Goal: Transaction & Acquisition: Purchase product/service

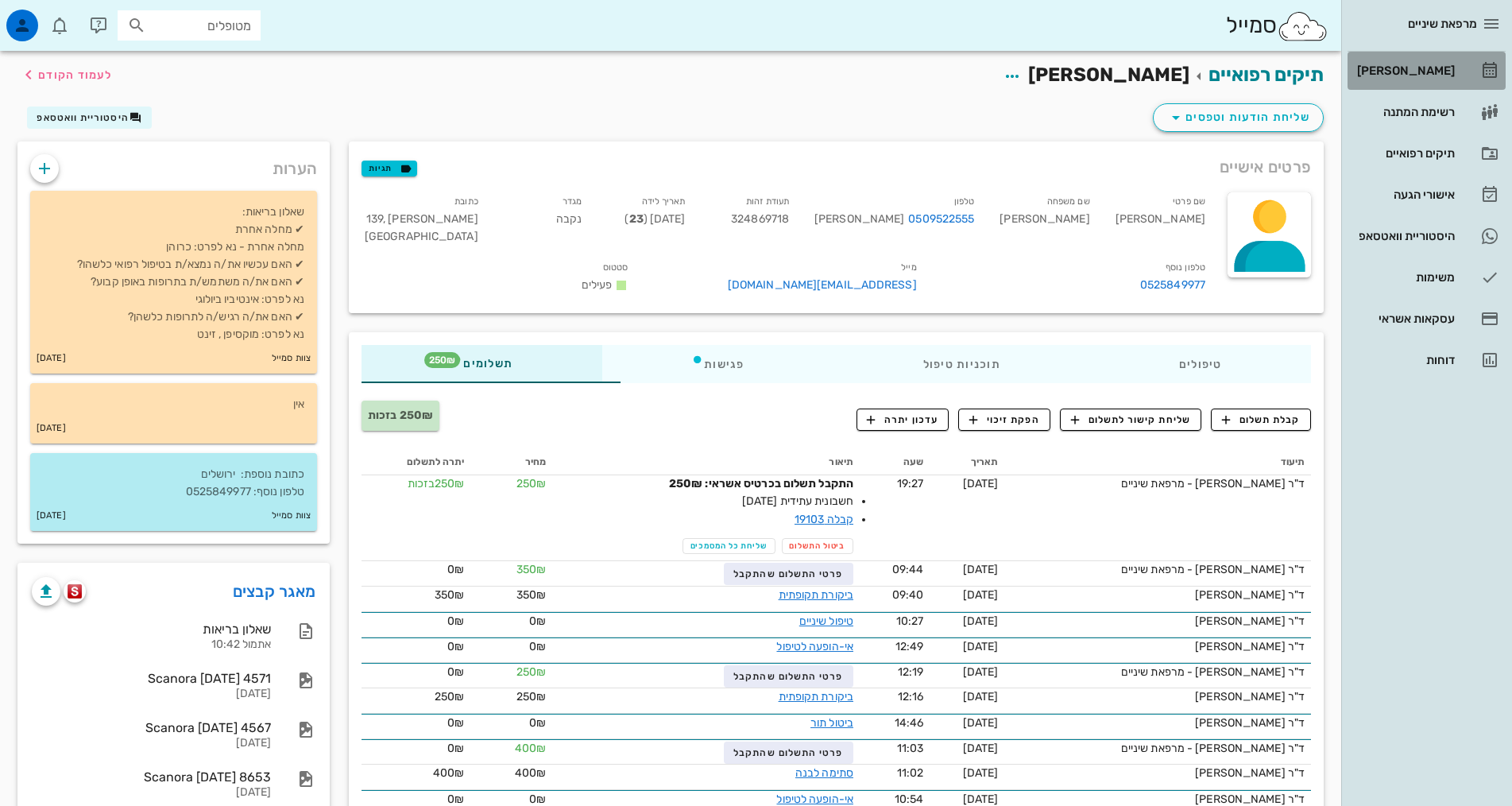
click at [1405, 69] on div "[PERSON_NAME]" at bounding box center [1404, 70] width 101 height 13
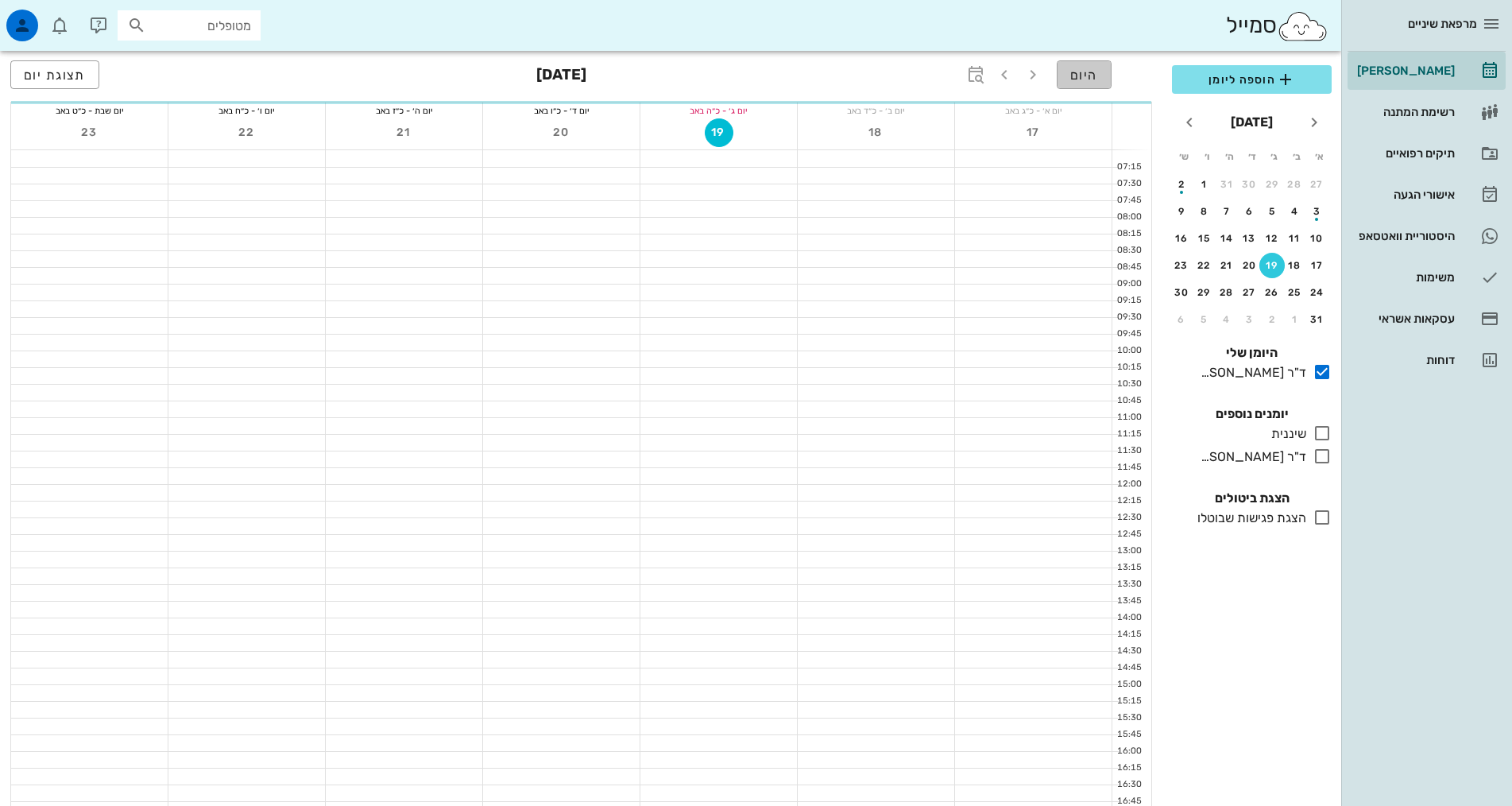
click at [1088, 82] on button "היום" at bounding box center [1083, 74] width 54 height 29
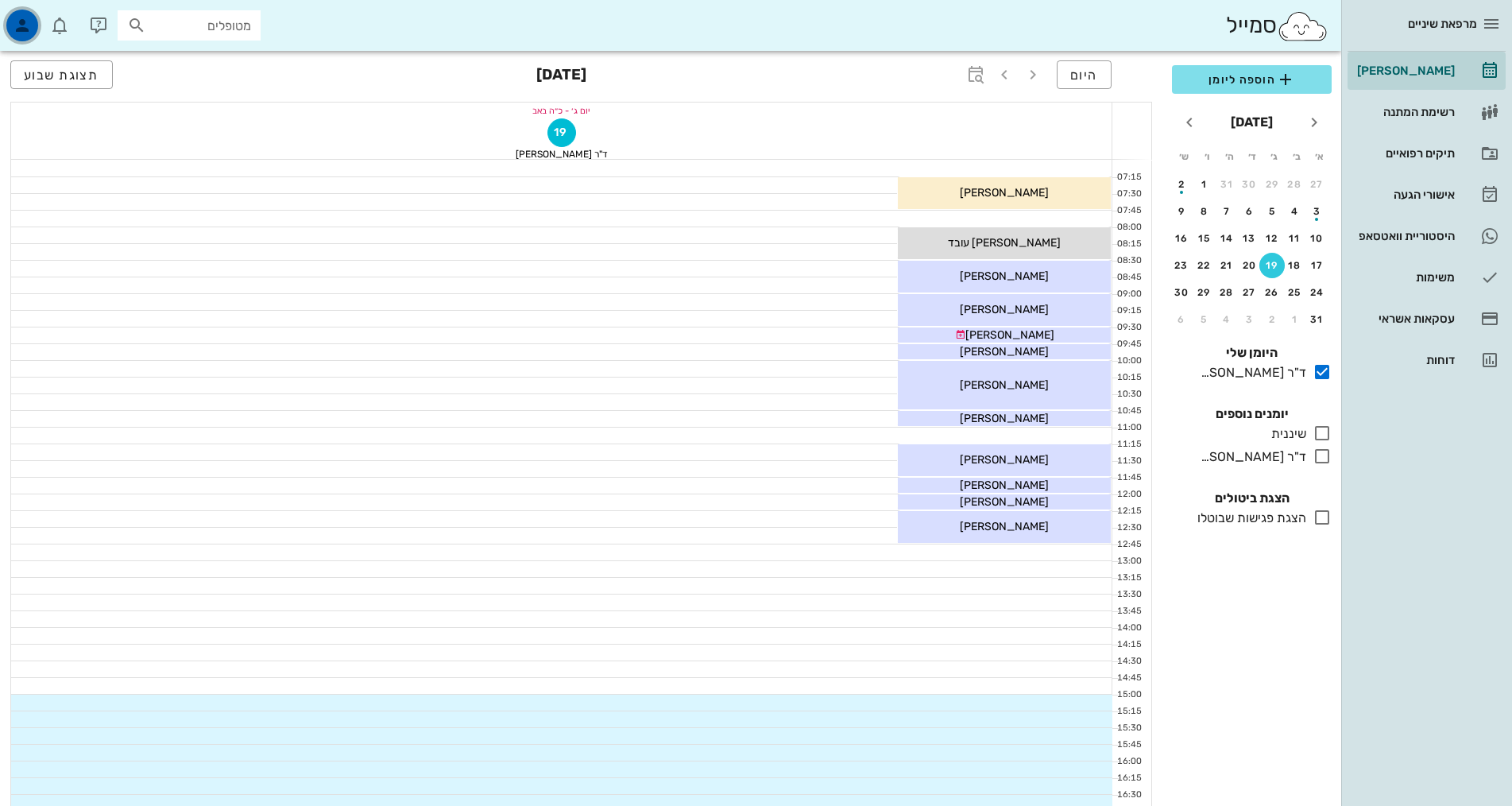
click at [38, 24] on div "button" at bounding box center [22, 26] width 32 height 32
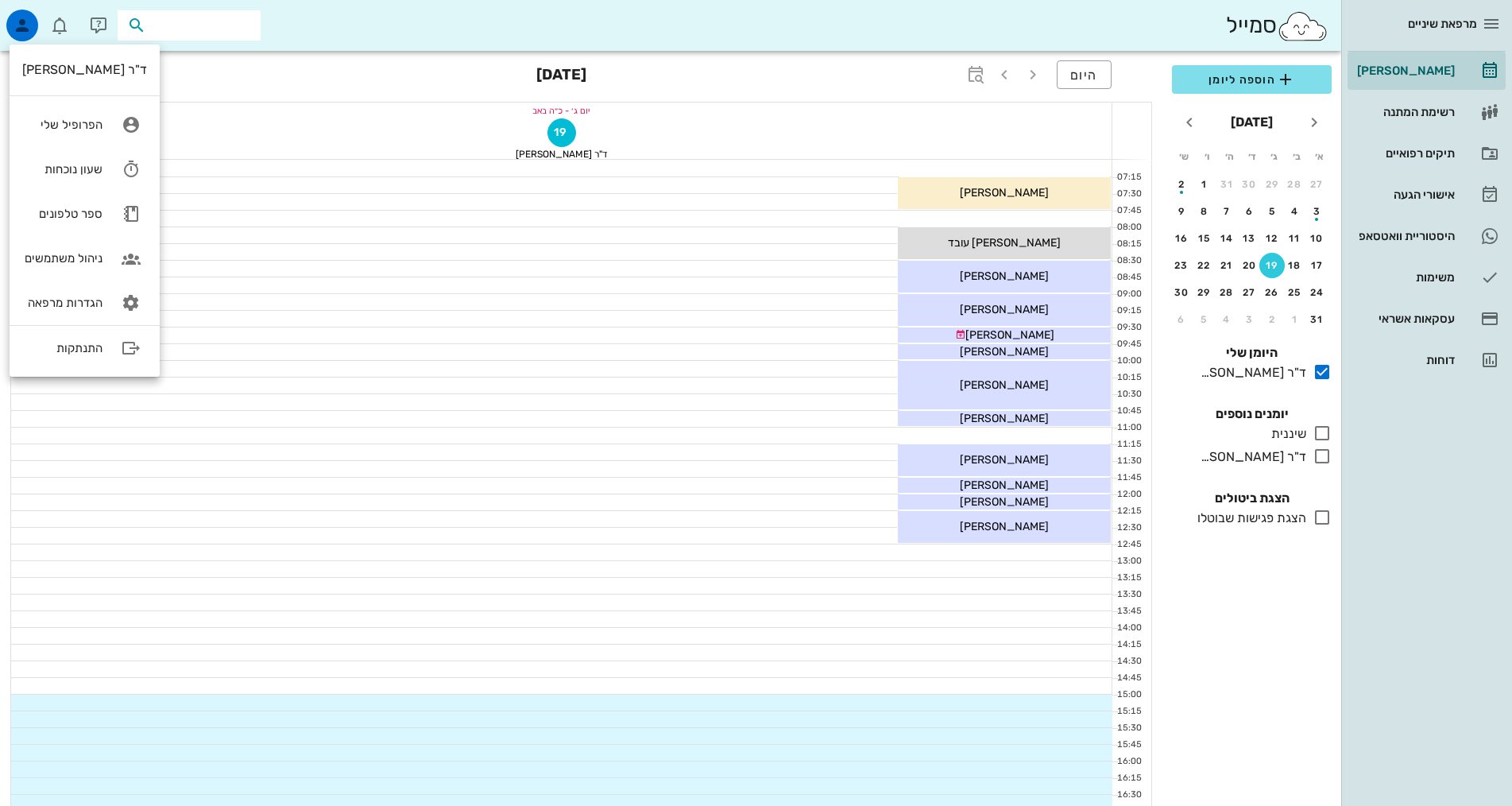
click at [159, 22] on input "text" at bounding box center [200, 25] width 102 height 21
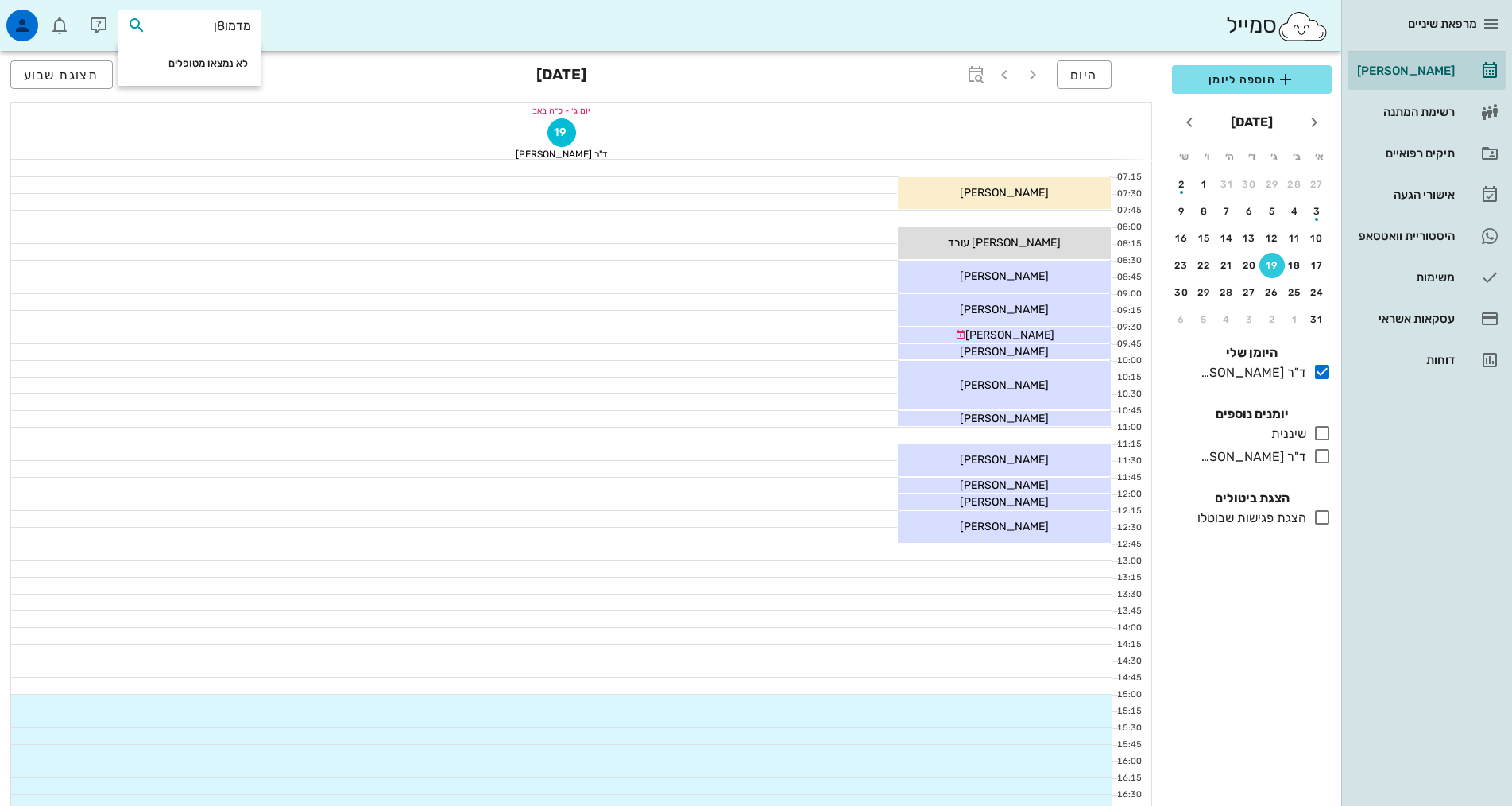
drag, startPoint x: 225, startPoint y: 26, endPoint x: 217, endPoint y: 26, distance: 8.0
click at [217, 26] on input "מדמו8ן" at bounding box center [200, 25] width 102 height 21
type input "[PERSON_NAME]"
click at [236, 58] on div "[PERSON_NAME] 315170622" at bounding box center [161, 60] width 174 height 13
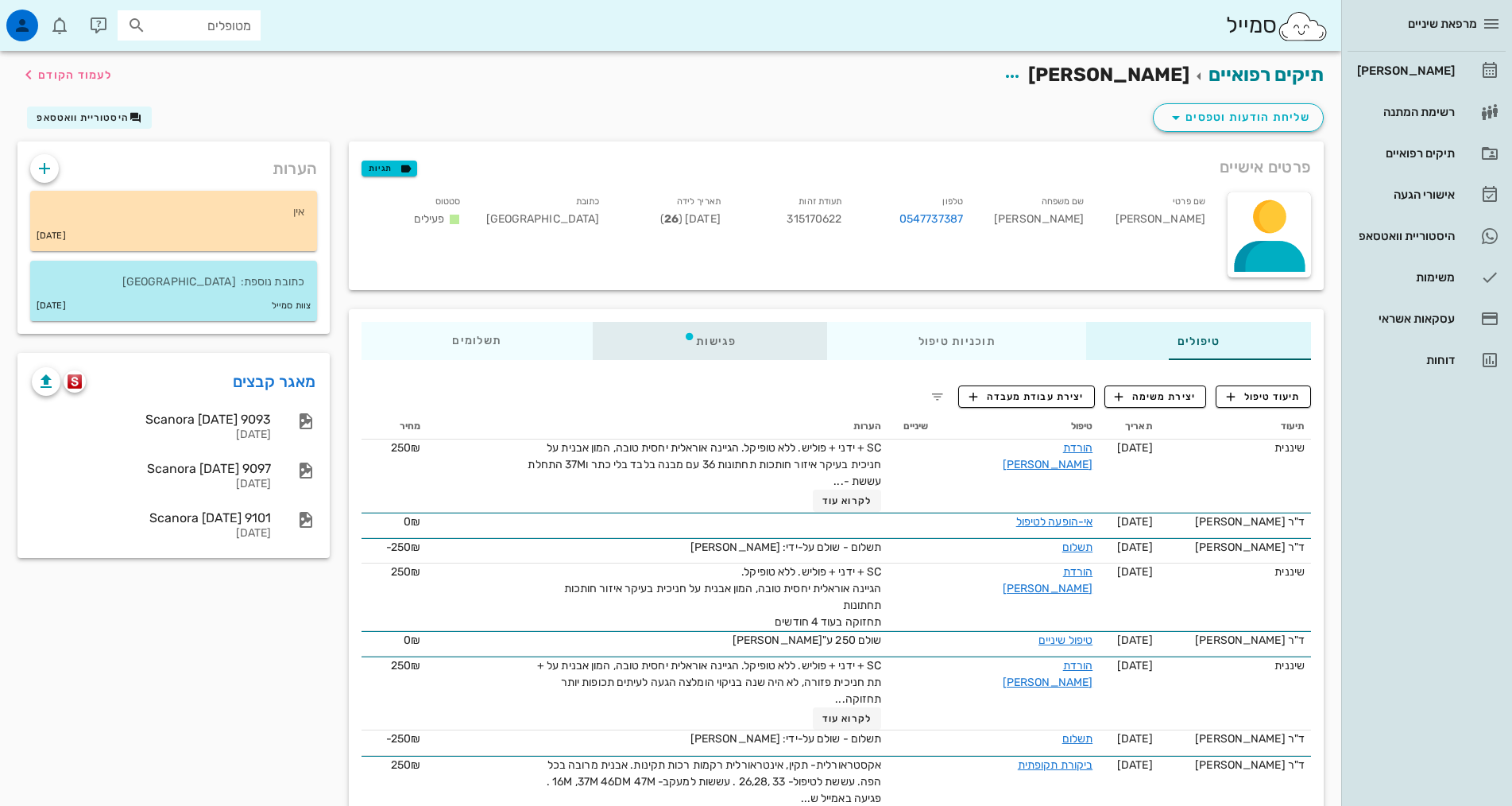
click at [631, 343] on div "פגישות" at bounding box center [709, 341] width 235 height 38
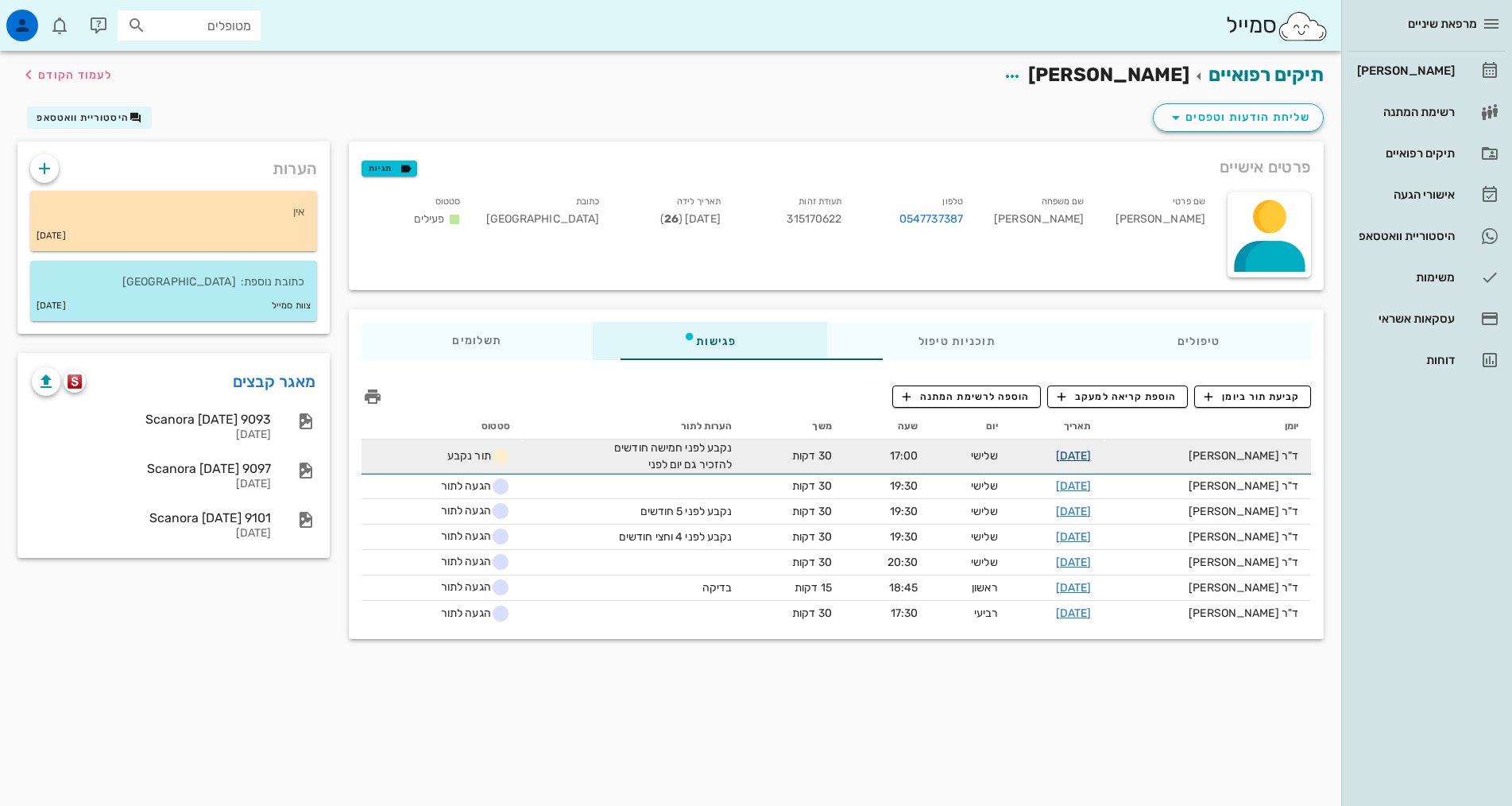
click at [1092, 455] on link "[DATE]" at bounding box center [1074, 456] width 36 height 14
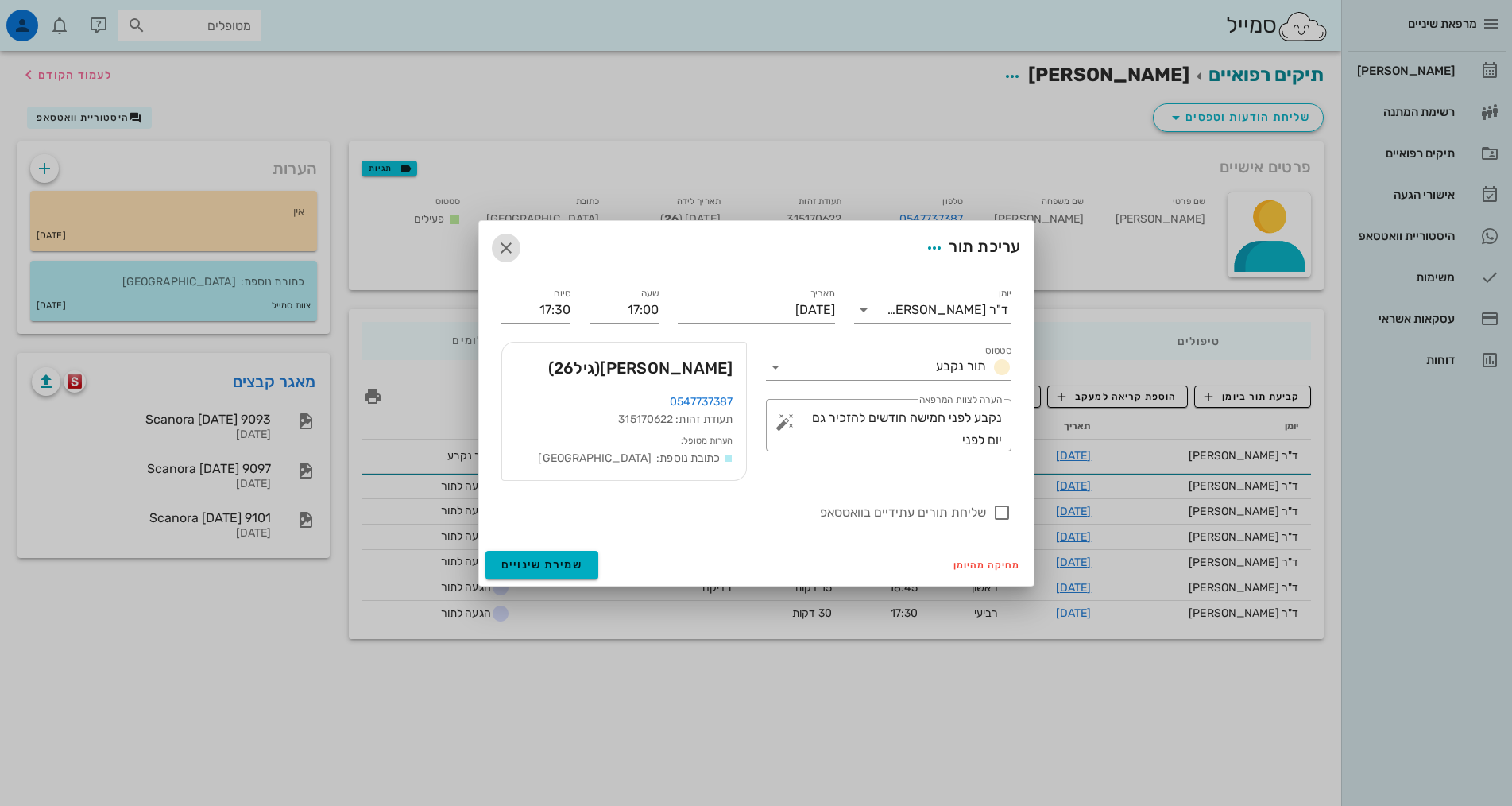
click at [519, 250] on span "button" at bounding box center [505, 248] width 29 height 19
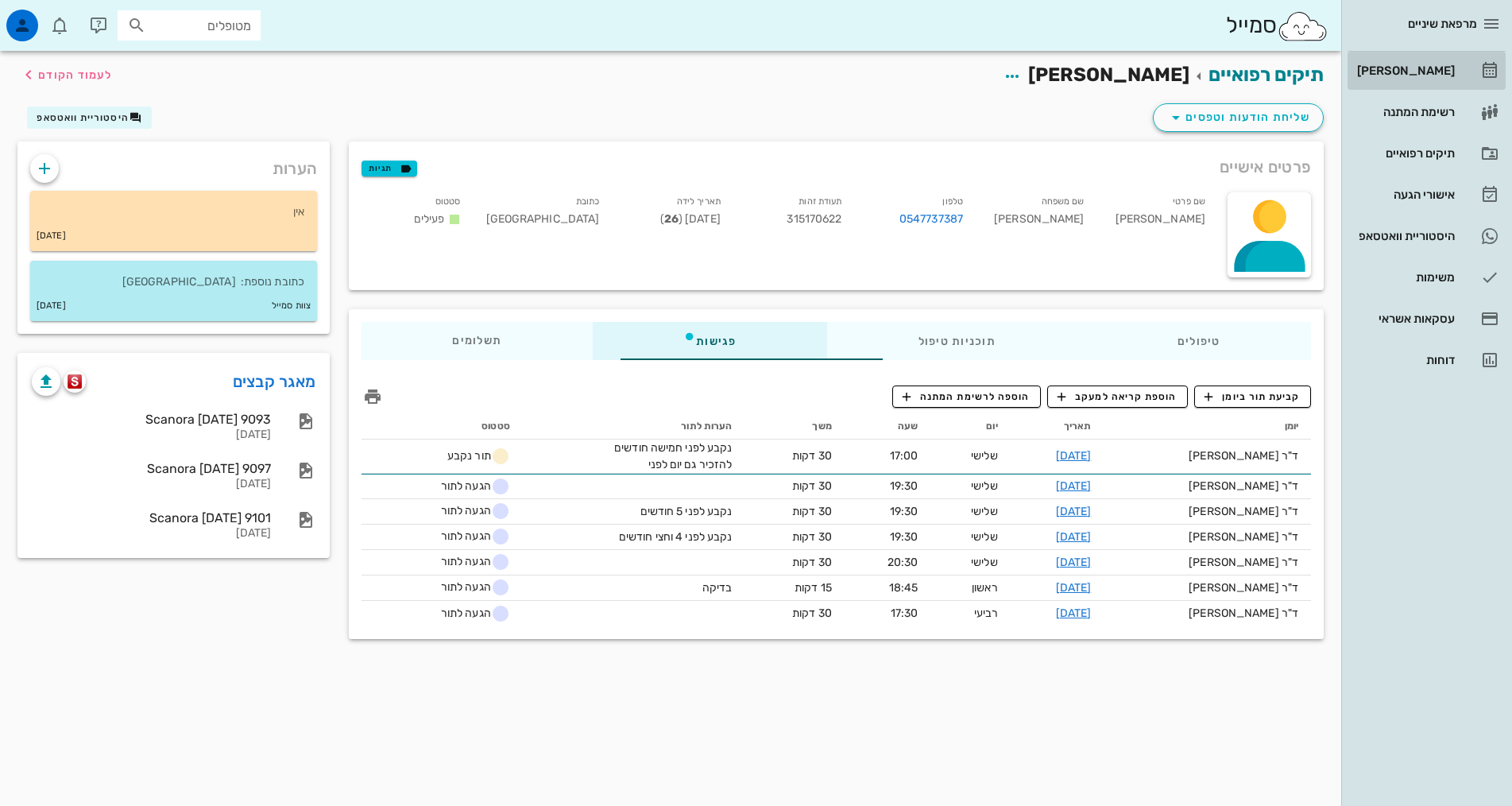
click at [1414, 82] on div "[PERSON_NAME]" at bounding box center [1404, 71] width 101 height 26
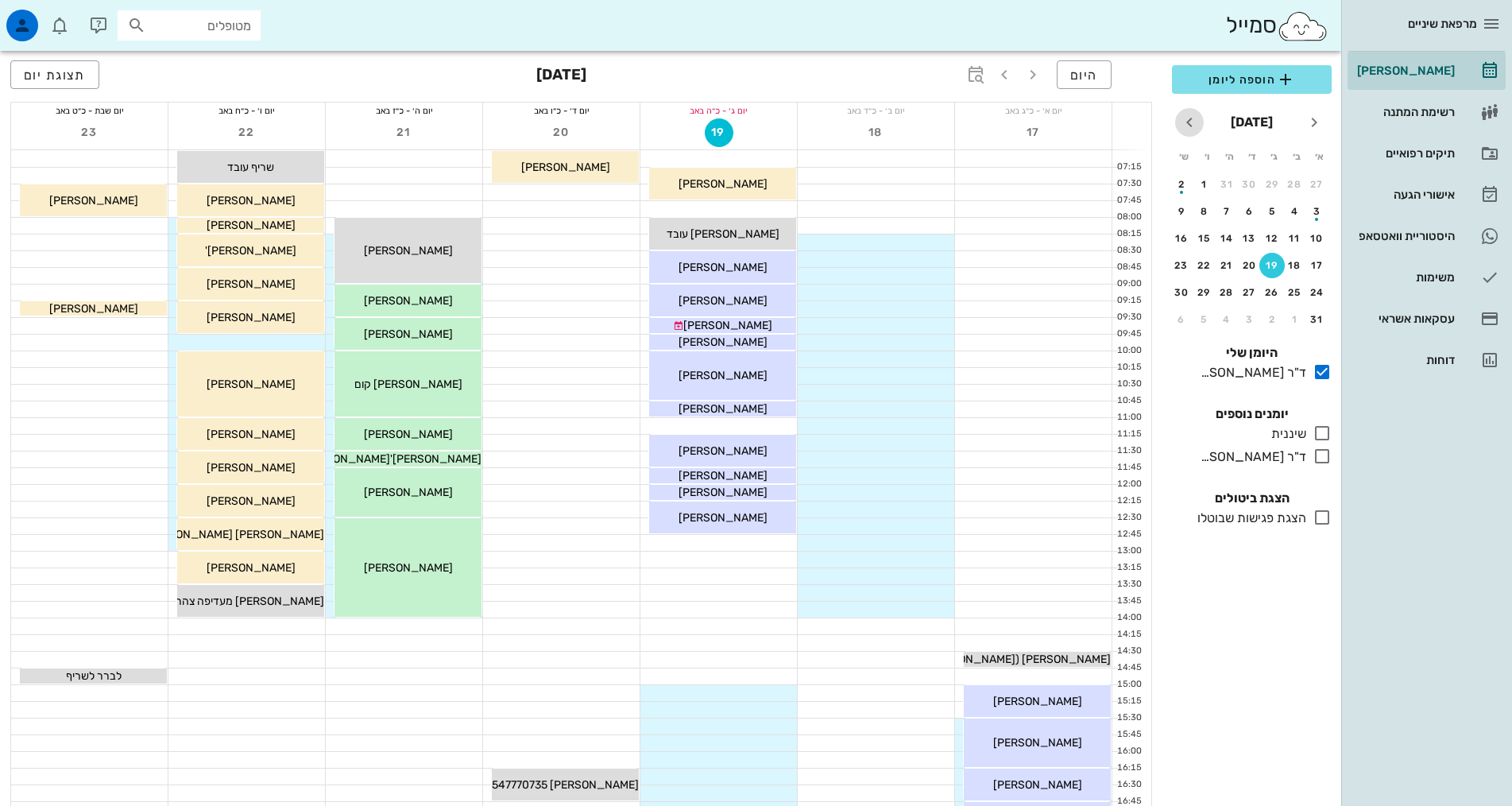
click at [1191, 125] on icon "חודש הבא" at bounding box center [1189, 122] width 19 height 19
click at [1308, 116] on icon "חודש שעבר" at bounding box center [1314, 122] width 19 height 19
click at [1269, 293] on div "30" at bounding box center [1272, 291] width 26 height 11
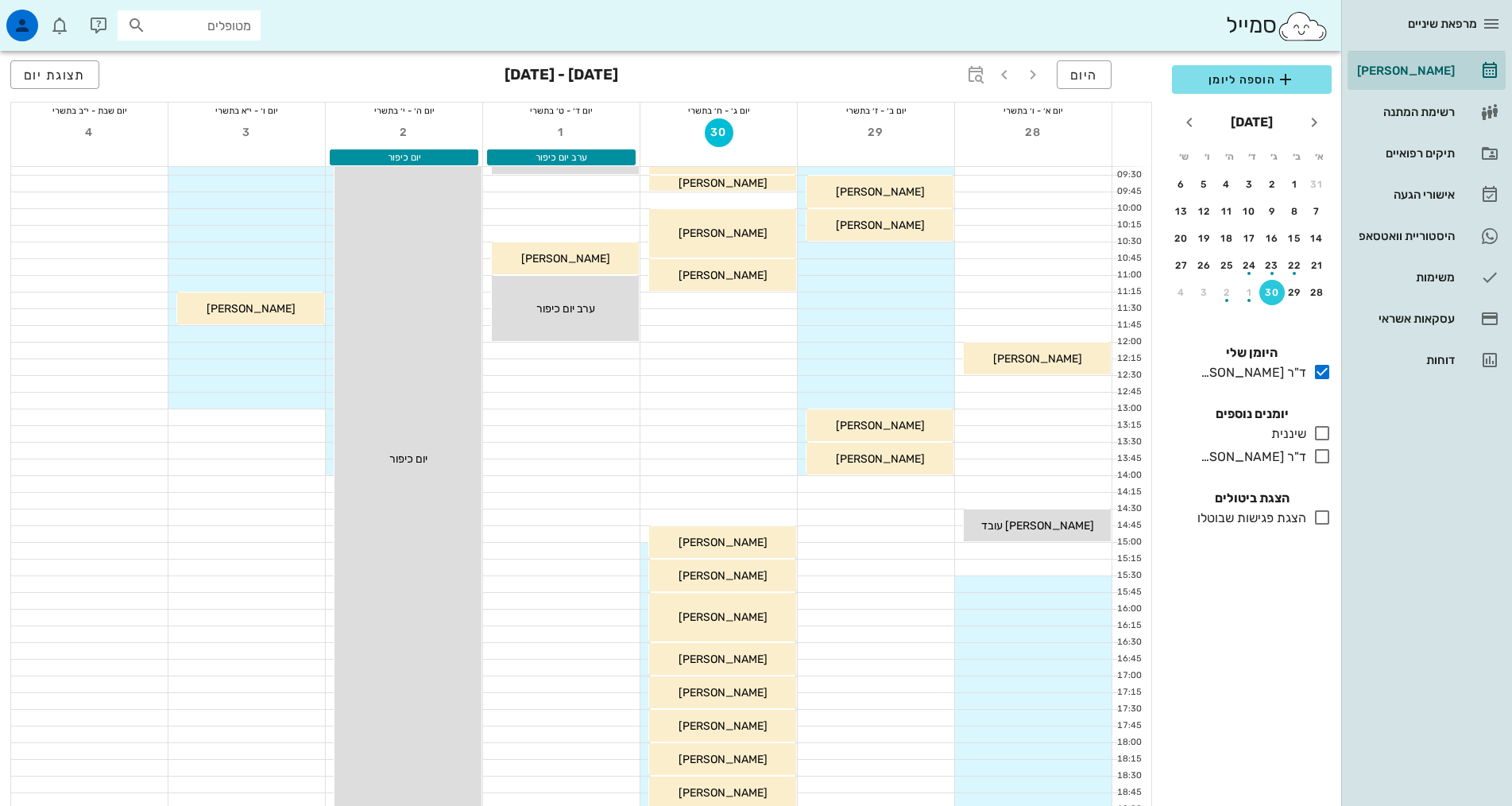
scroll to position [398, 0]
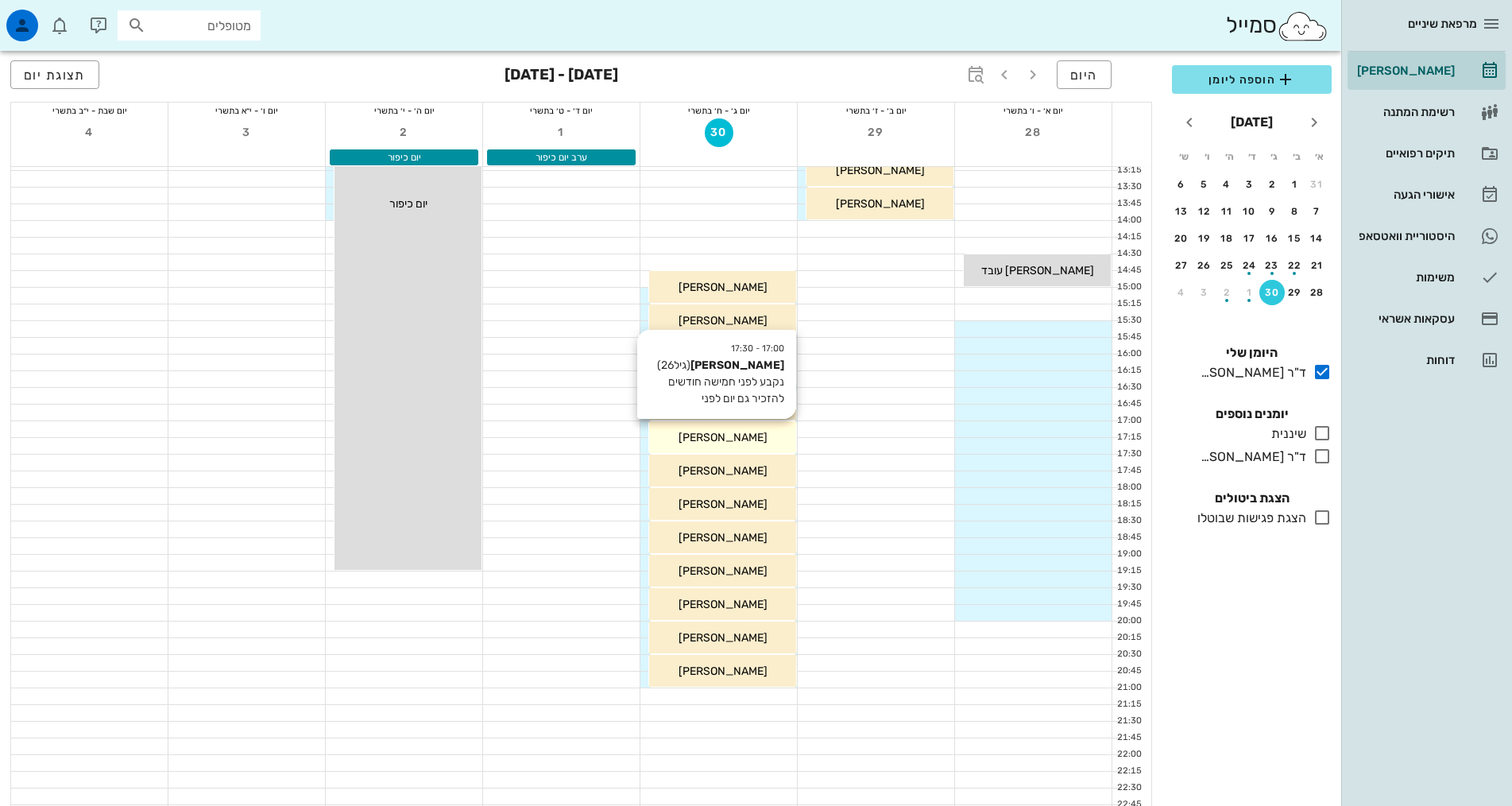
click at [731, 436] on span "[PERSON_NAME]" at bounding box center [723, 438] width 89 height 14
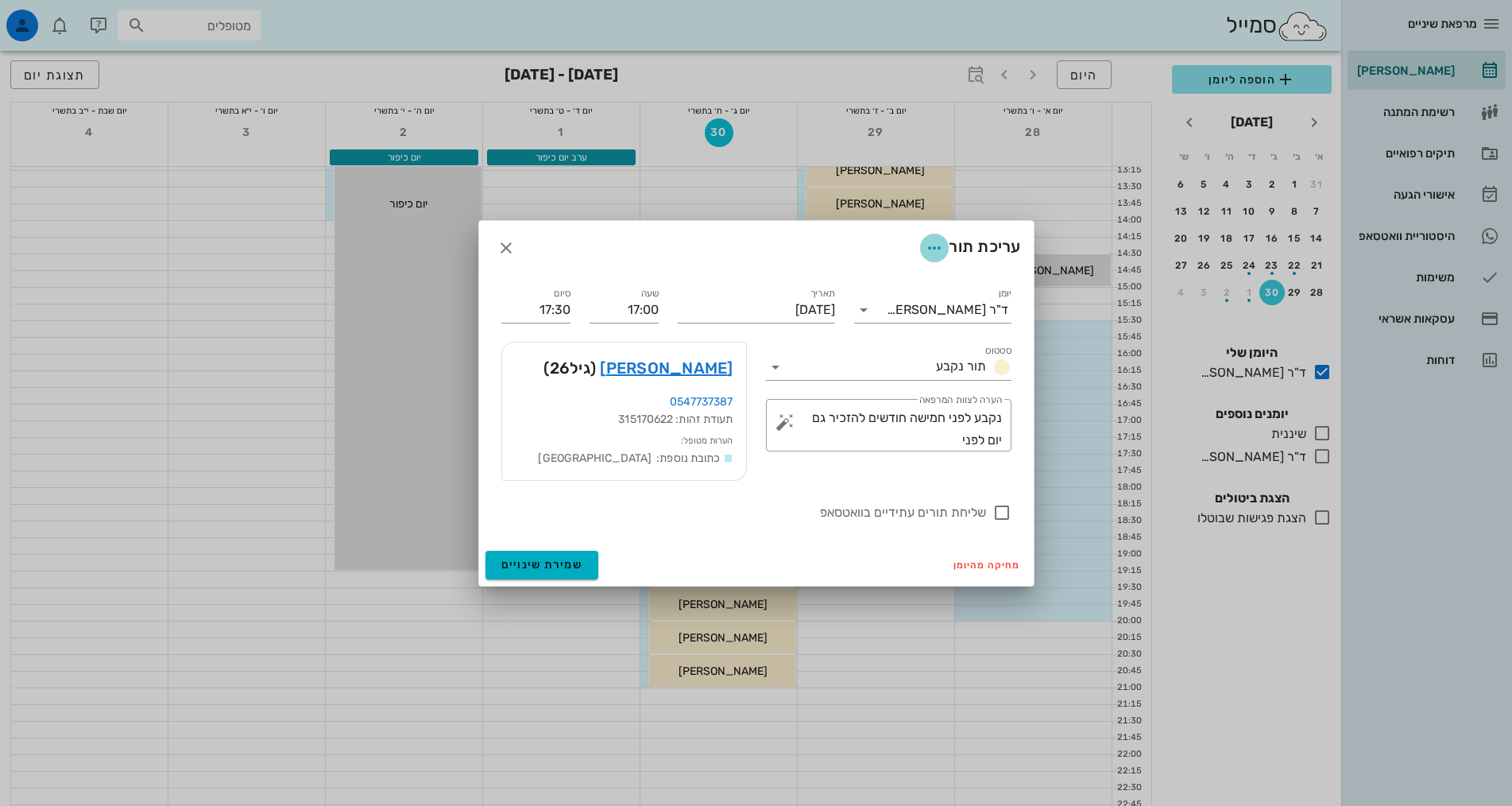
click at [926, 240] on icon "button" at bounding box center [933, 248] width 19 height 19
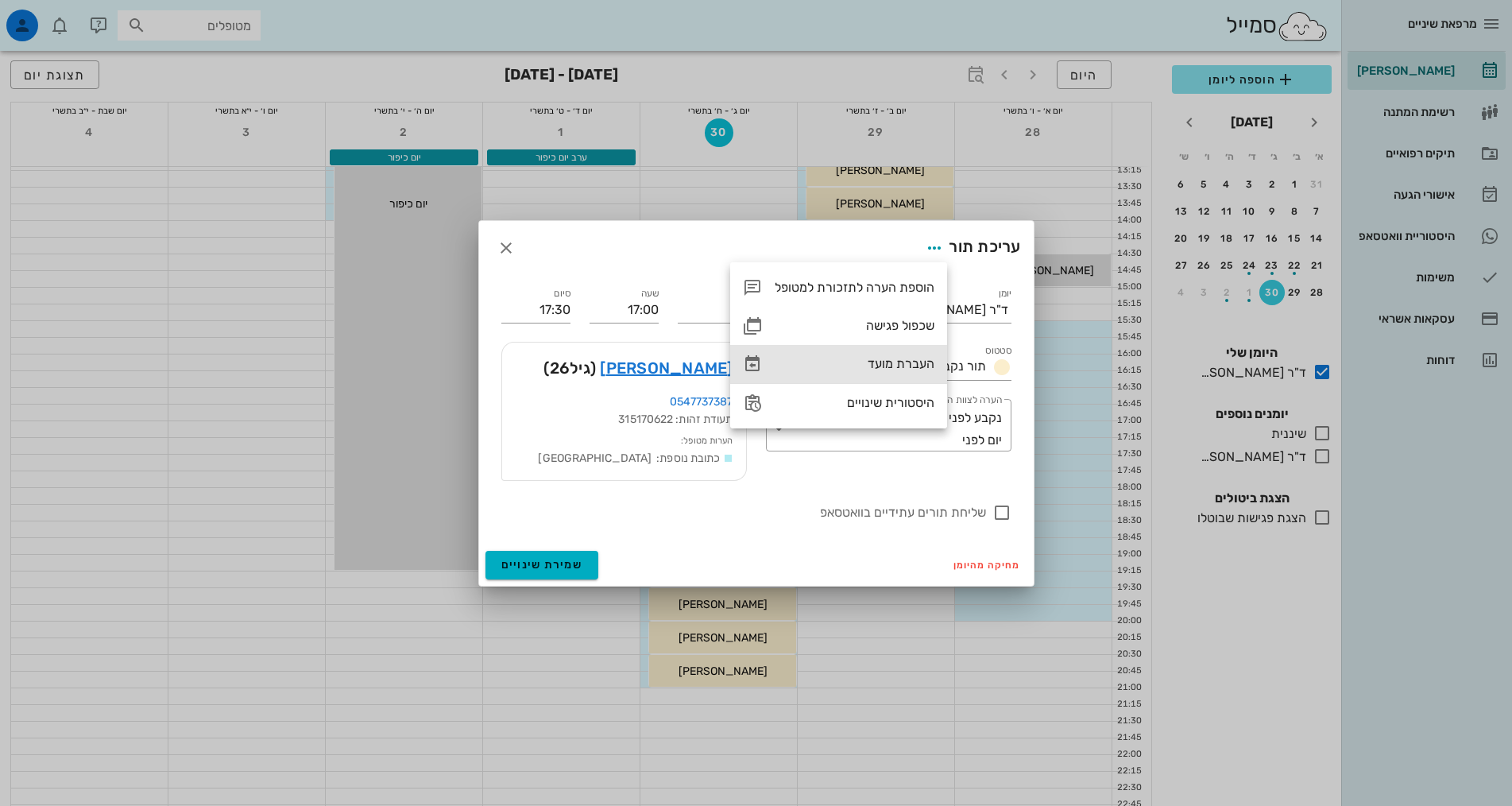
click at [897, 364] on div "העברת מועד" at bounding box center [854, 363] width 160 height 15
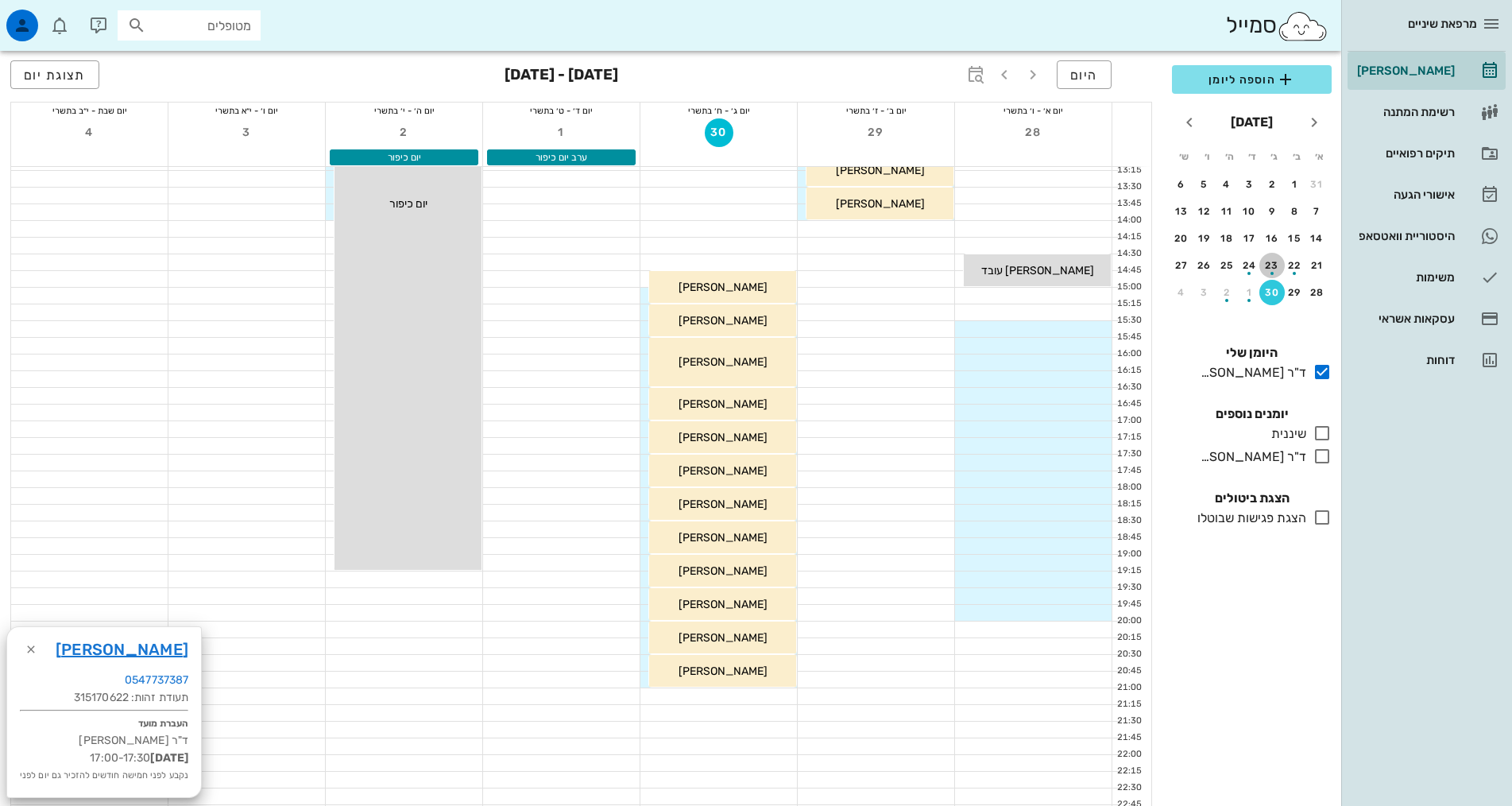
click at [1276, 266] on div "button" at bounding box center [1272, 269] width 26 height 9
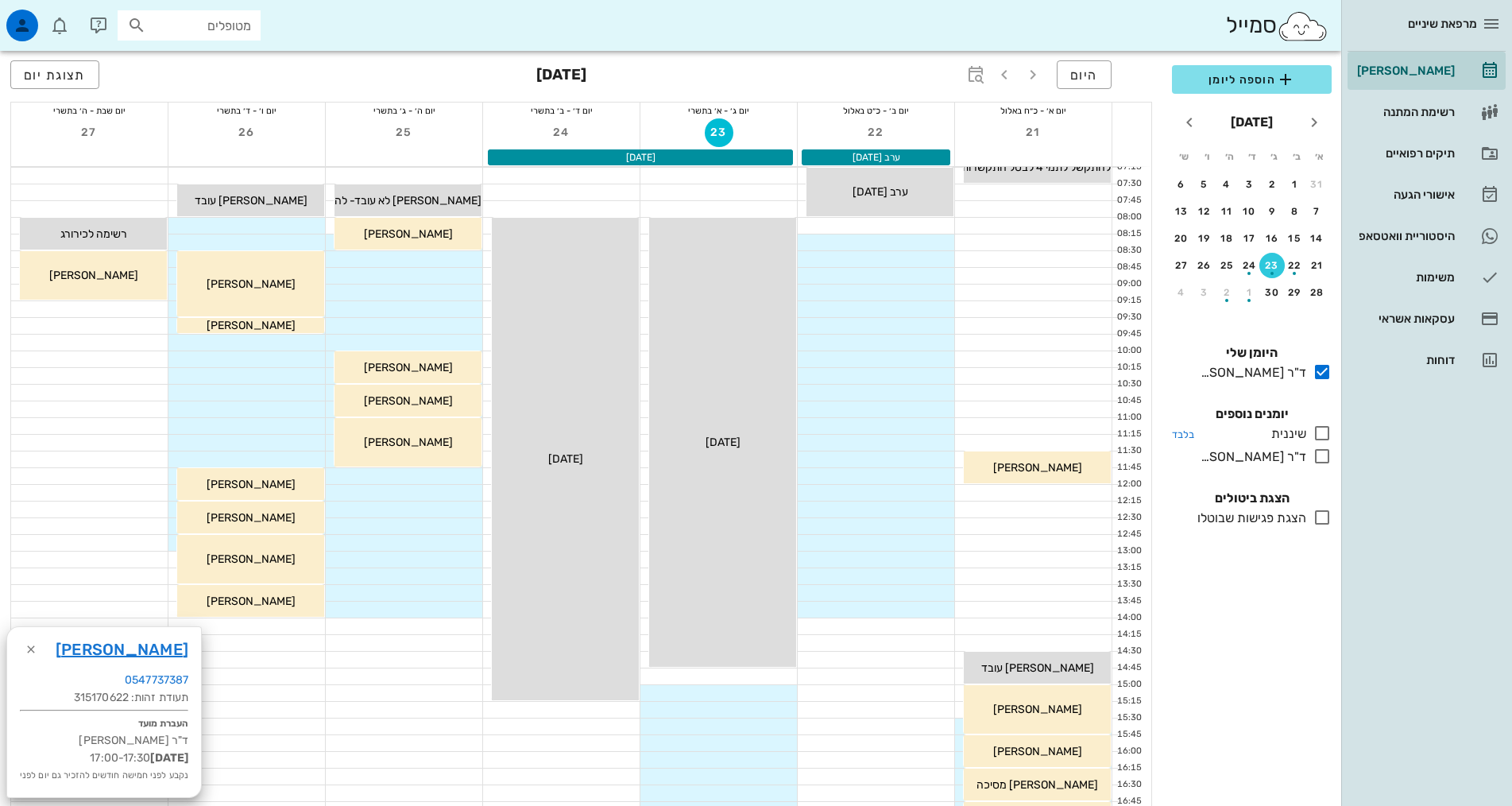
click at [1328, 431] on icon at bounding box center [1322, 432] width 19 height 19
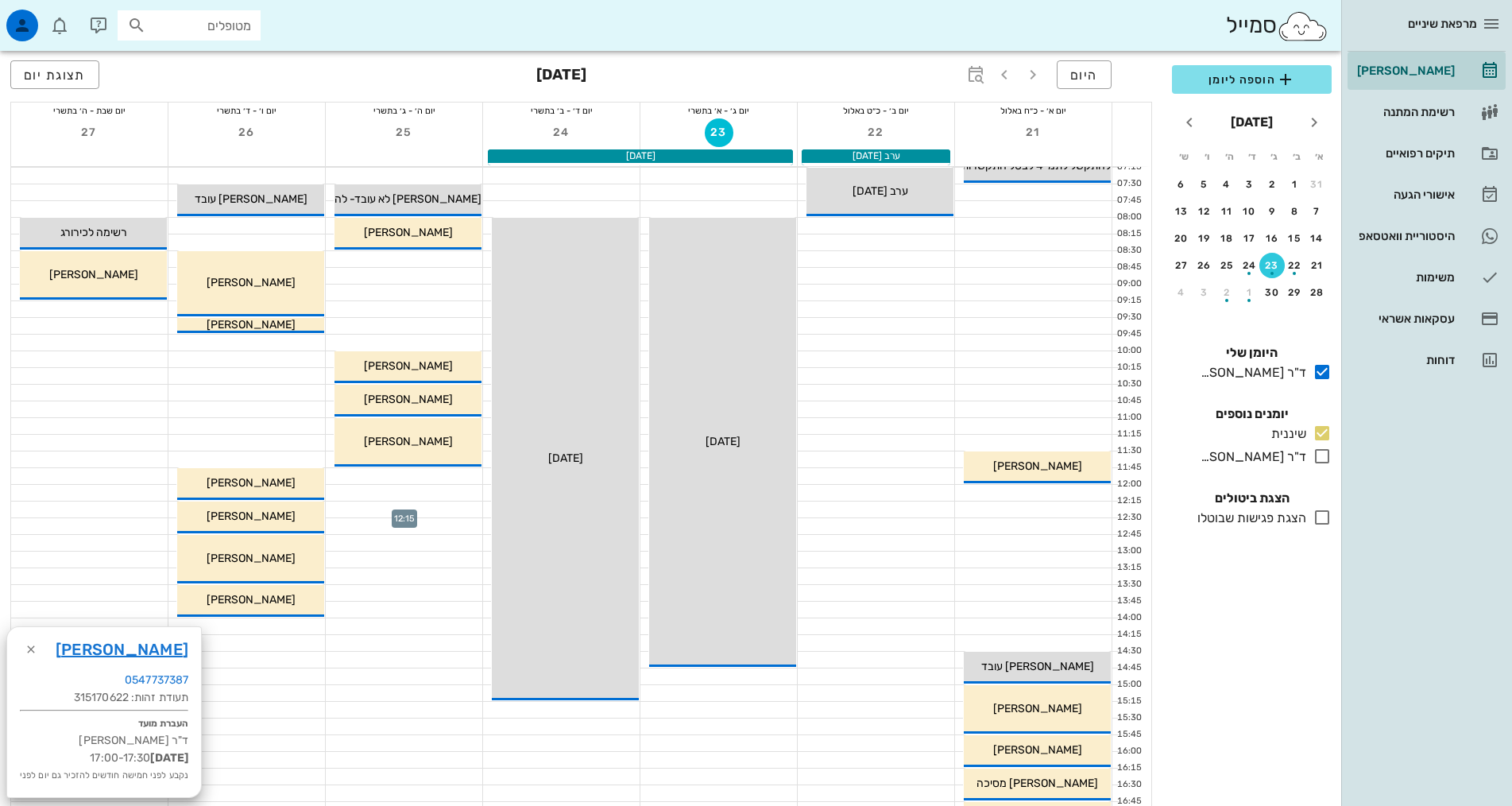
click at [455, 513] on div at bounding box center [404, 510] width 157 height 16
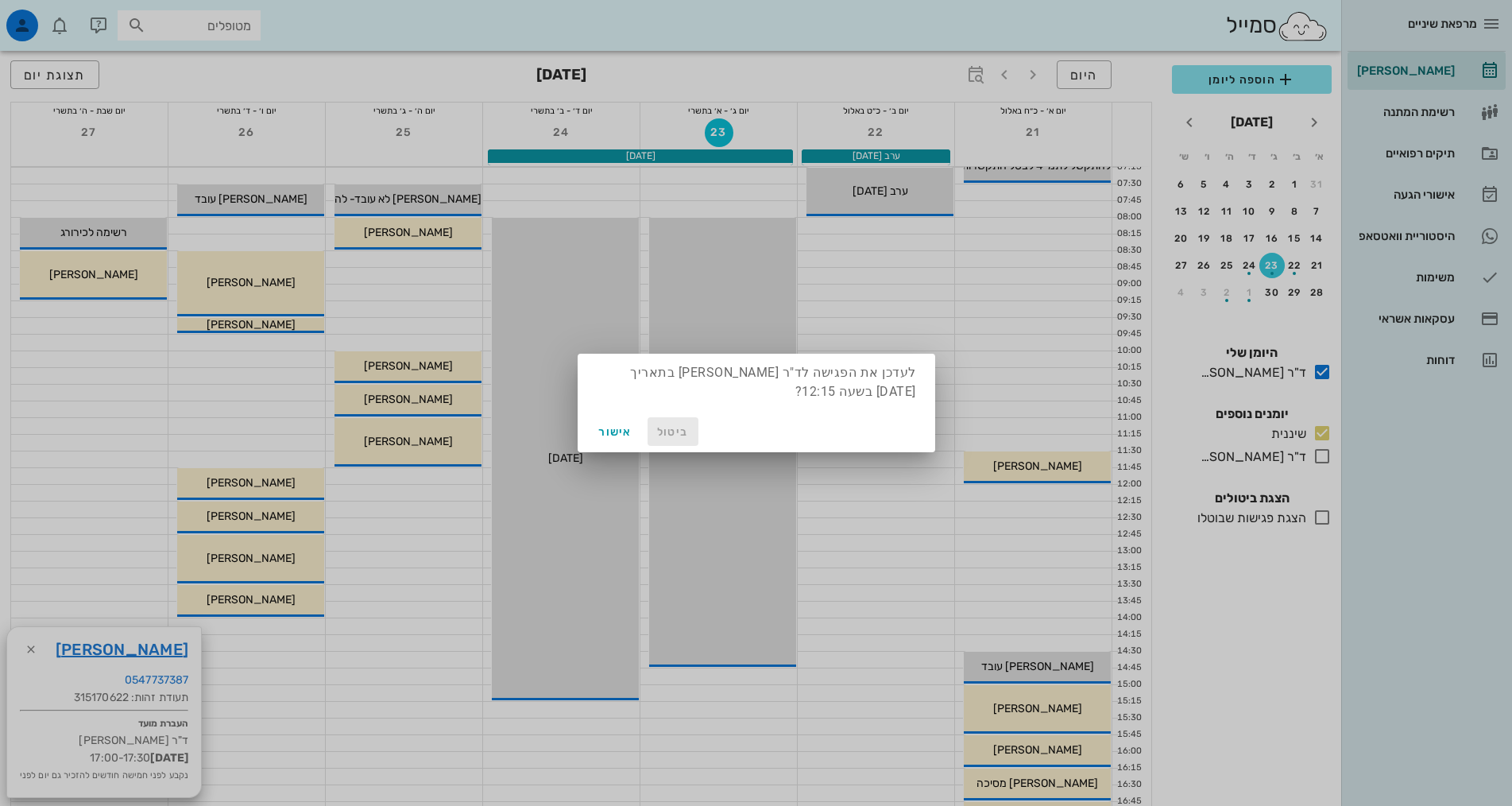
click at [679, 434] on span "ביטול" at bounding box center [673, 432] width 38 height 14
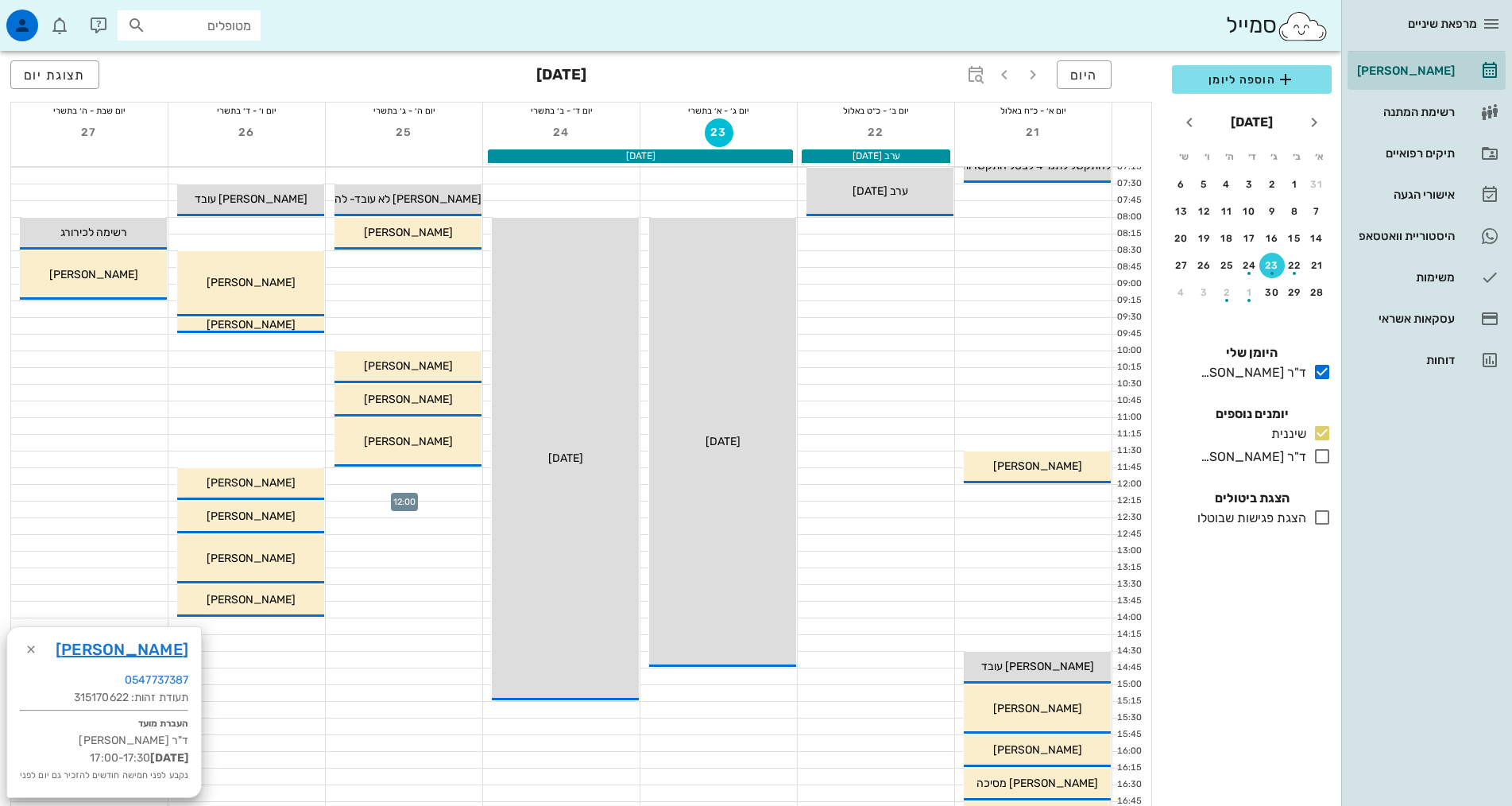
click at [415, 496] on div at bounding box center [404, 493] width 157 height 16
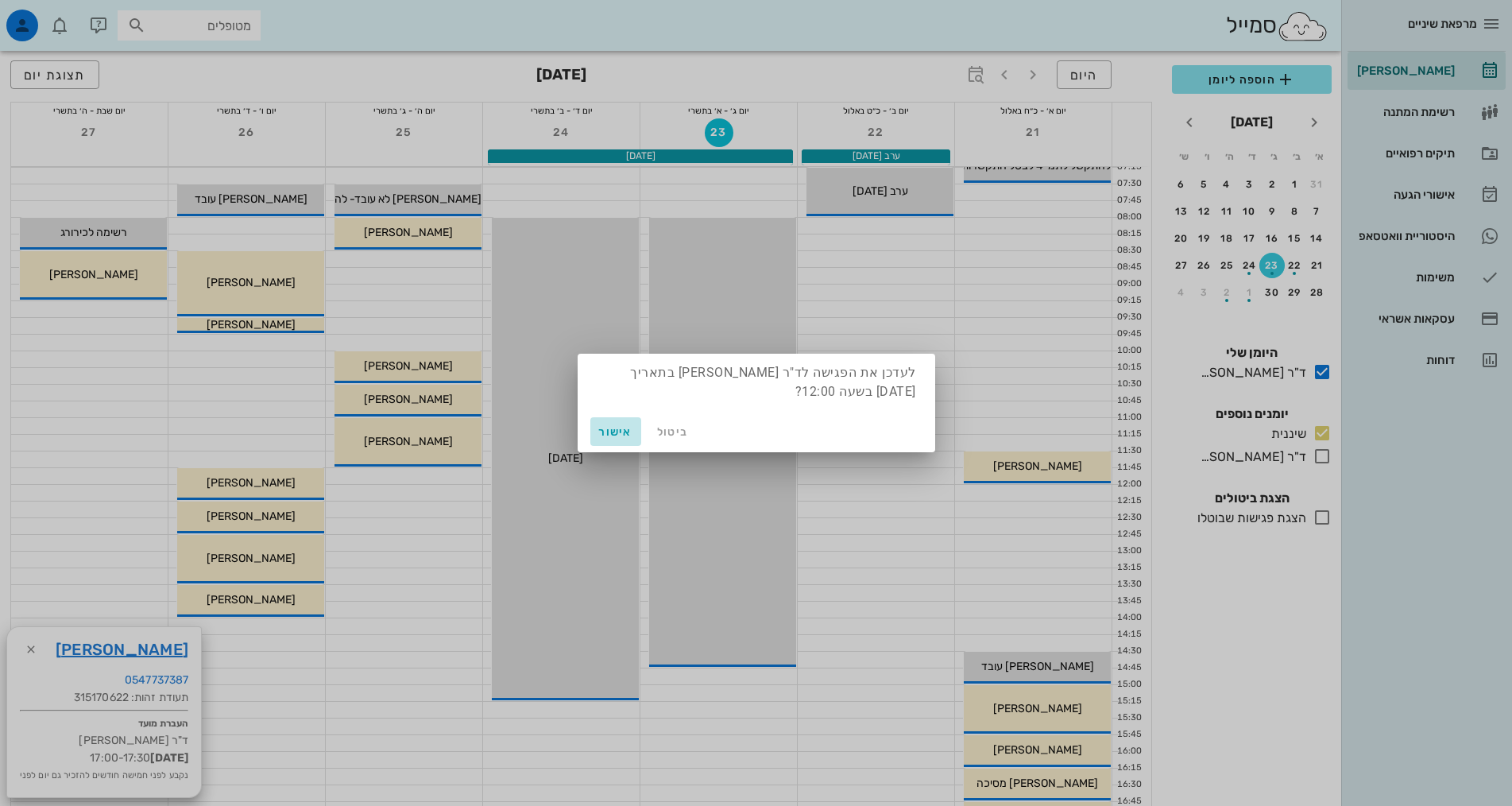
click at [615, 430] on span "אישור" at bounding box center [615, 432] width 38 height 14
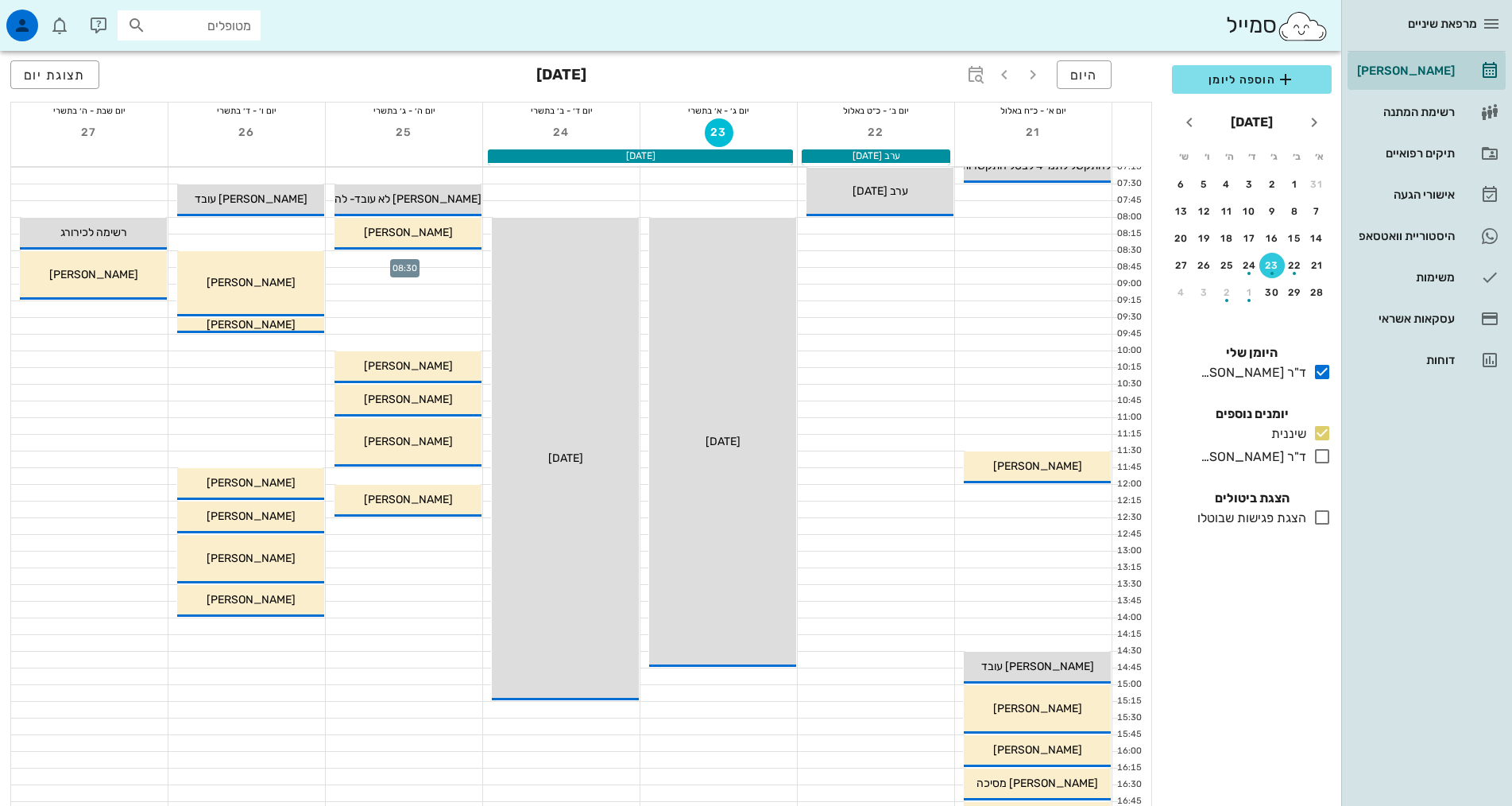
click at [451, 261] on div at bounding box center [404, 259] width 157 height 16
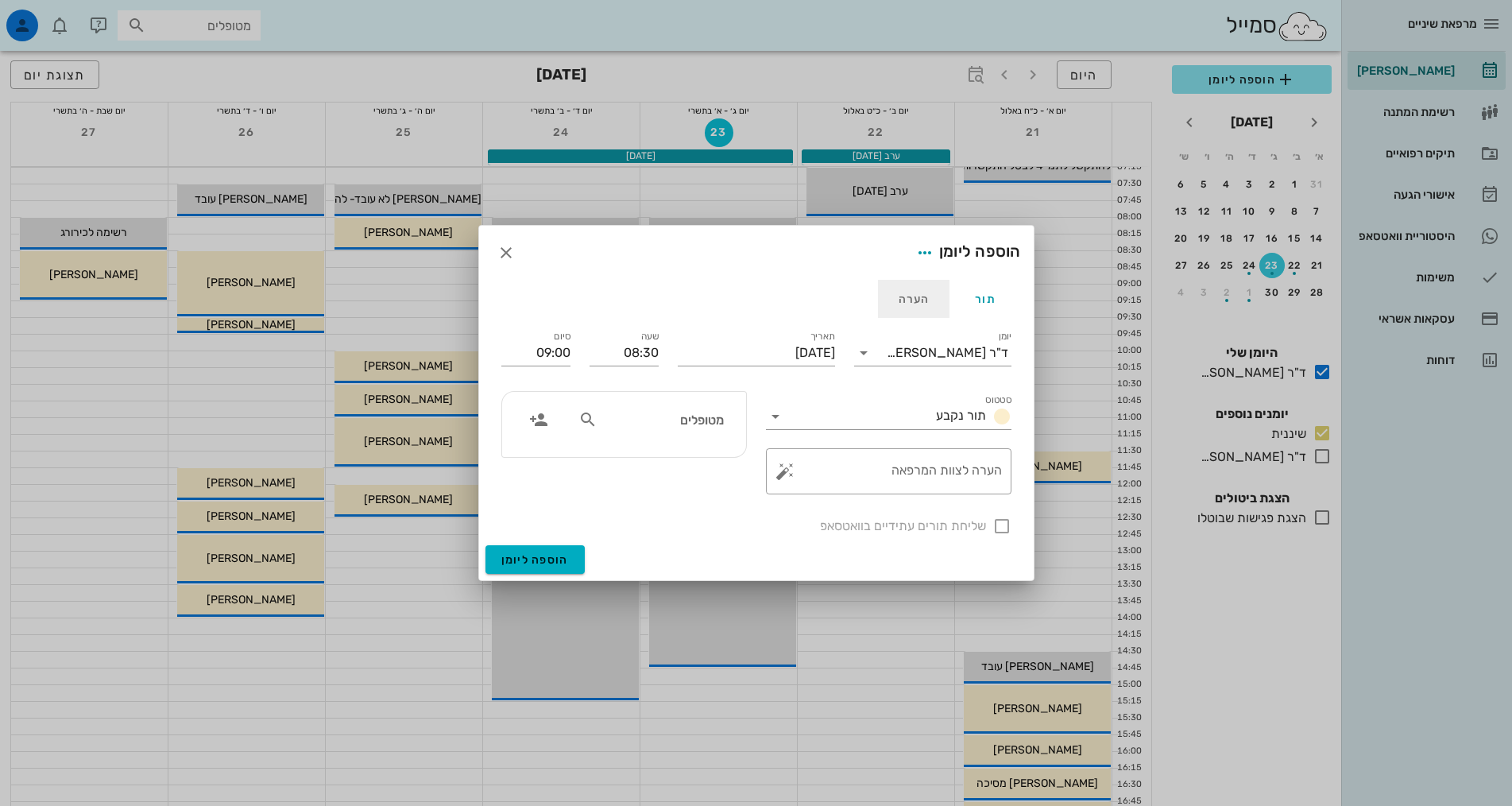
drag, startPoint x: 451, startPoint y: 261, endPoint x: 896, endPoint y: 297, distance: 446.5
click at [896, 298] on div "הערה" at bounding box center [914, 298] width 71 height 38
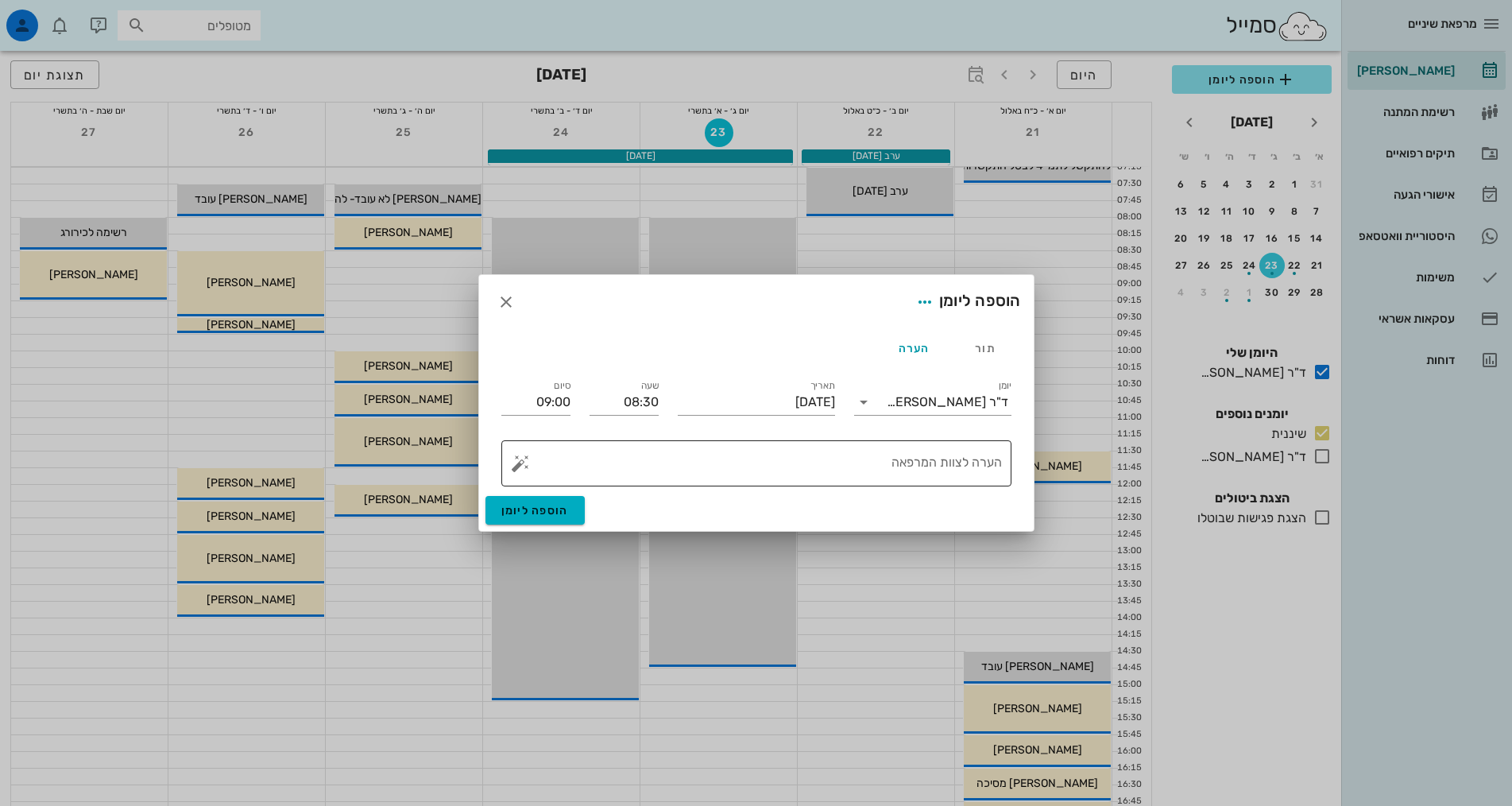
click at [863, 468] on textarea "הערה לצוות המרפאה" at bounding box center [762, 467] width 479 height 38
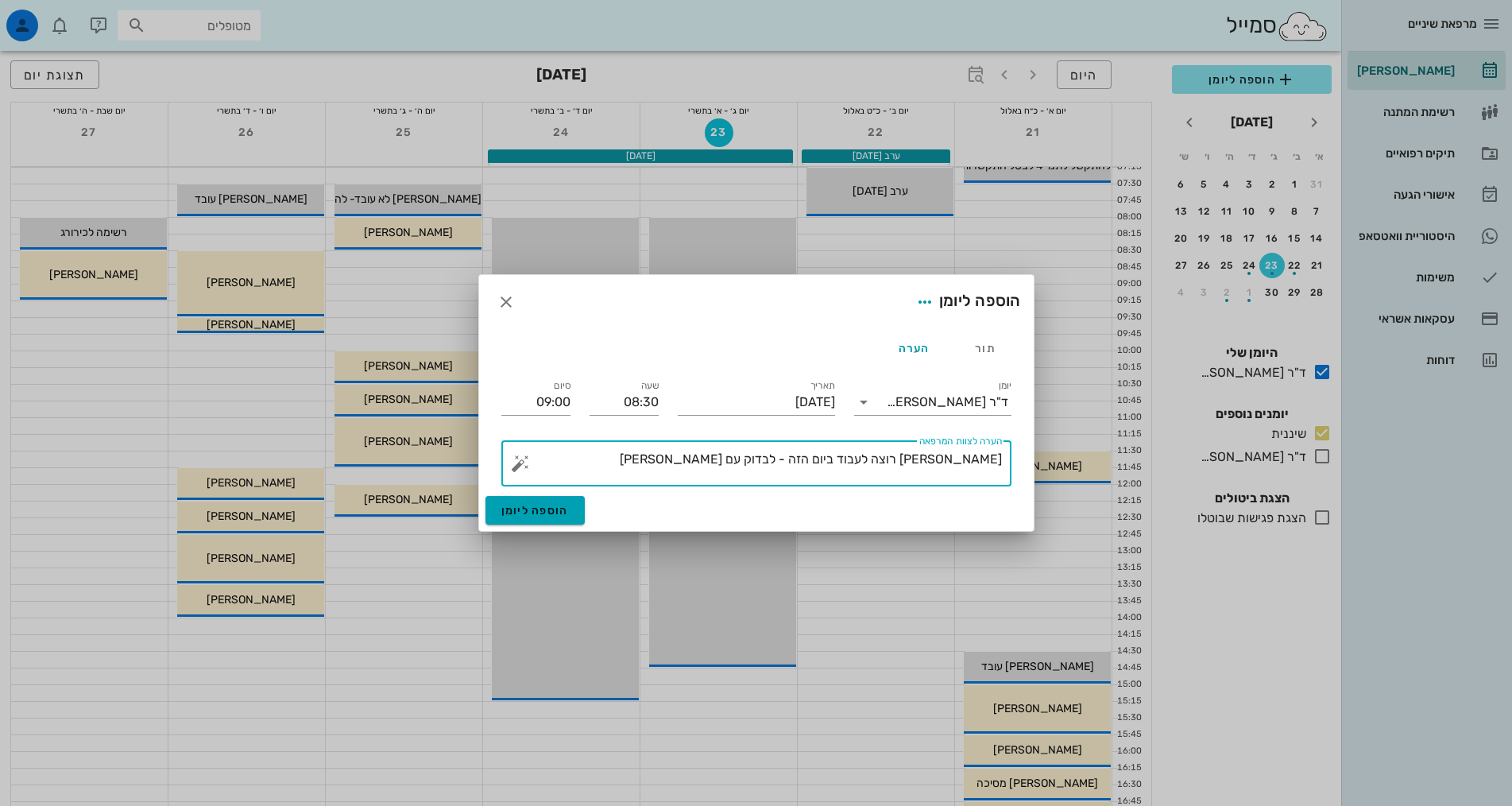
type textarea "[PERSON_NAME] רוצה לעבוד ביום הזה - לבדוק עם [PERSON_NAME]"
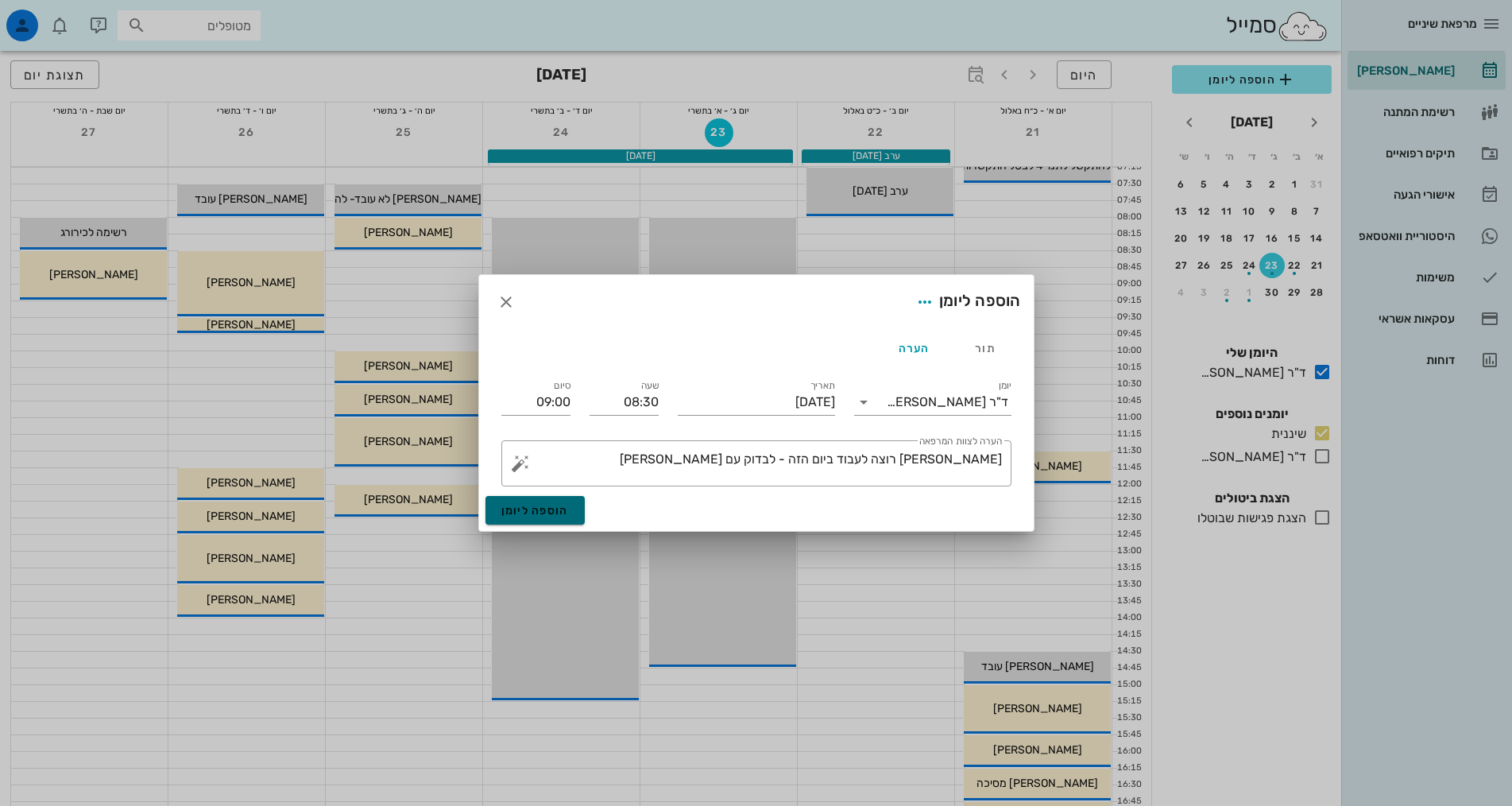
click at [537, 512] on span "הוספה ליומן" at bounding box center [535, 511] width 67 height 14
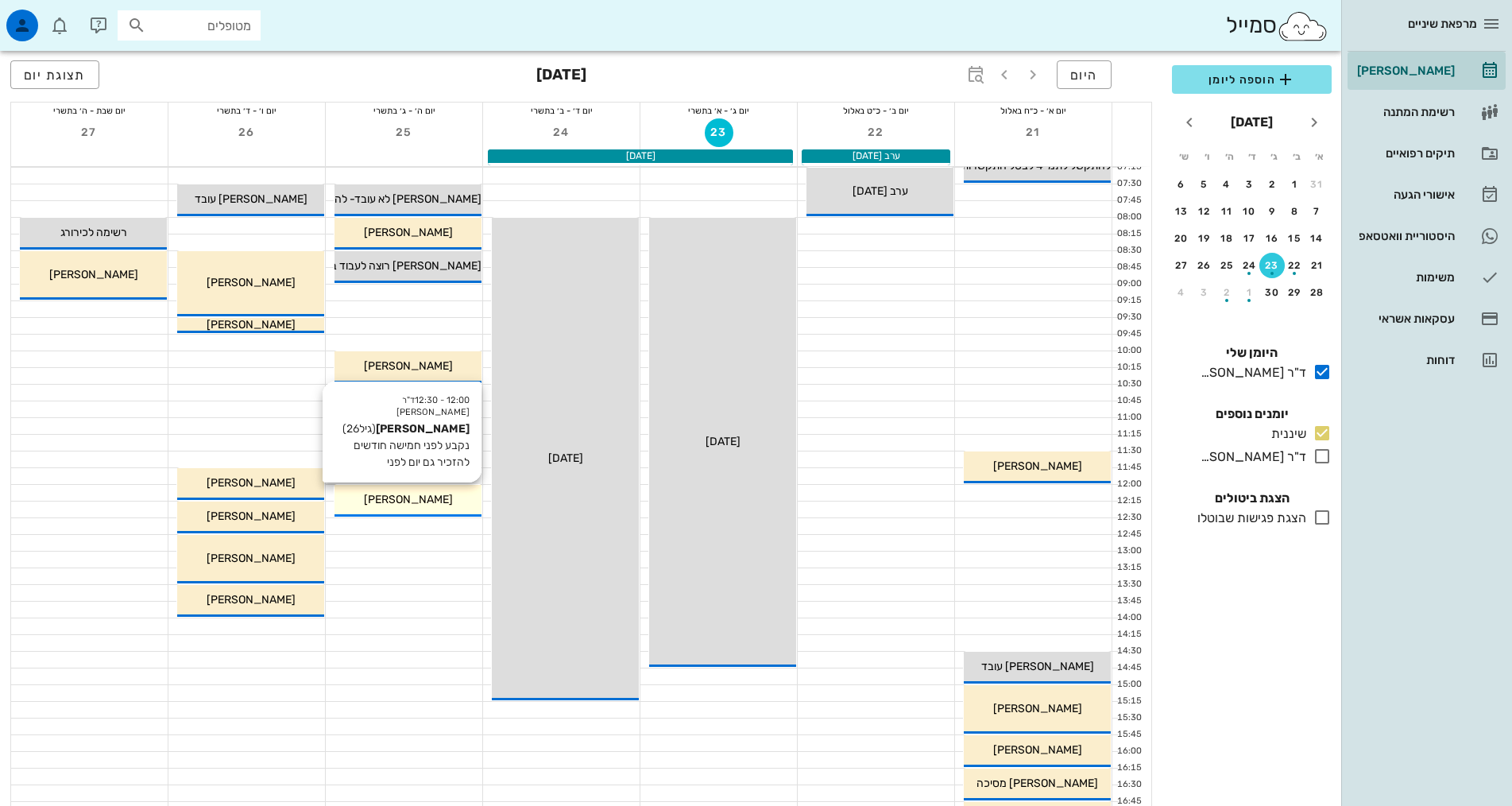
click at [425, 500] on span "[PERSON_NAME]" at bounding box center [408, 500] width 89 height 14
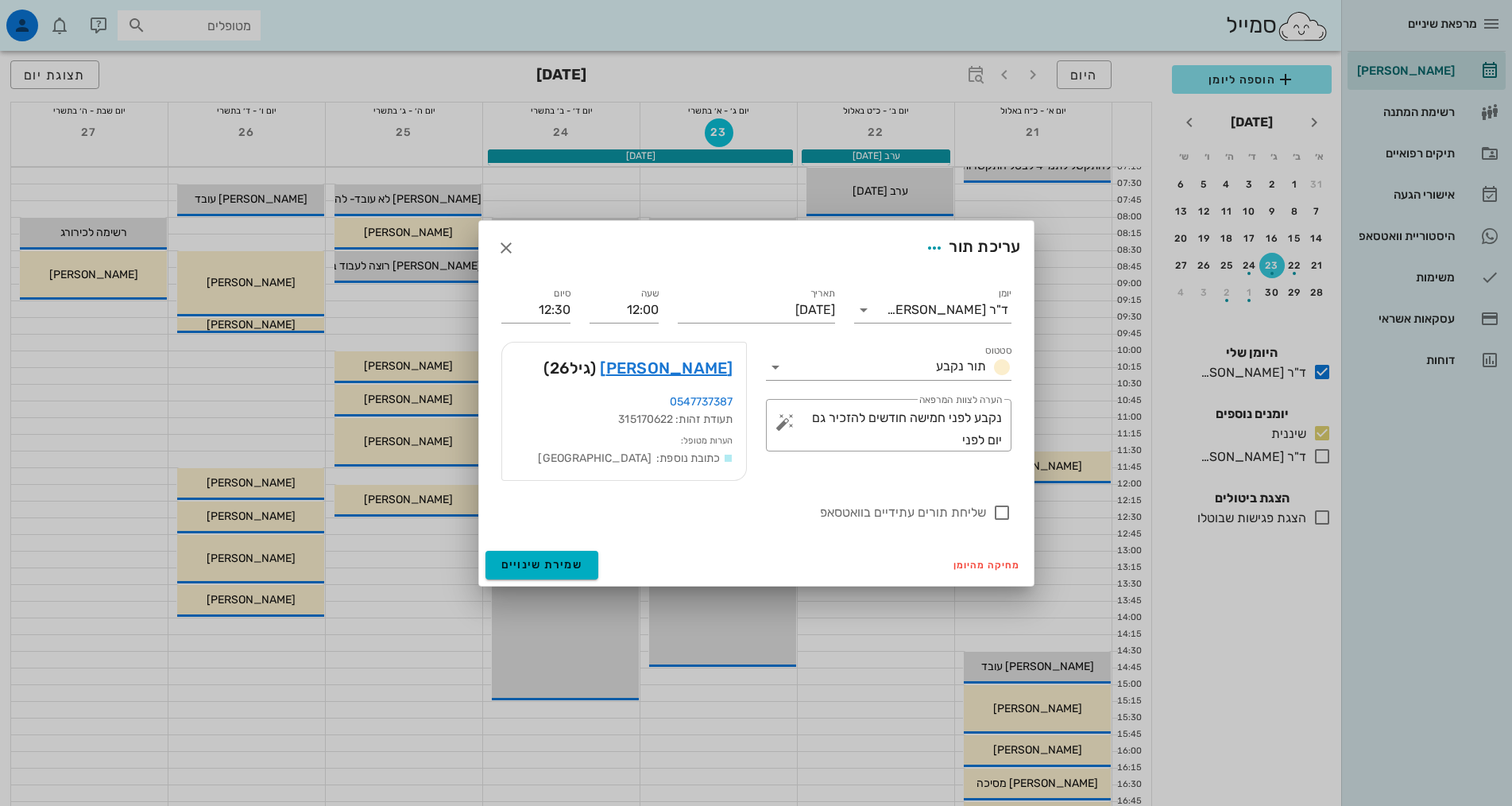
drag, startPoint x: 425, startPoint y: 500, endPoint x: 842, endPoint y: 489, distance: 417.1
click at [842, 489] on div "סטטוס תור נקבע ​ הערה לצוות המרפאה נקבע לפני חמישה חודשים להזכיר גם יום לפני" at bounding box center [888, 411] width 265 height 159
click at [913, 435] on textarea "נקבע לפני חמישה חודשים להזכיר גם יום לפני" at bounding box center [895, 429] width 214 height 45
type textarea "נקבע לפני חמישה חודשים להזכיר גם יום לפני התור הוא לאירה השיננית"
click at [568, 563] on span "שמירת שינויים" at bounding box center [542, 565] width 82 height 14
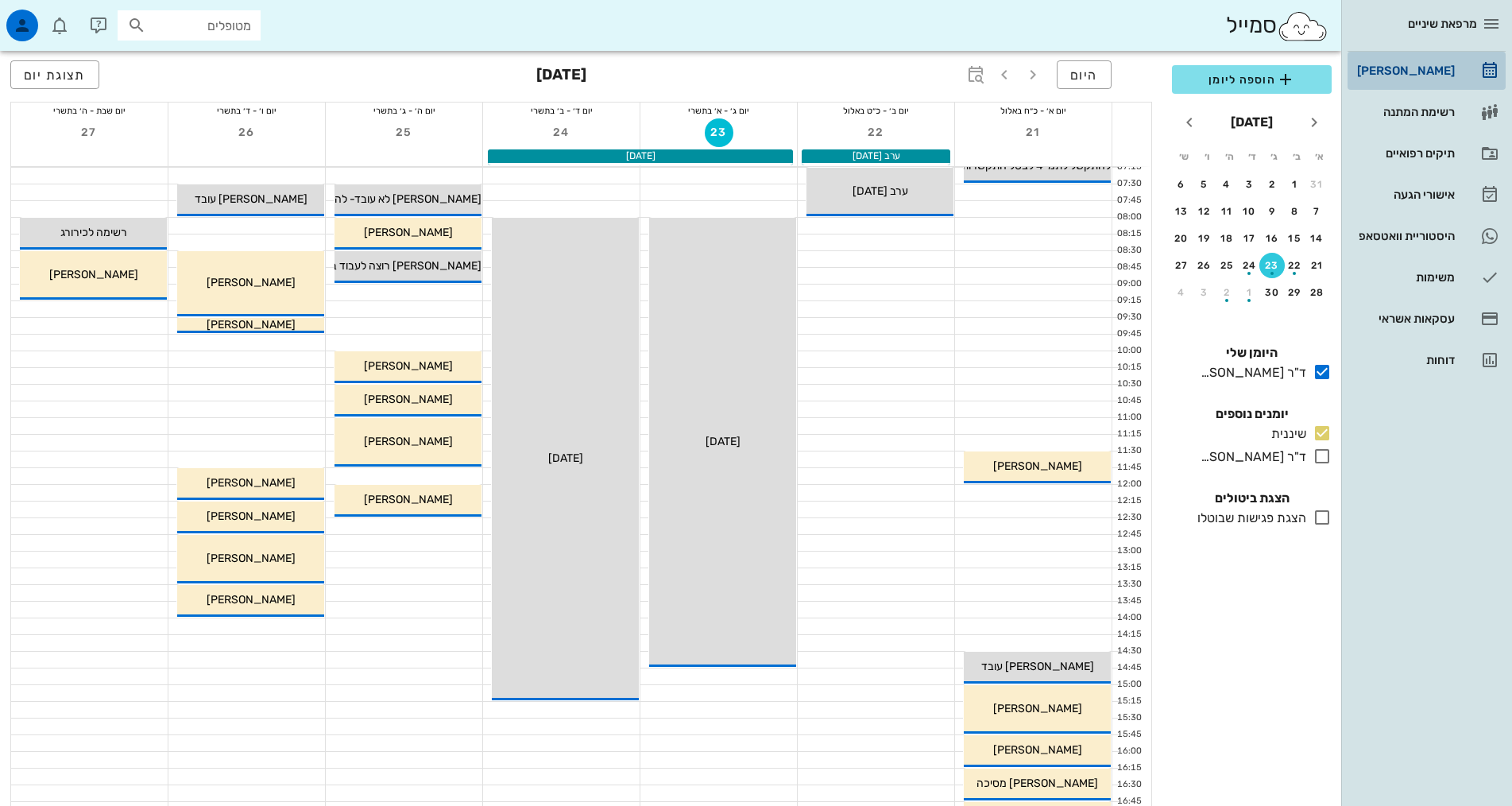
click at [1405, 73] on div "[PERSON_NAME]" at bounding box center [1404, 70] width 101 height 13
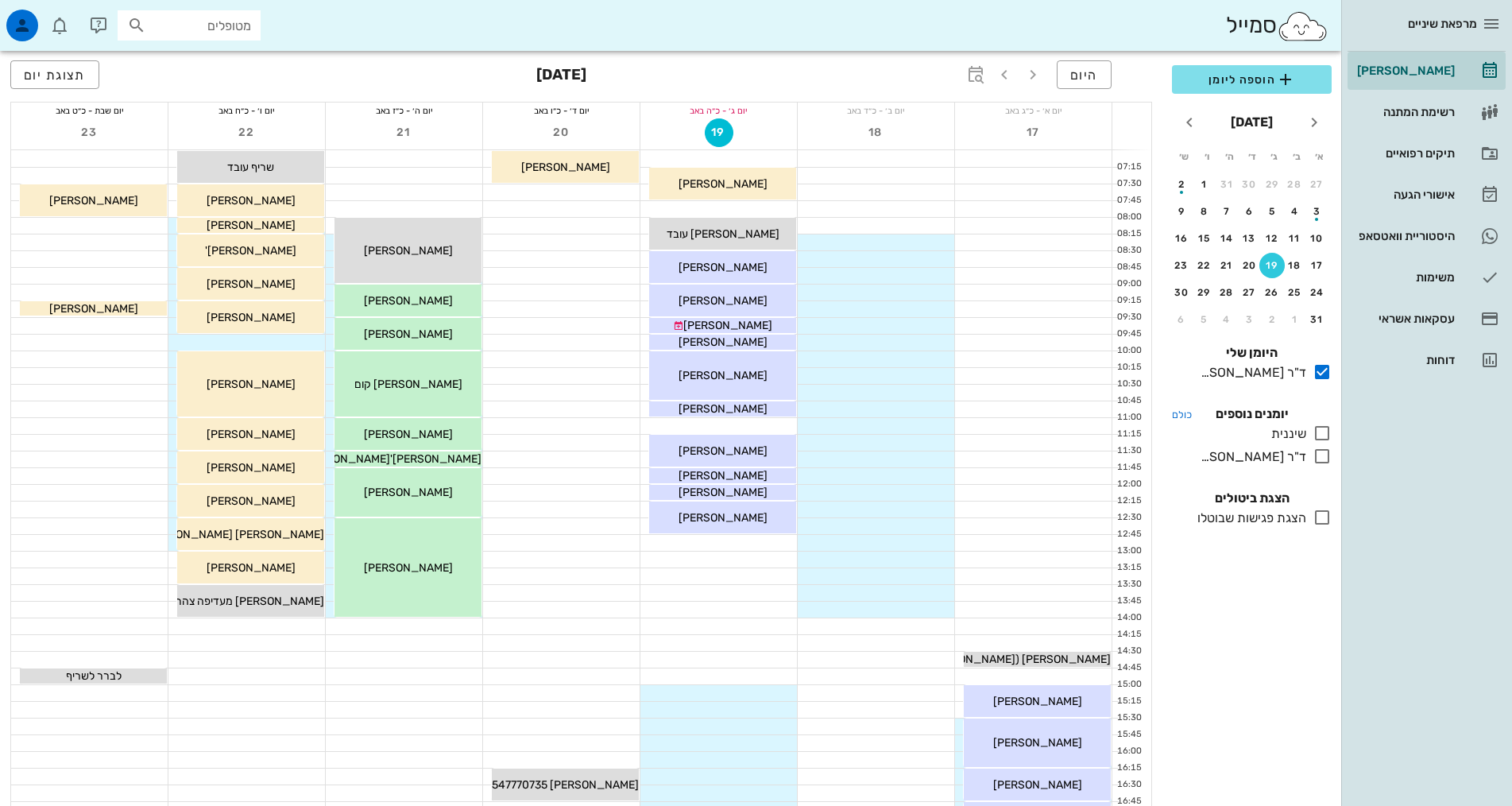
click at [1324, 435] on icon at bounding box center [1322, 432] width 19 height 19
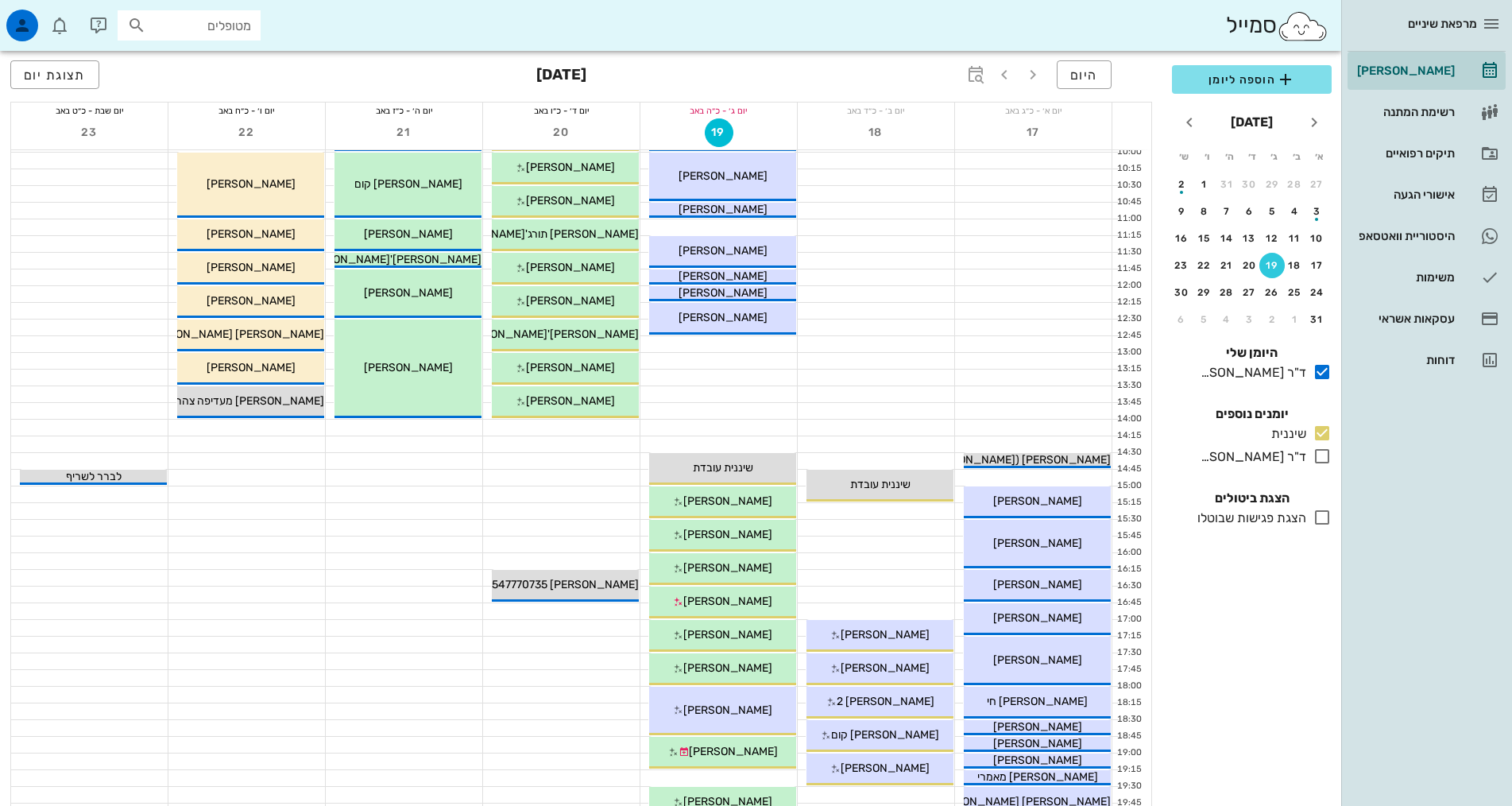
scroll to position [318, 0]
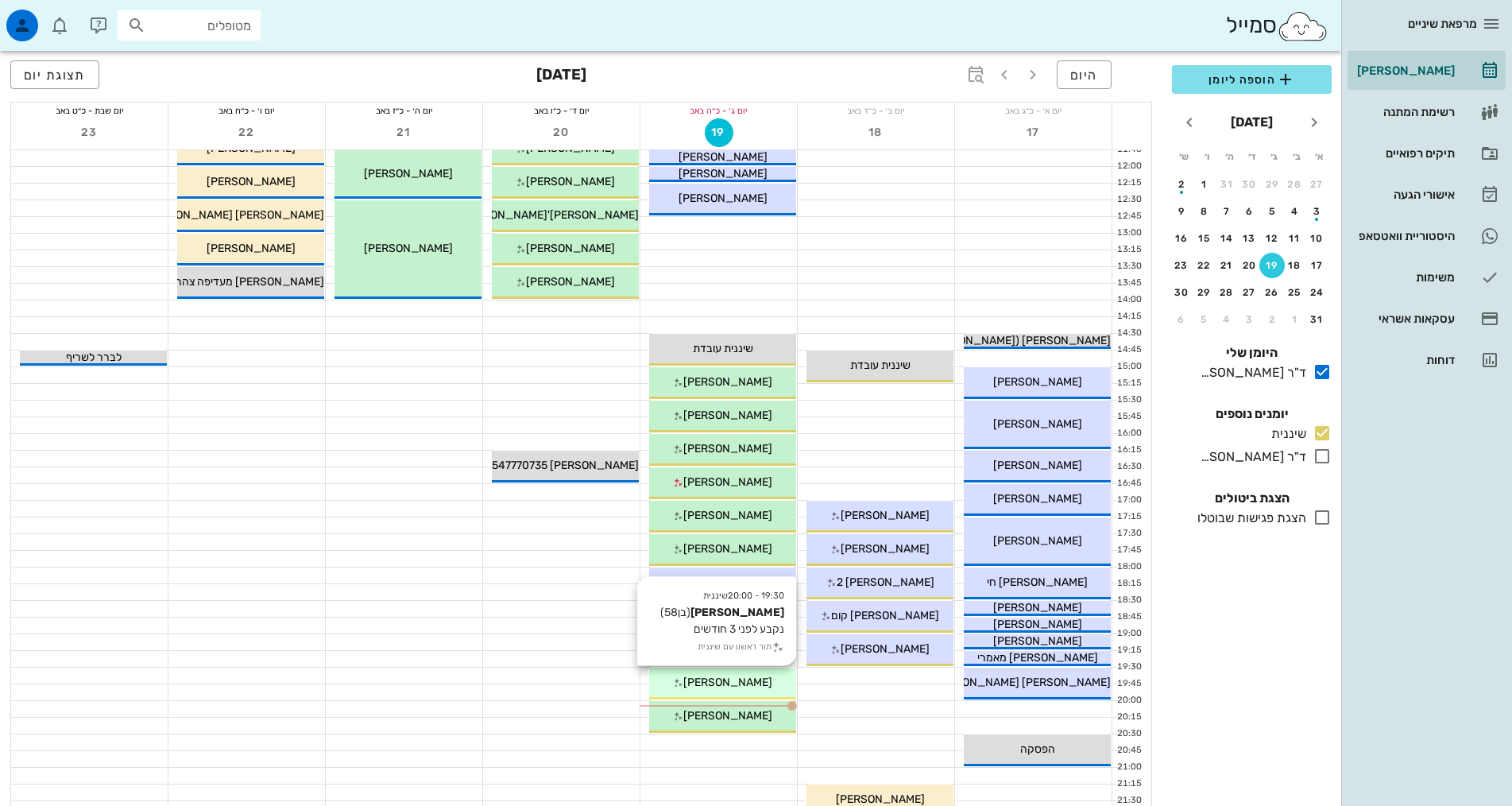
click at [704, 689] on div "[PERSON_NAME]" at bounding box center [722, 682] width 147 height 17
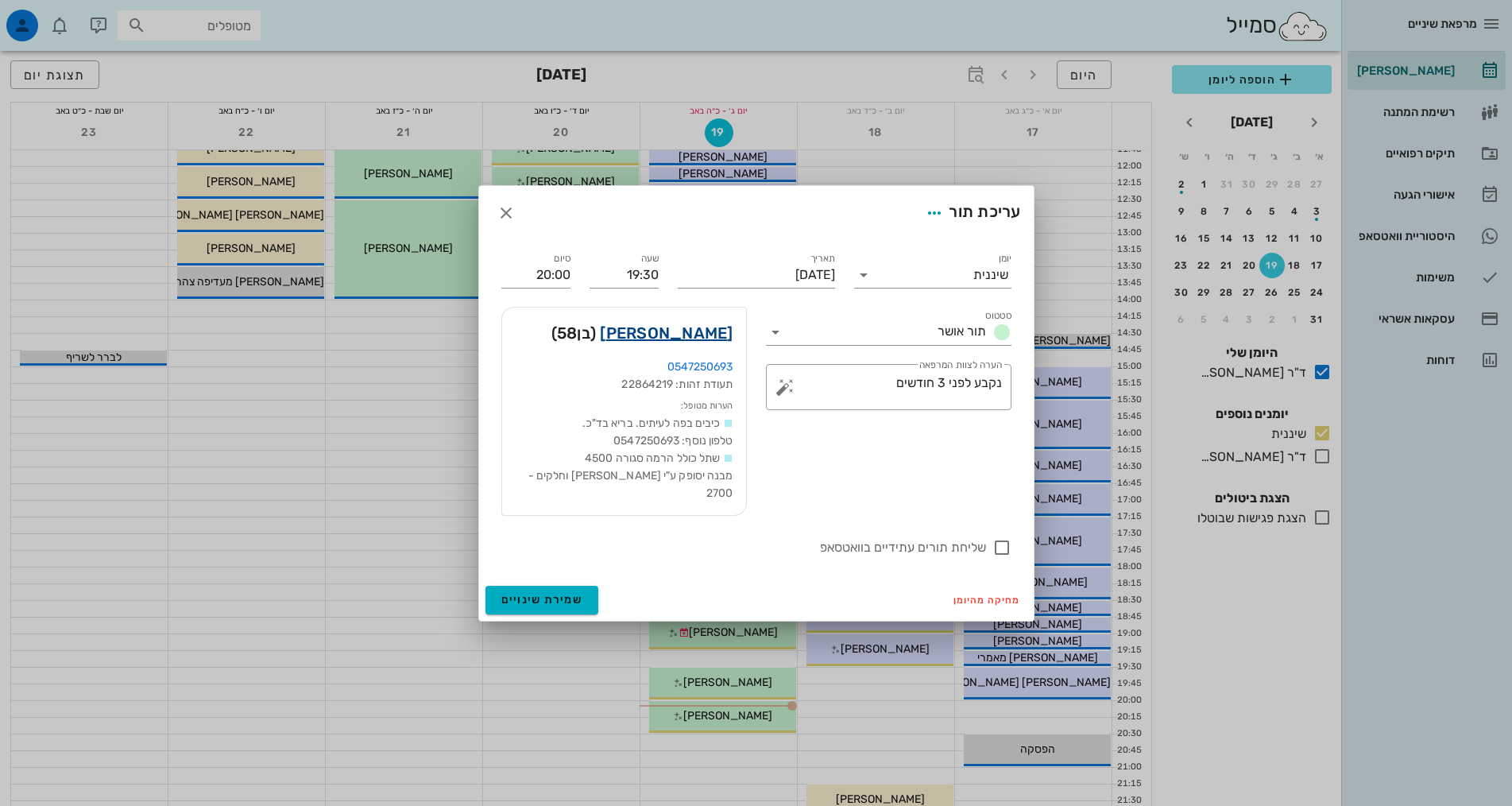
click at [706, 333] on link "[PERSON_NAME]" at bounding box center [666, 333] width 133 height 26
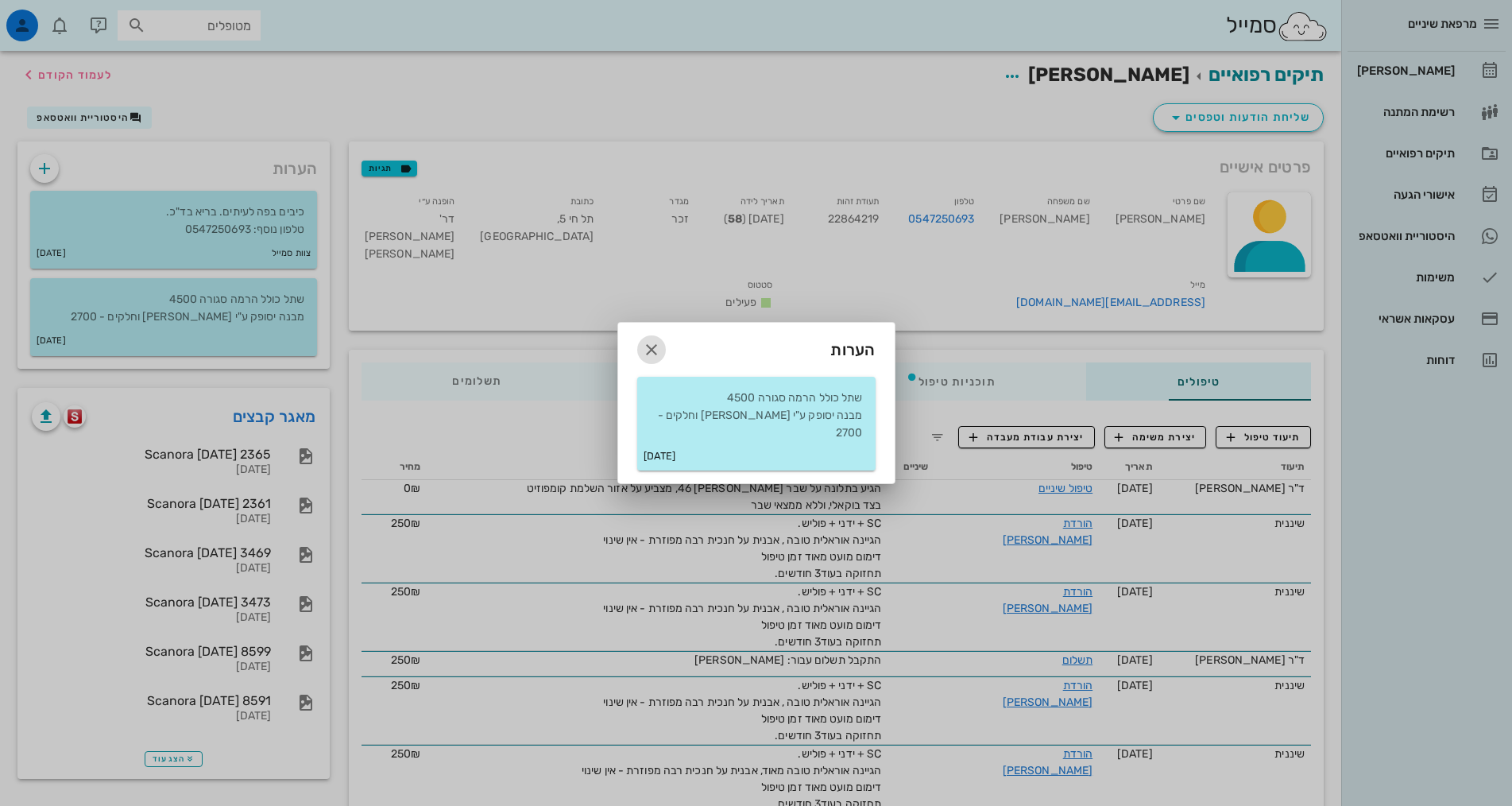
click at [655, 351] on icon "button" at bounding box center [651, 349] width 19 height 19
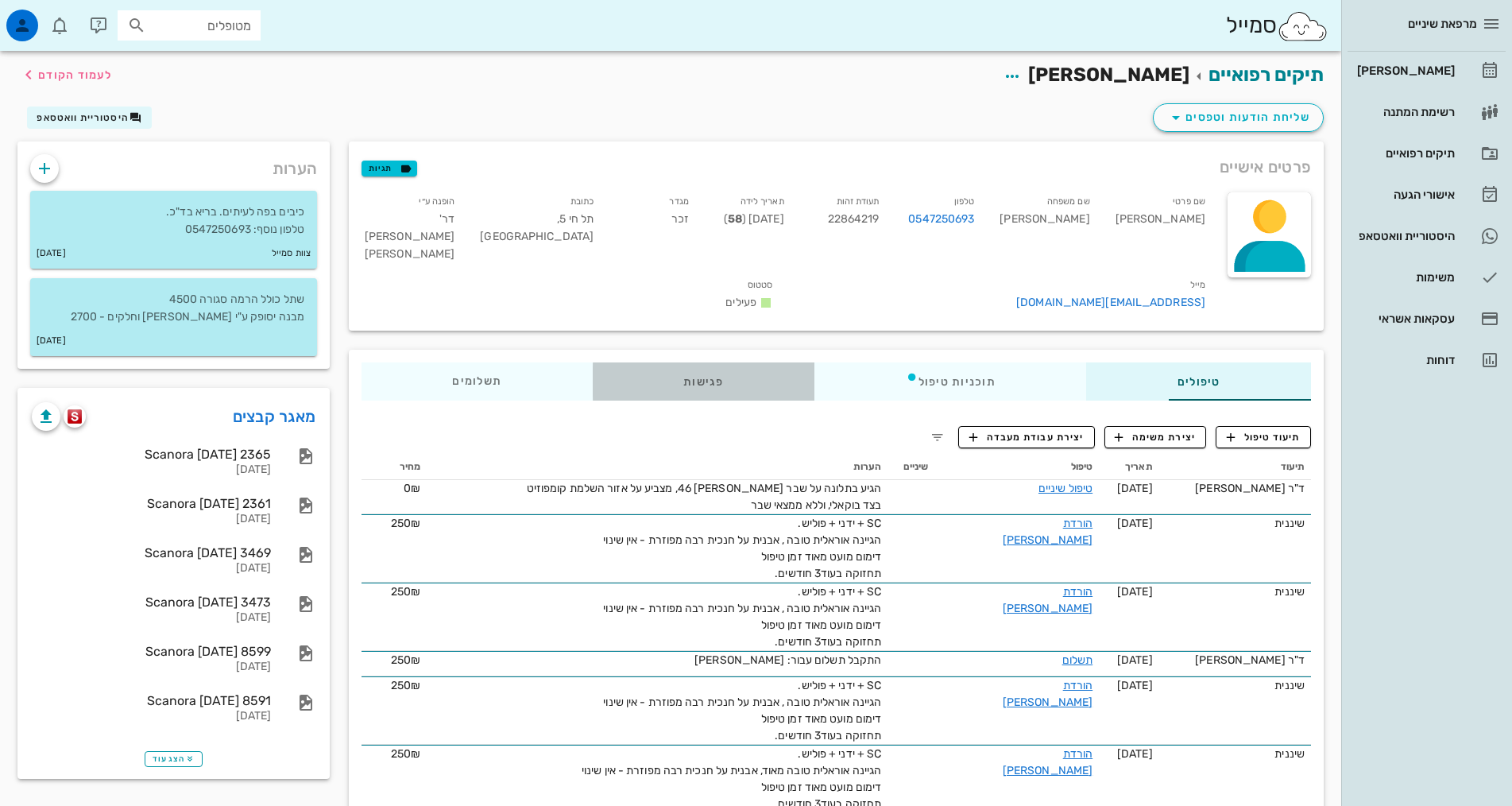
click at [631, 363] on div "פגישות" at bounding box center [703, 382] width 222 height 38
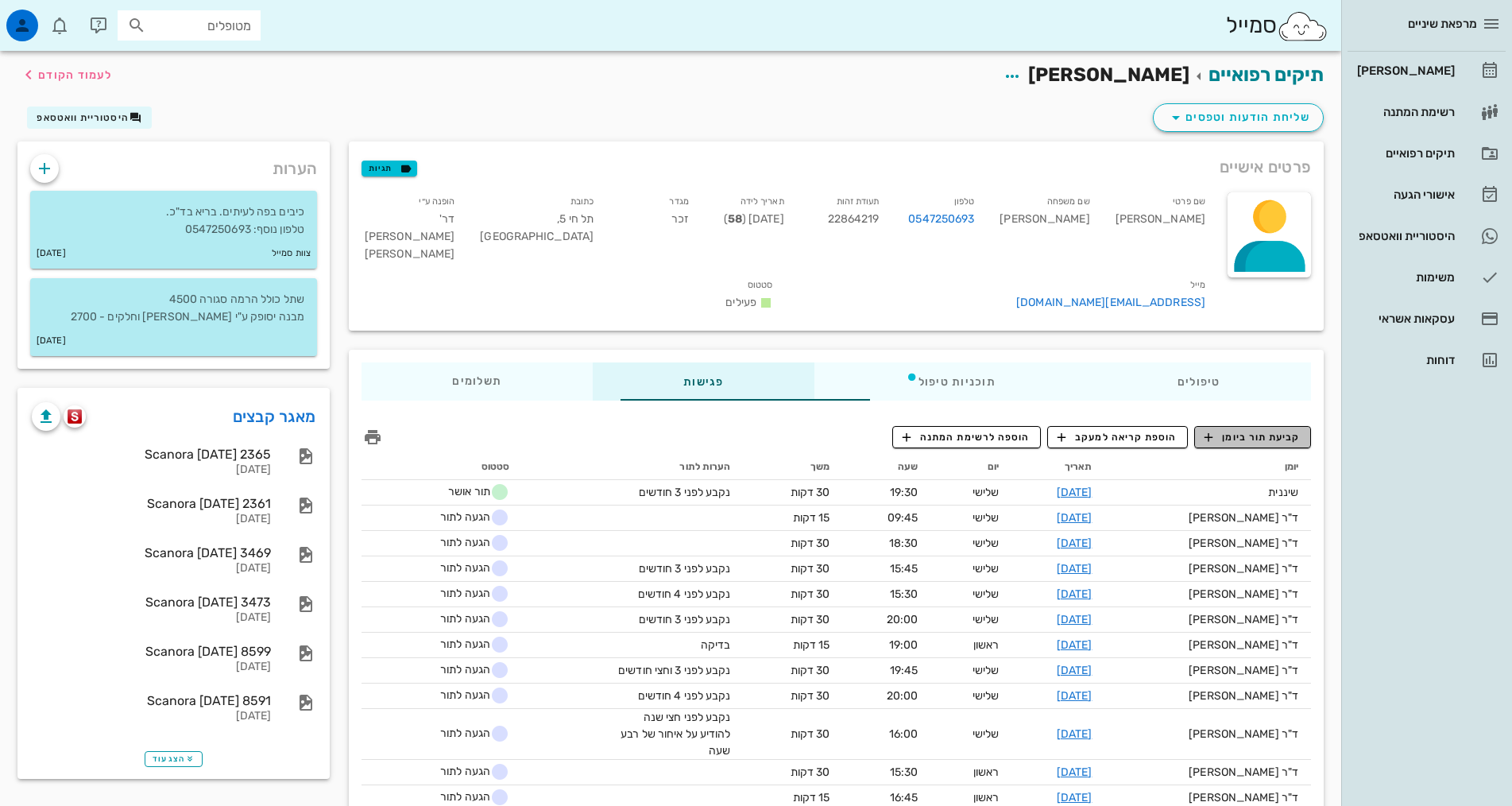
click at [1254, 430] on span "קביעת תור ביומן" at bounding box center [1252, 437] width 95 height 14
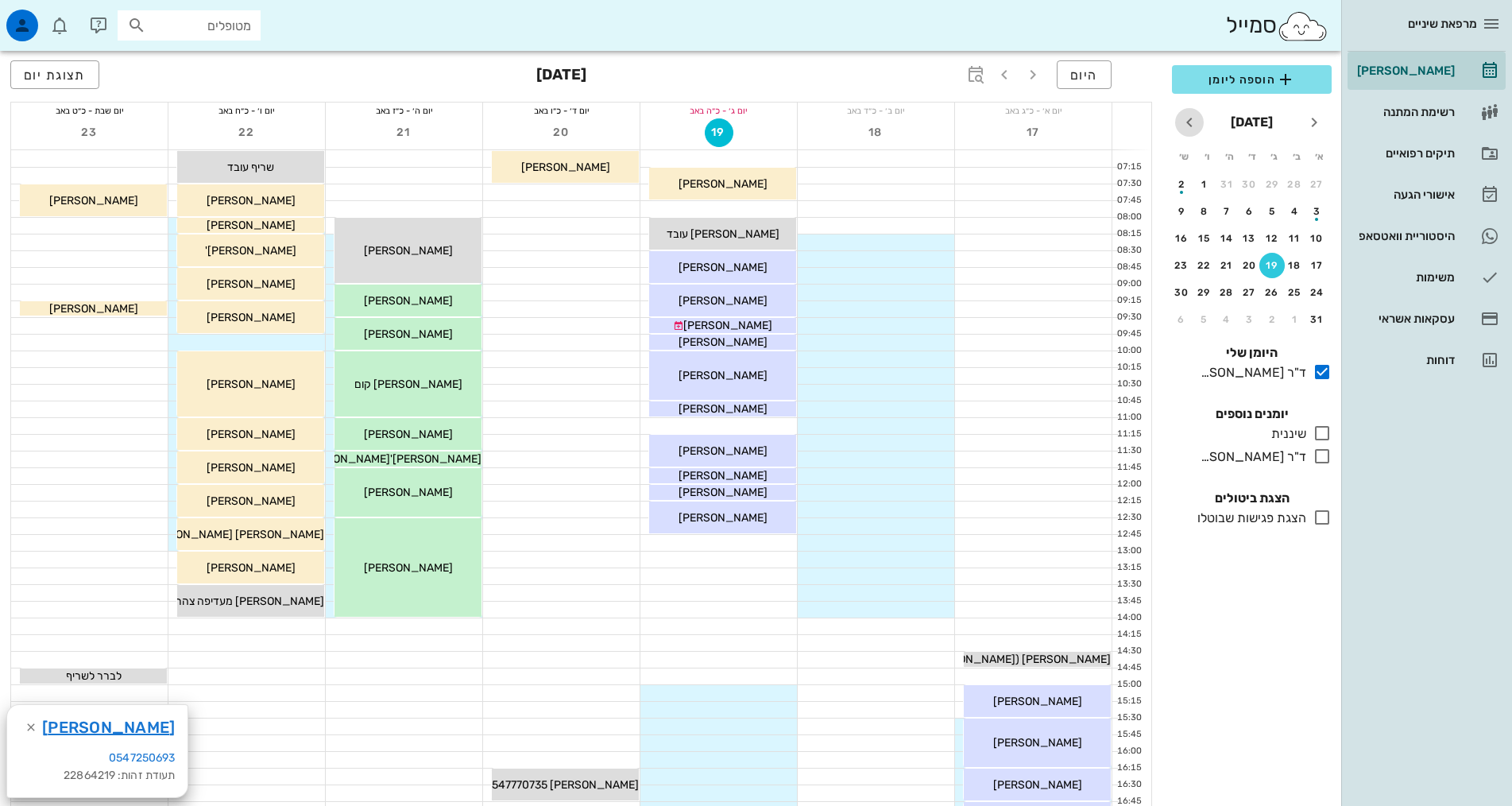
click at [1184, 122] on icon "חודש הבא" at bounding box center [1189, 122] width 19 height 19
click at [1288, 290] on div "24" at bounding box center [1295, 291] width 26 height 11
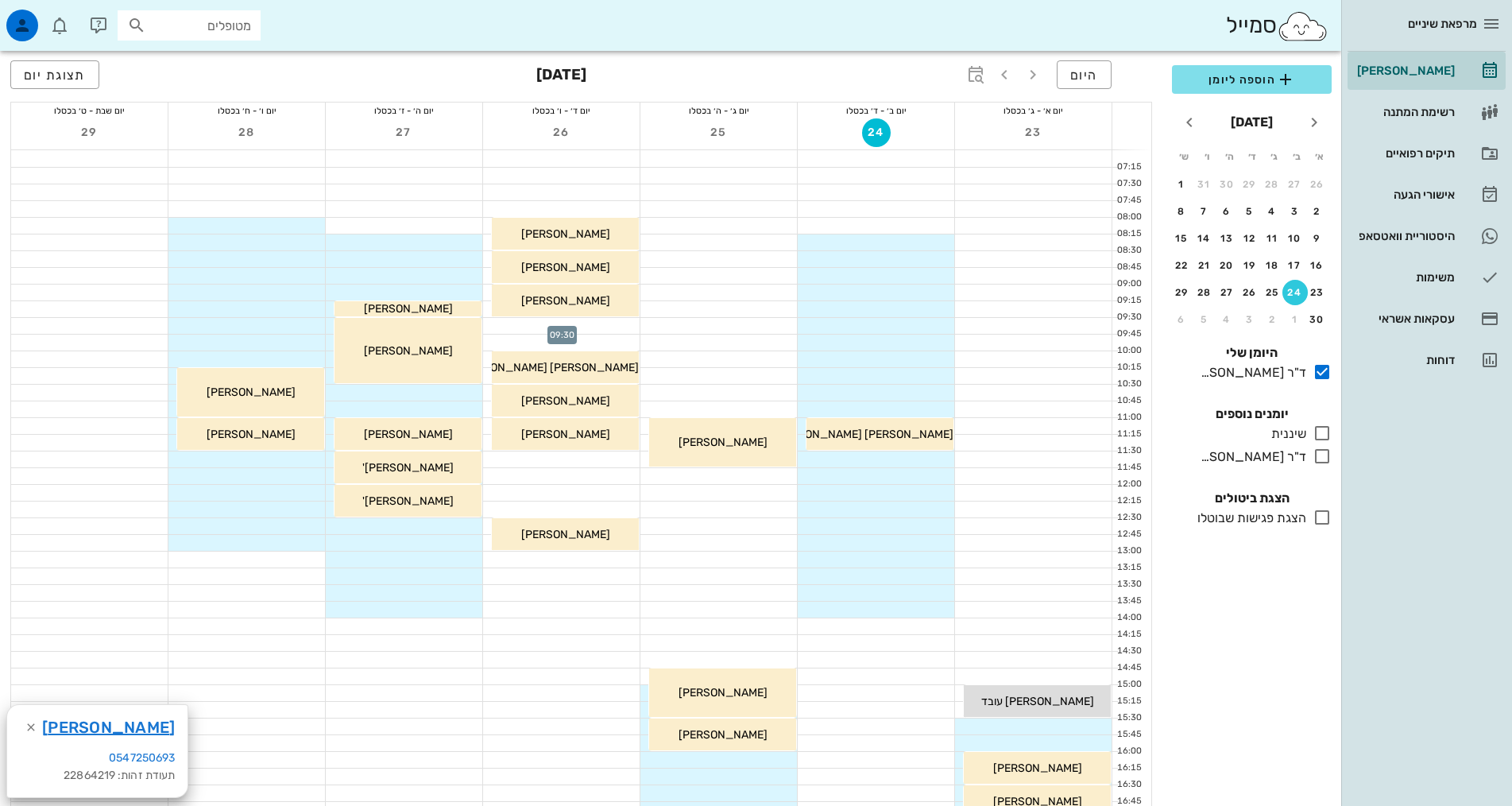
click at [588, 332] on div at bounding box center [561, 326] width 157 height 16
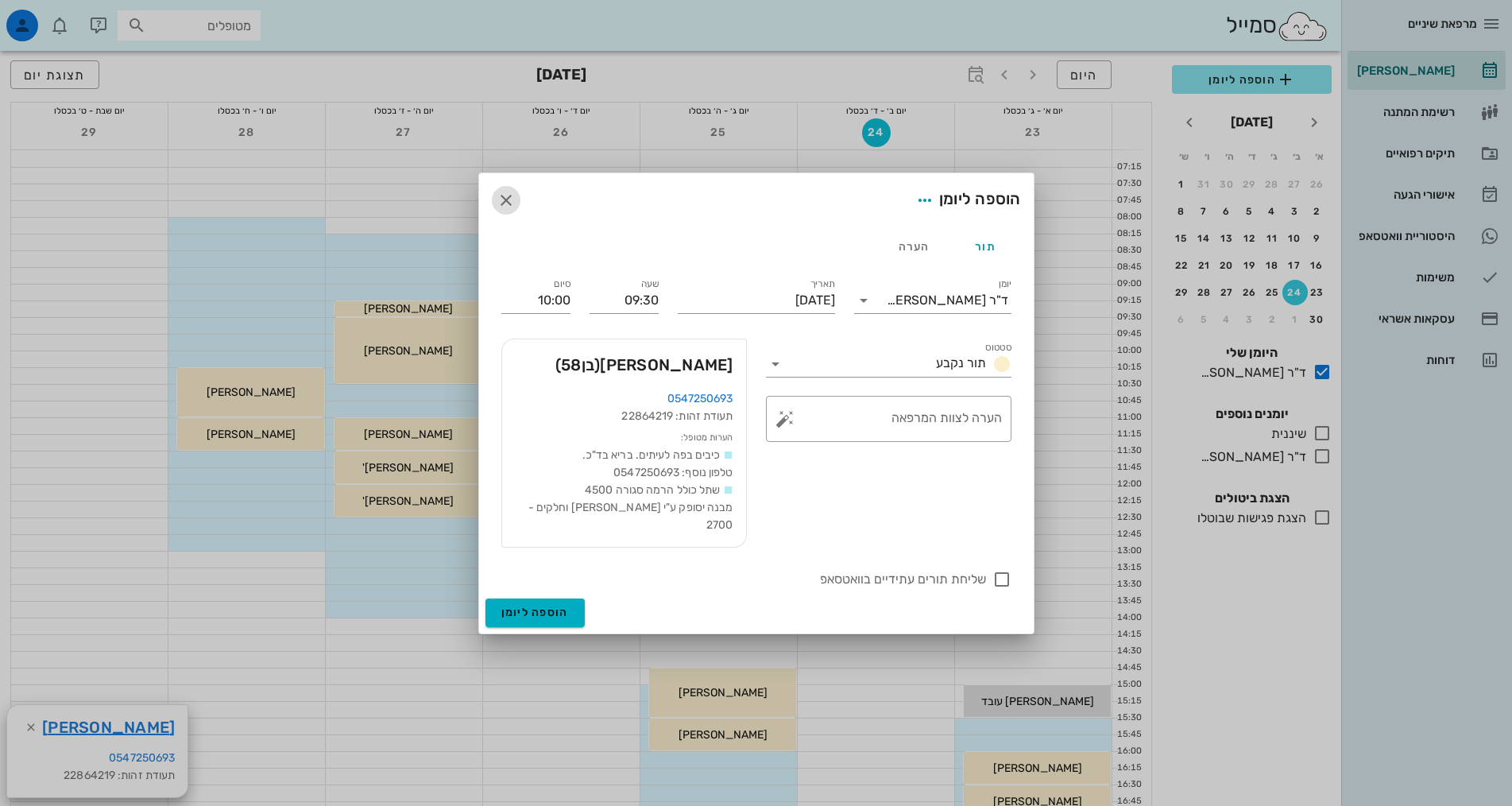
click at [504, 197] on icon "button" at bounding box center [505, 199] width 19 height 19
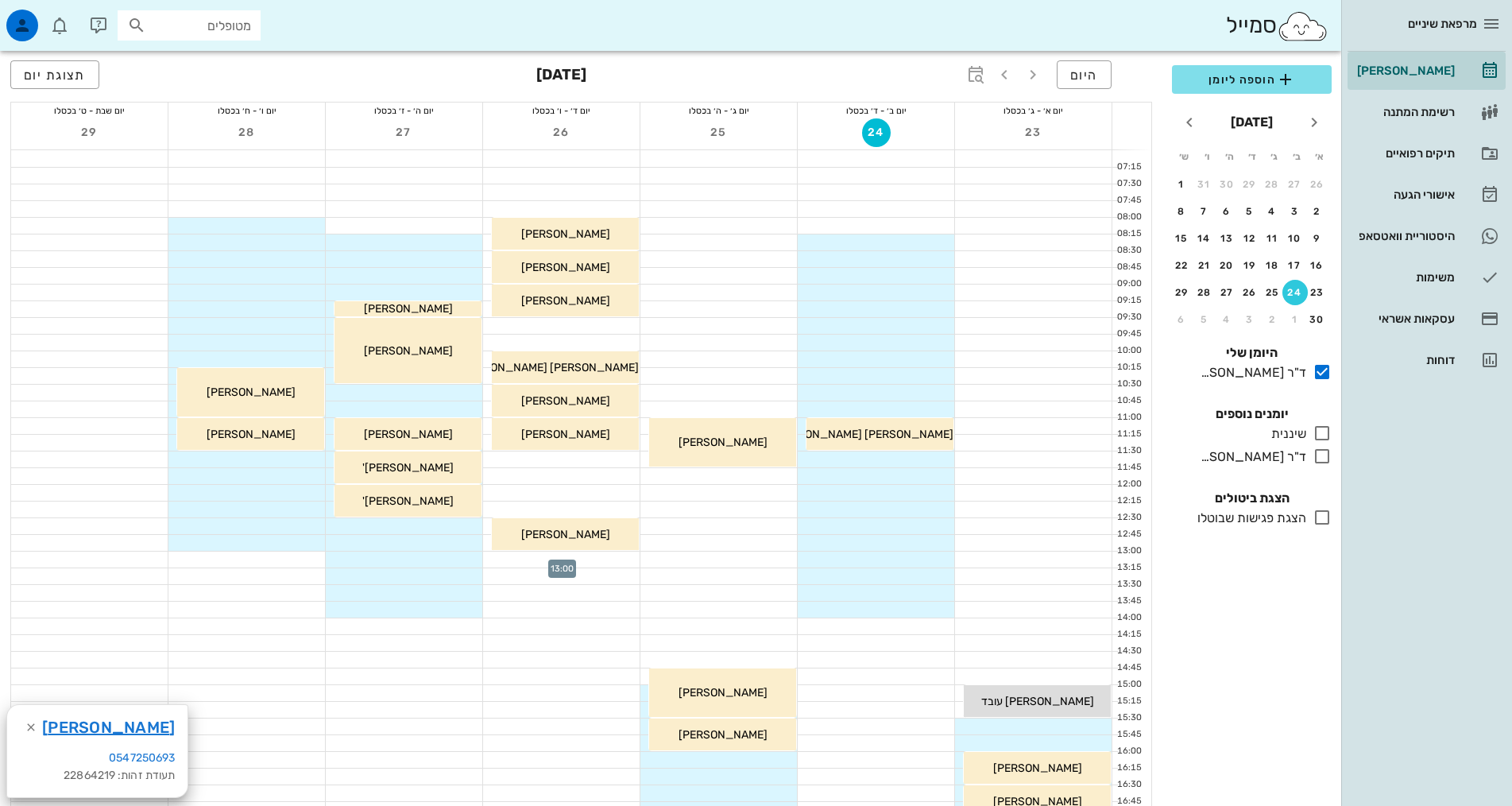
click at [591, 561] on div at bounding box center [561, 559] width 157 height 16
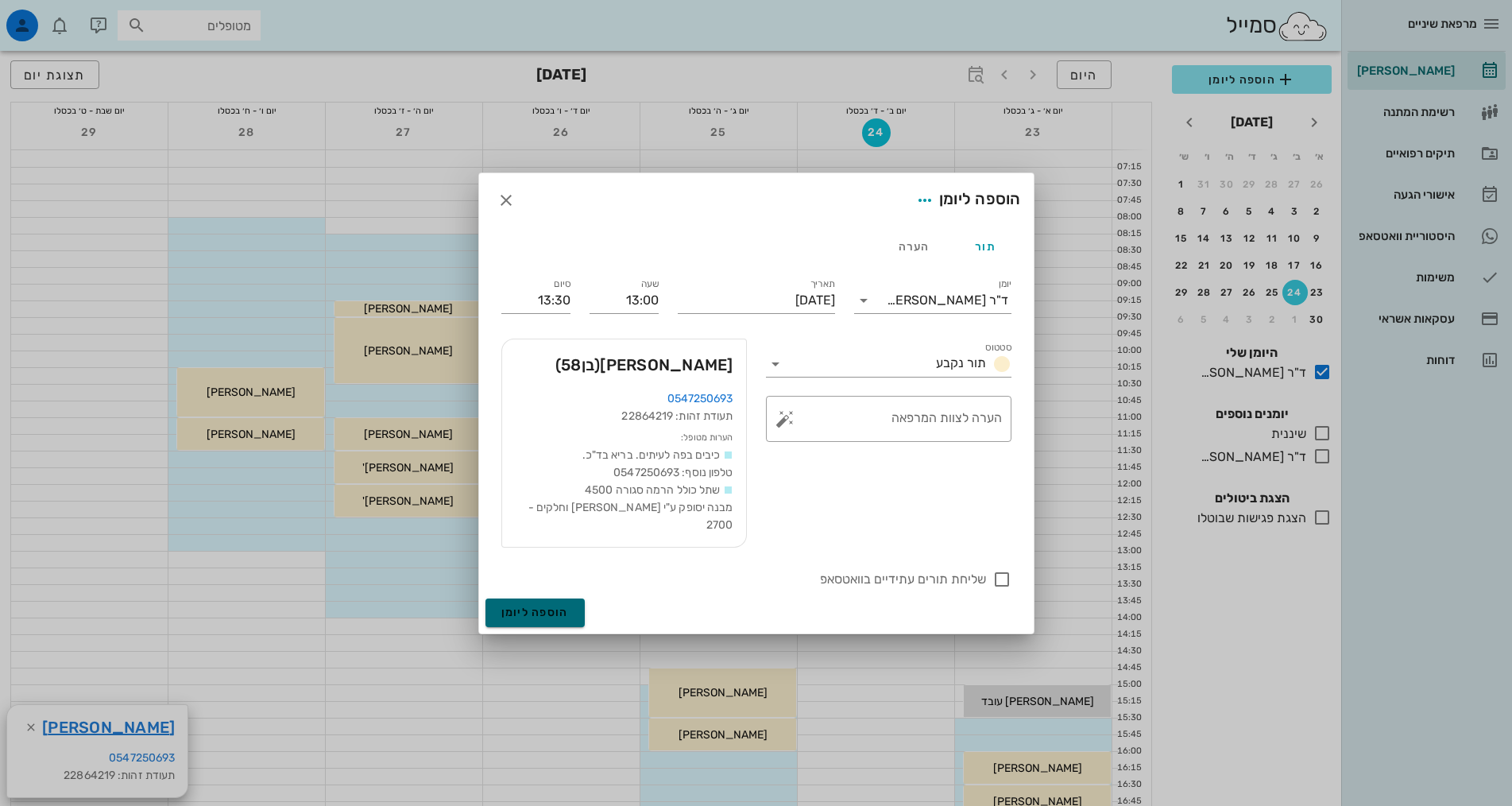
click at [525, 620] on button "הוספה ליומן" at bounding box center [535, 613] width 99 height 29
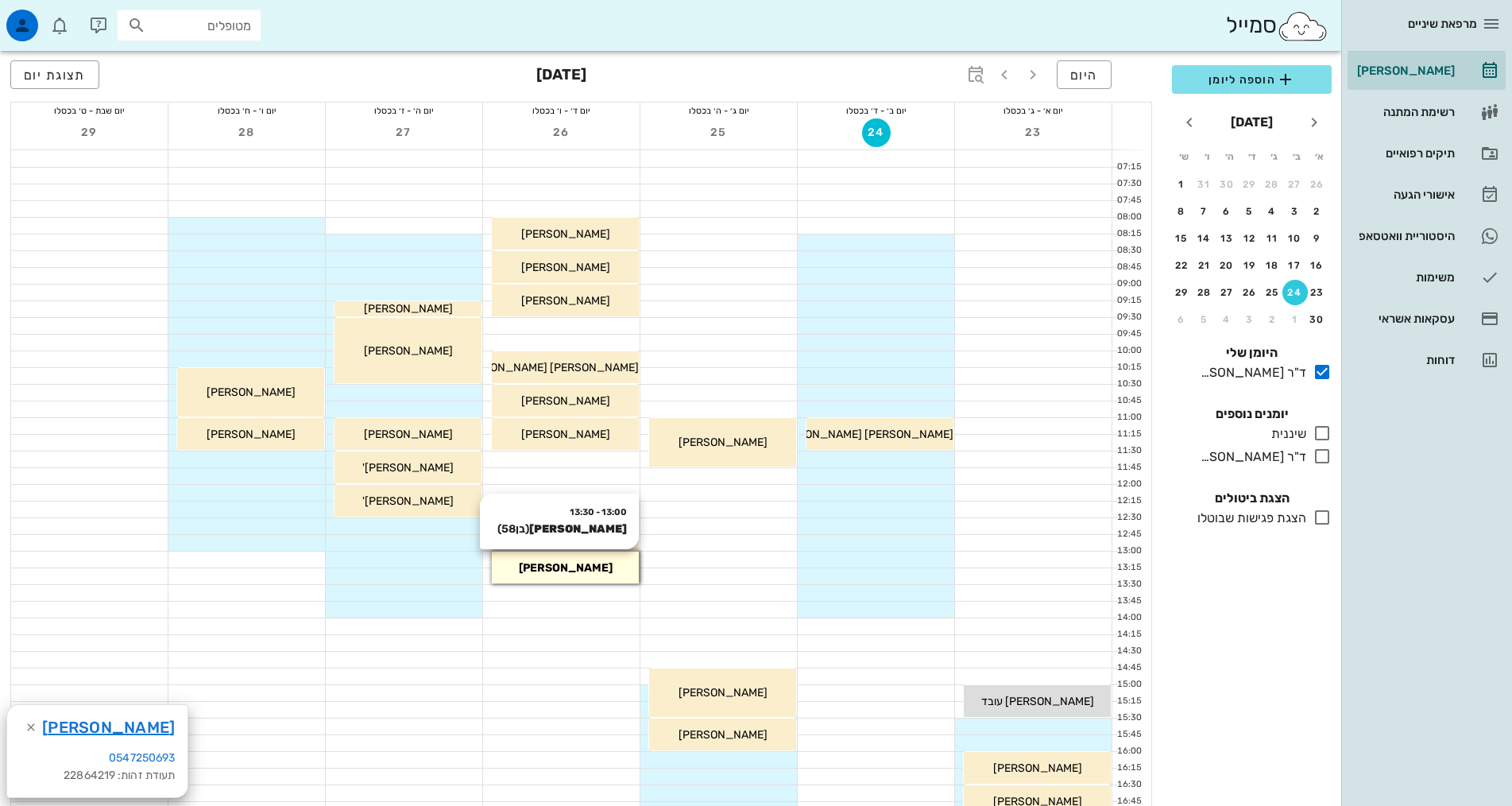
click at [609, 567] on div "[PERSON_NAME]" at bounding box center [565, 567] width 147 height 17
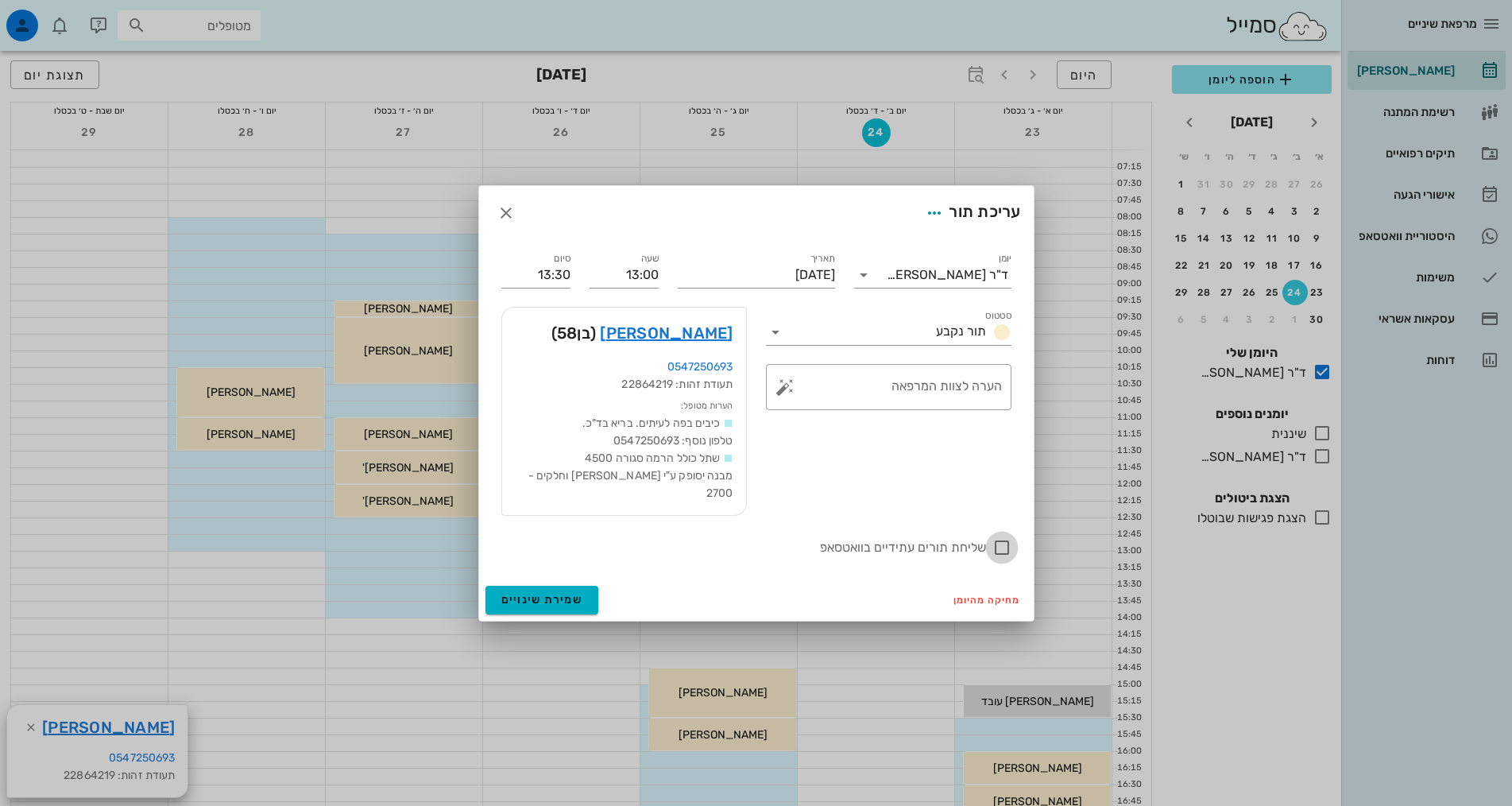
click at [1001, 550] on div at bounding box center [1001, 547] width 27 height 27
checkbox input "true"
click at [545, 607] on button "שמירת שינויים" at bounding box center [542, 600] width 114 height 29
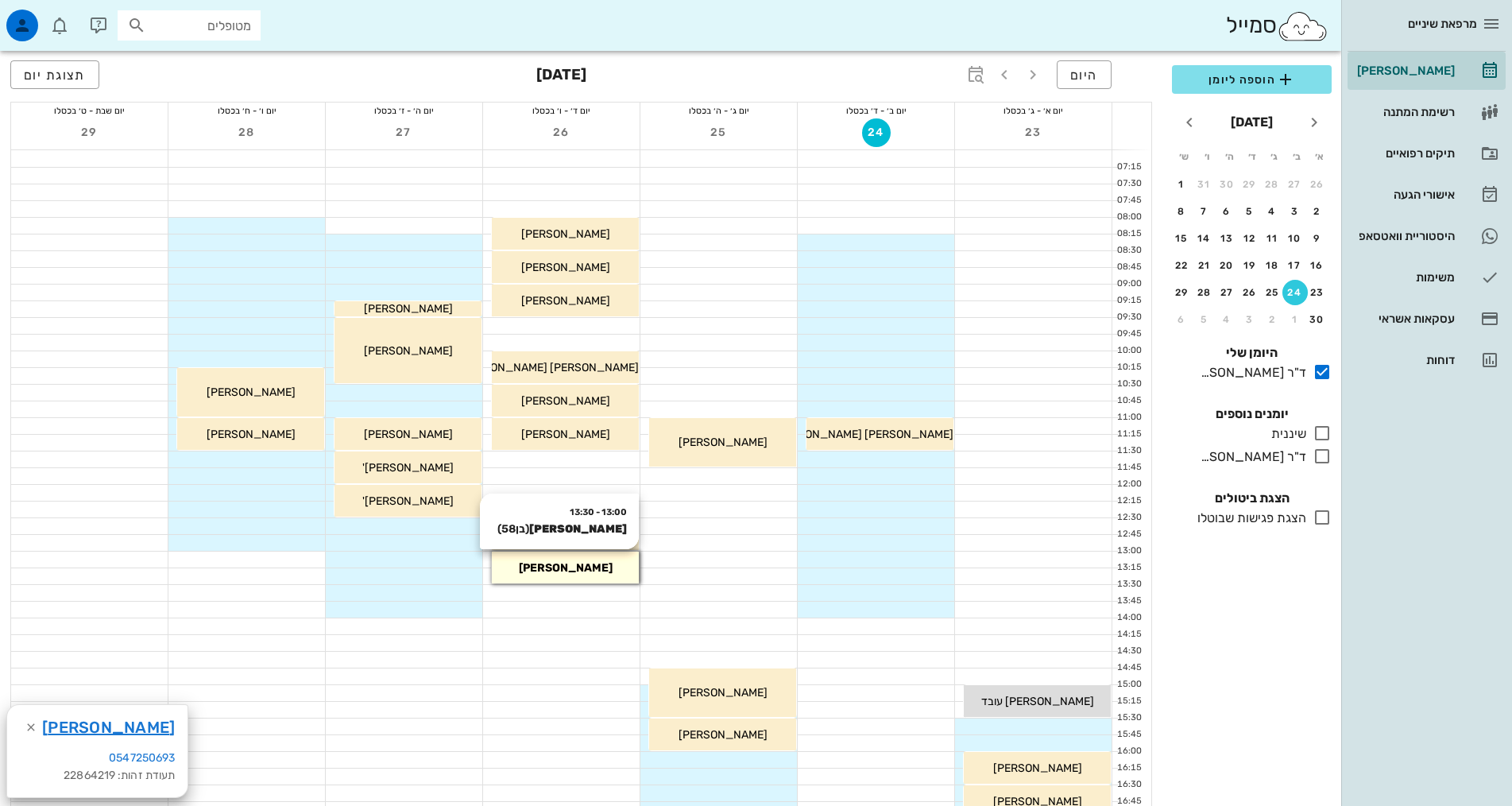
click at [581, 571] on span "[PERSON_NAME]" at bounding box center [566, 568] width 94 height 14
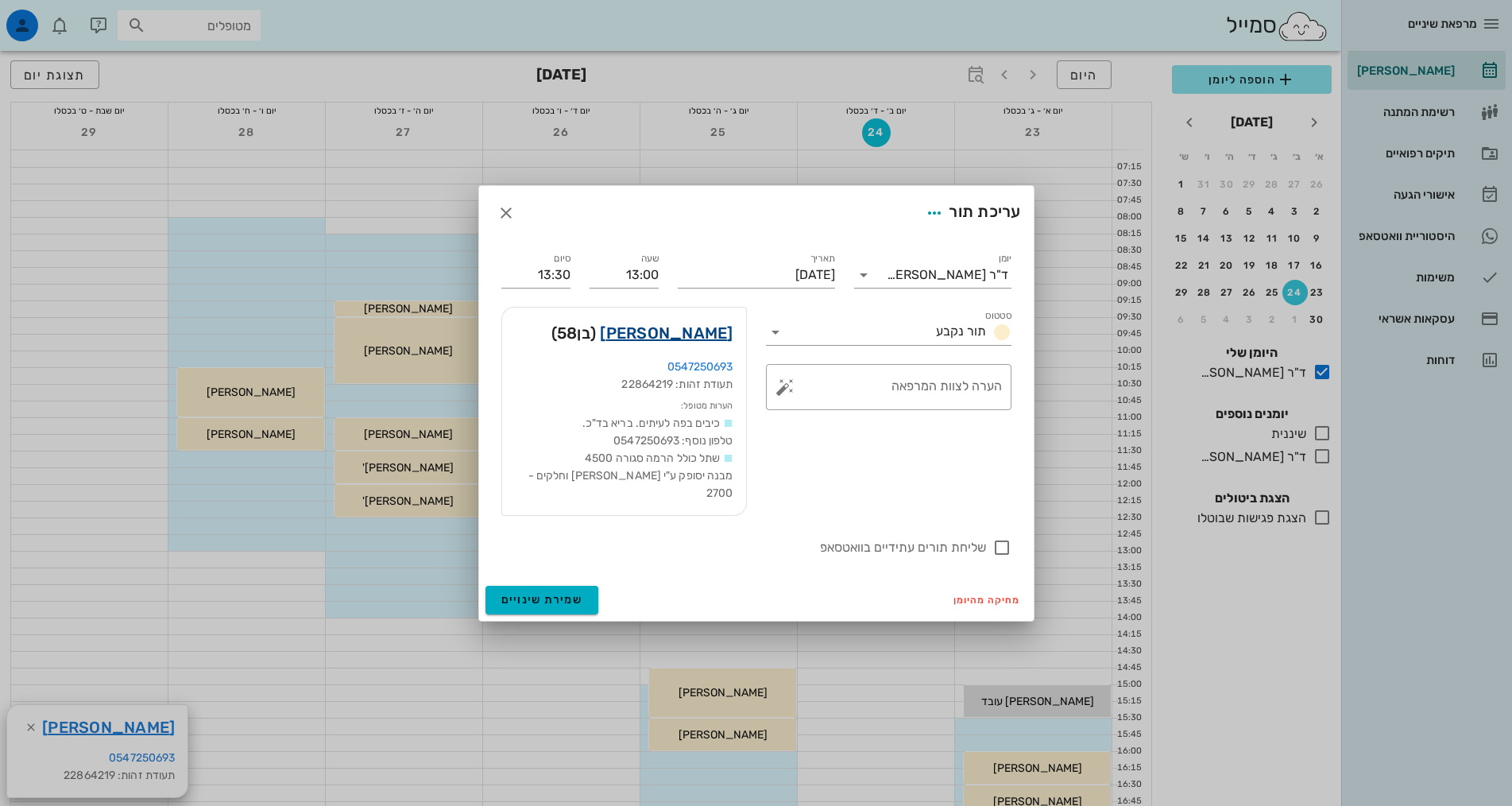
click at [689, 345] on link "[PERSON_NAME]" at bounding box center [666, 333] width 133 height 26
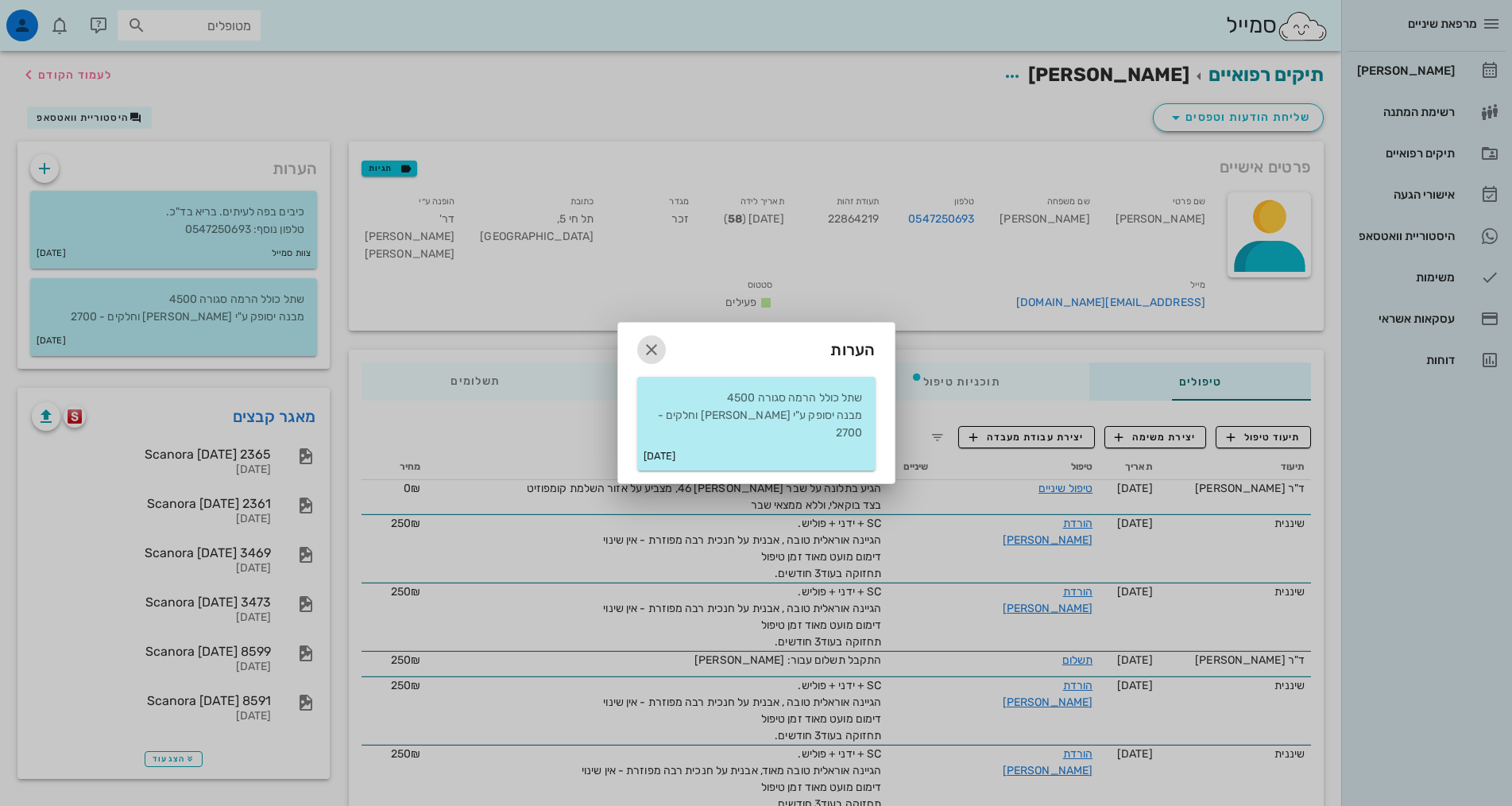
click at [647, 353] on icon "button" at bounding box center [651, 349] width 19 height 19
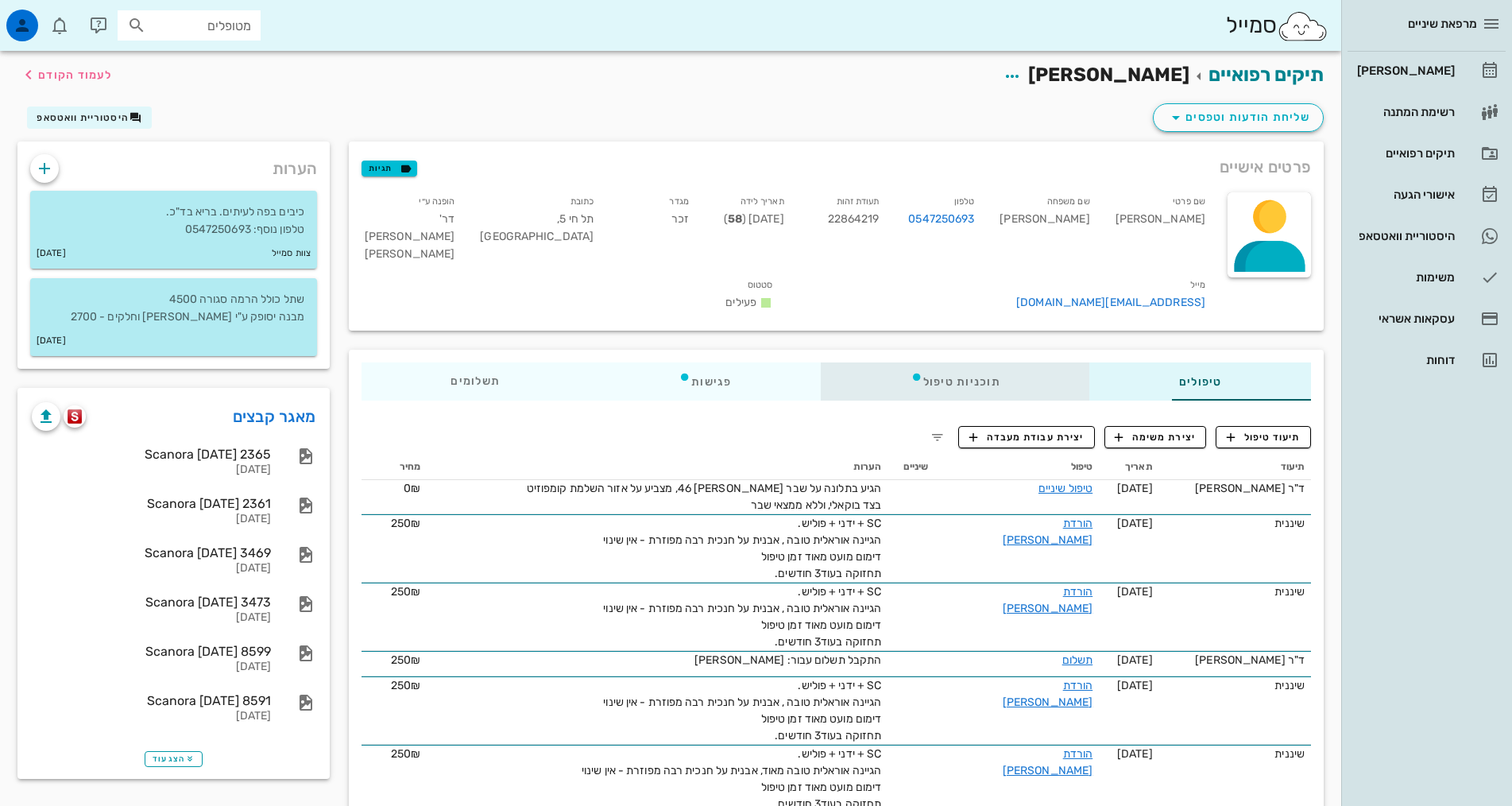
click at [884, 363] on div "תוכניות טיפול" at bounding box center [954, 382] width 269 height 38
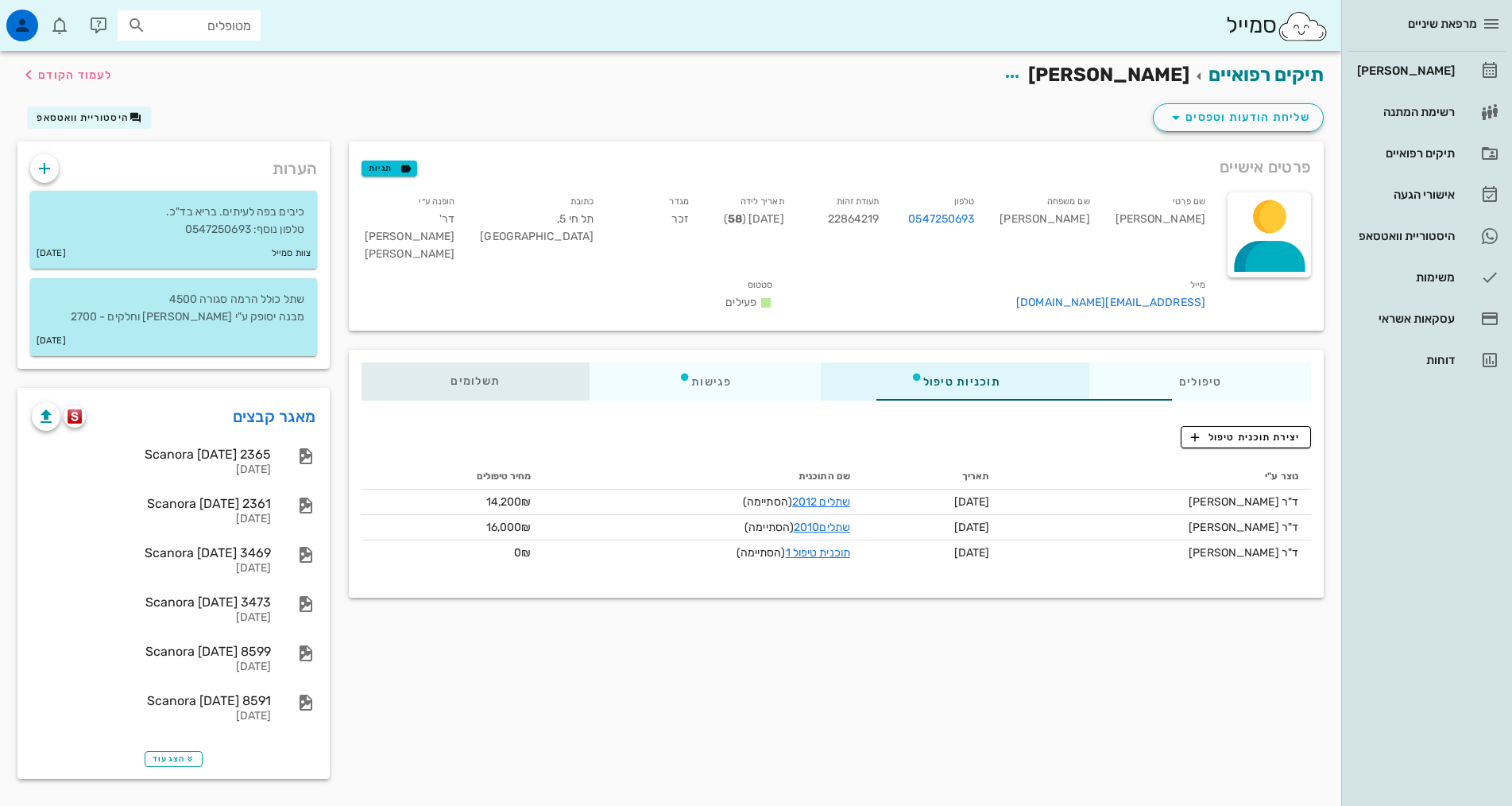
click at [382, 363] on div "תשלומים 0₪" at bounding box center [476, 382] width 228 height 38
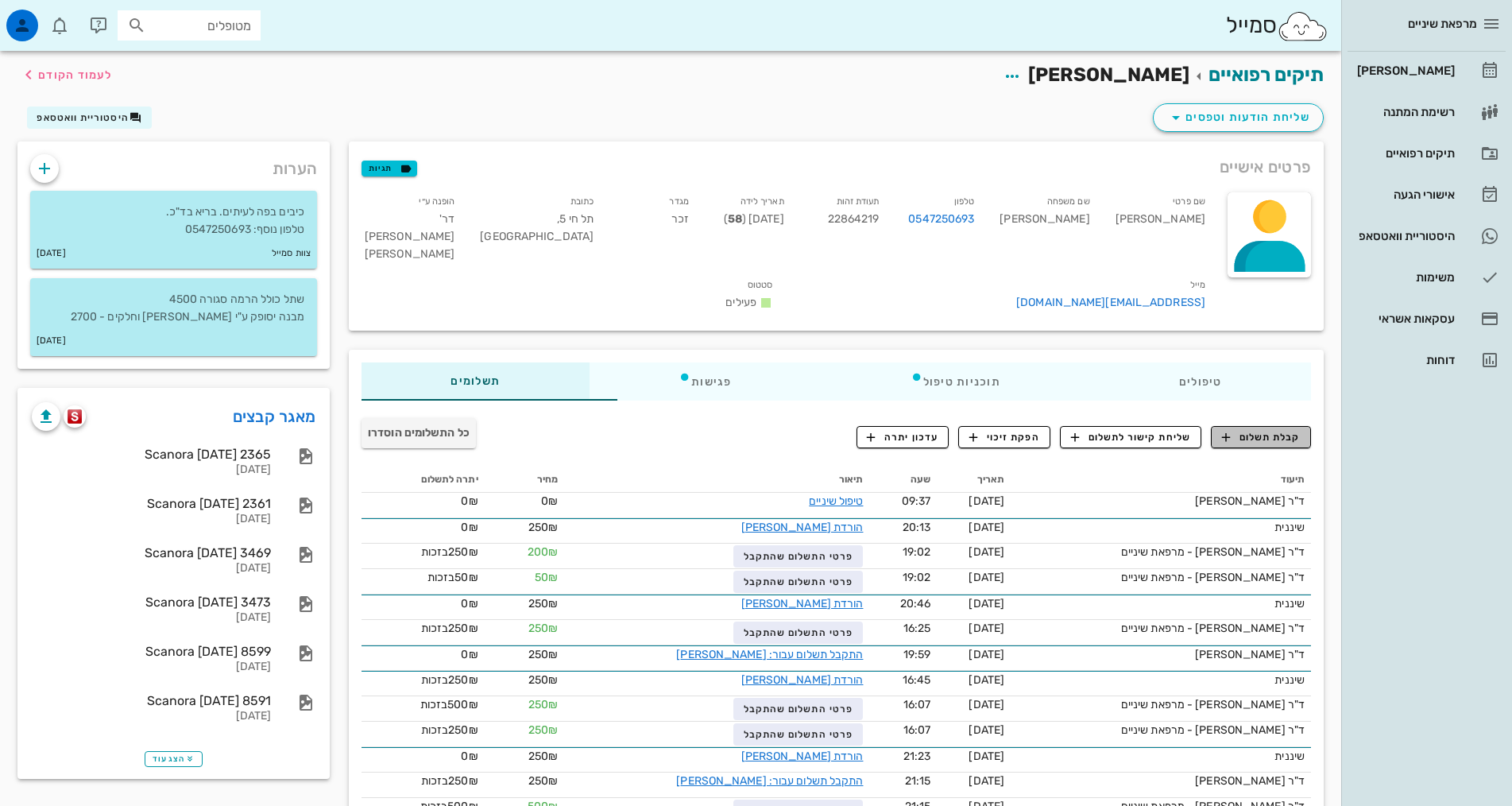
click at [1276, 430] on span "קבלת תשלום" at bounding box center [1260, 437] width 78 height 14
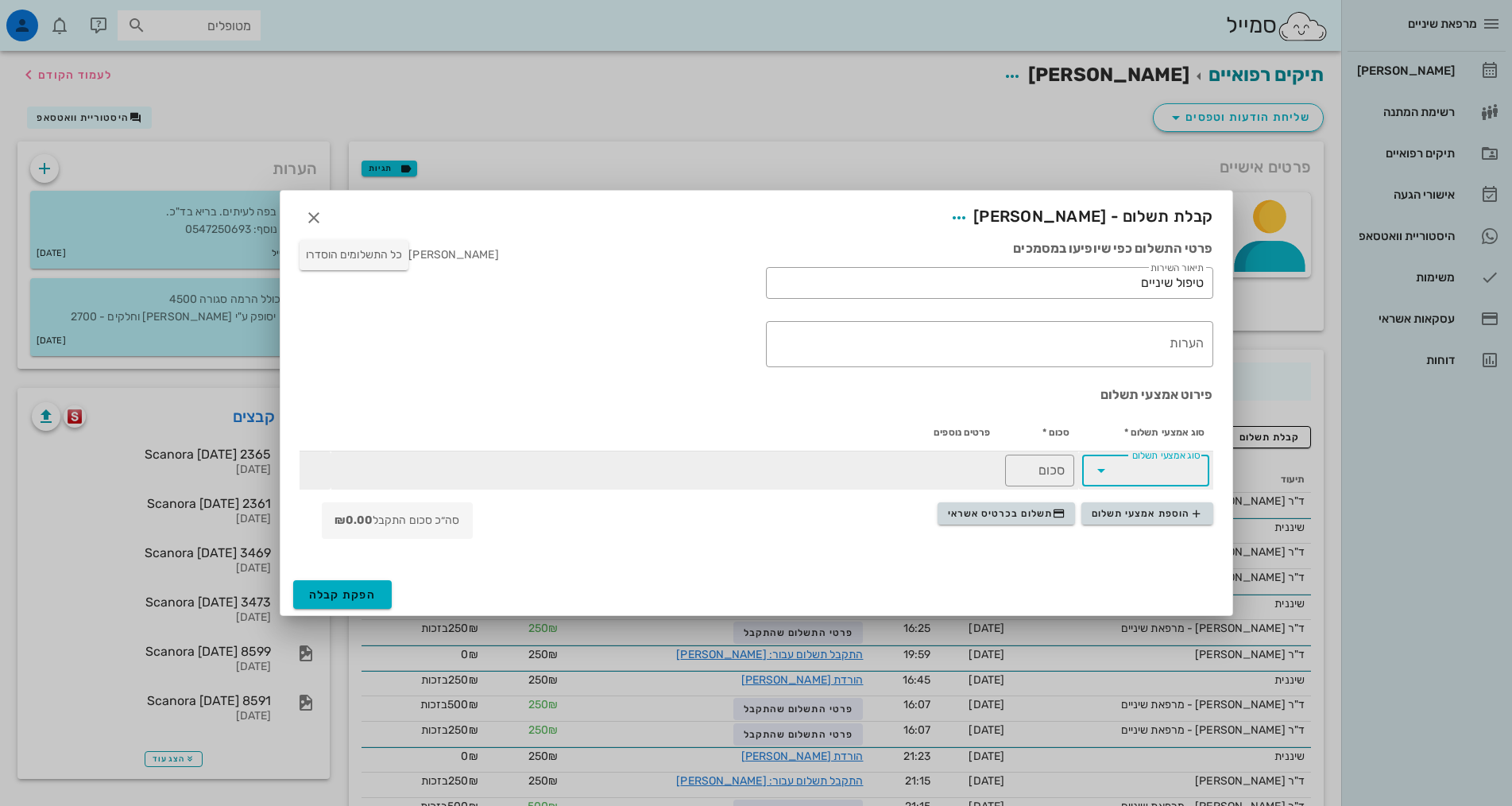
click at [1167, 470] on input "סוג אמצעי תשלום" at bounding box center [1156, 471] width 86 height 26
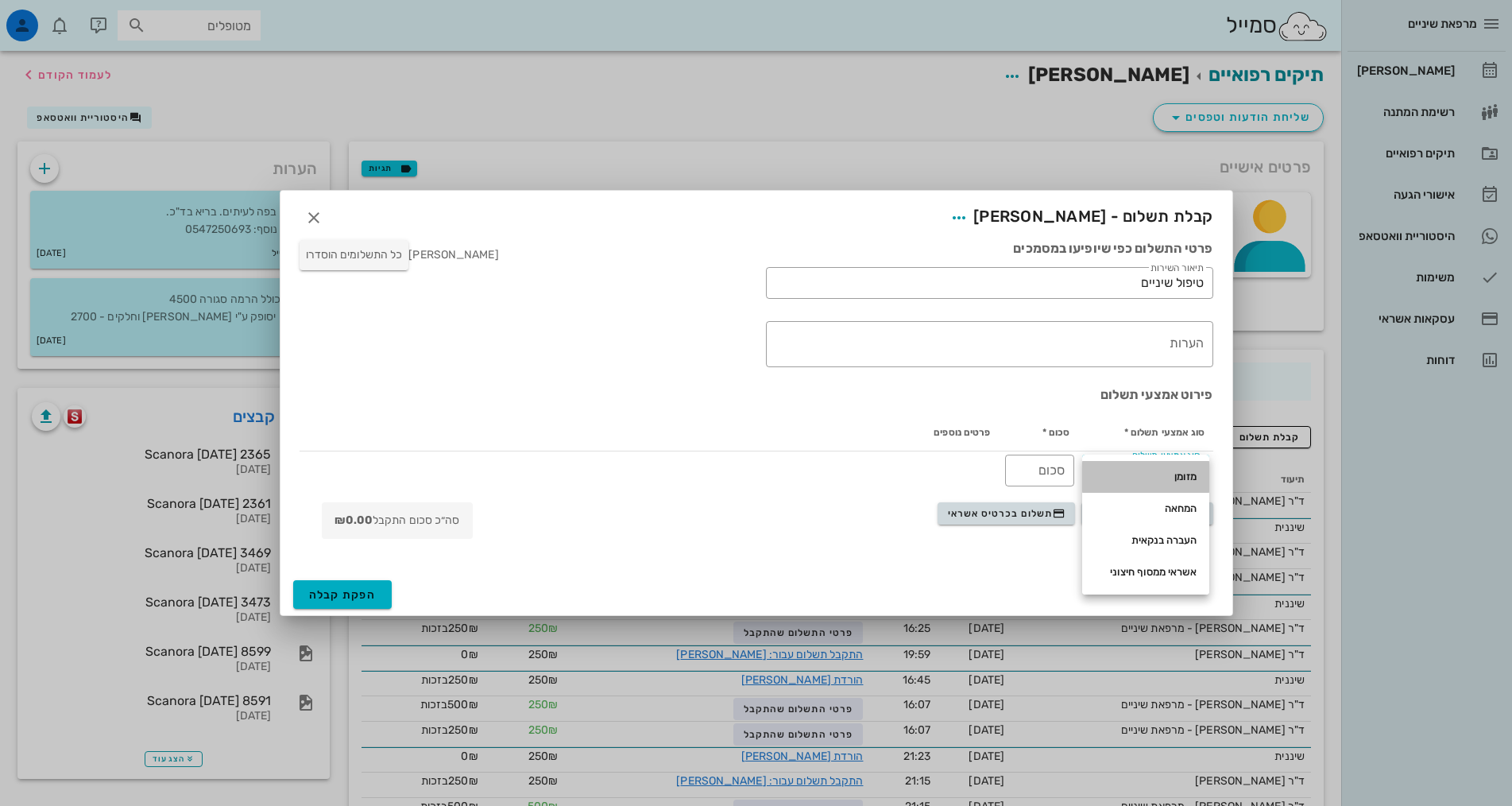
click at [1185, 479] on div "מזומן" at bounding box center [1145, 477] width 102 height 13
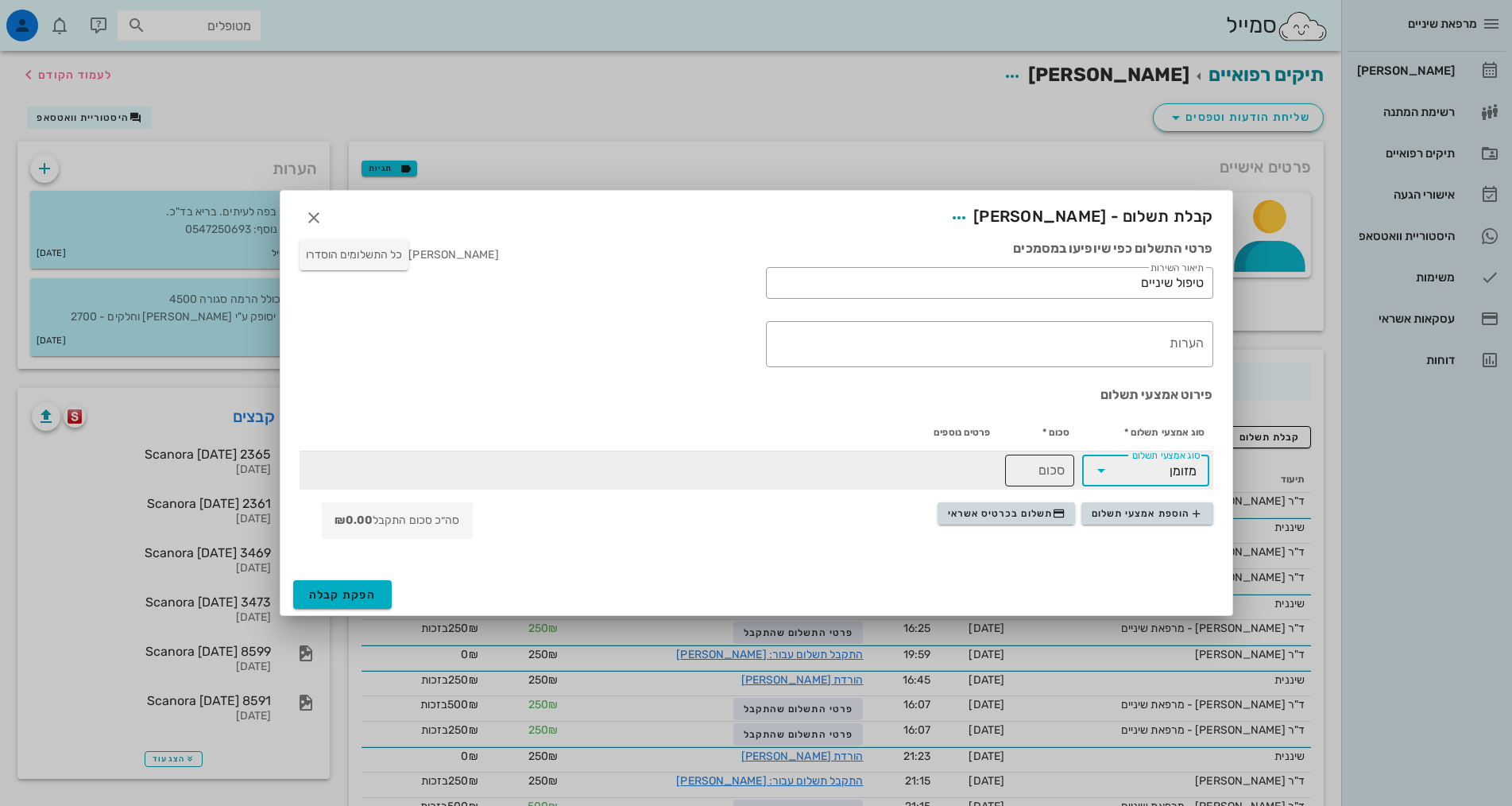
click at [1038, 474] on input "סכום" at bounding box center [1039, 471] width 51 height 26
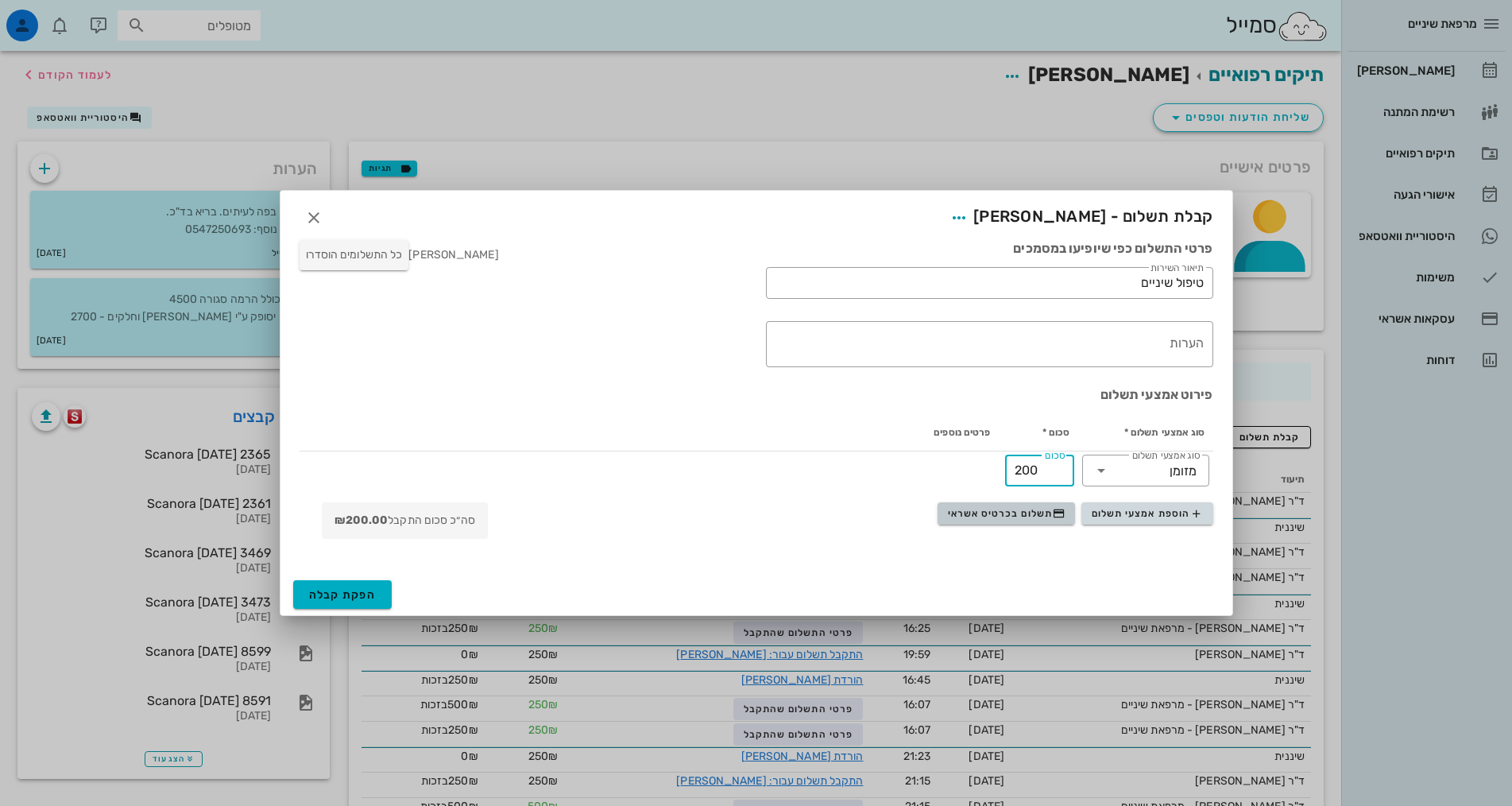
type input "200"
click at [1045, 514] on span "תשלום בכרטיס אשראי" at bounding box center [1007, 514] width 118 height 13
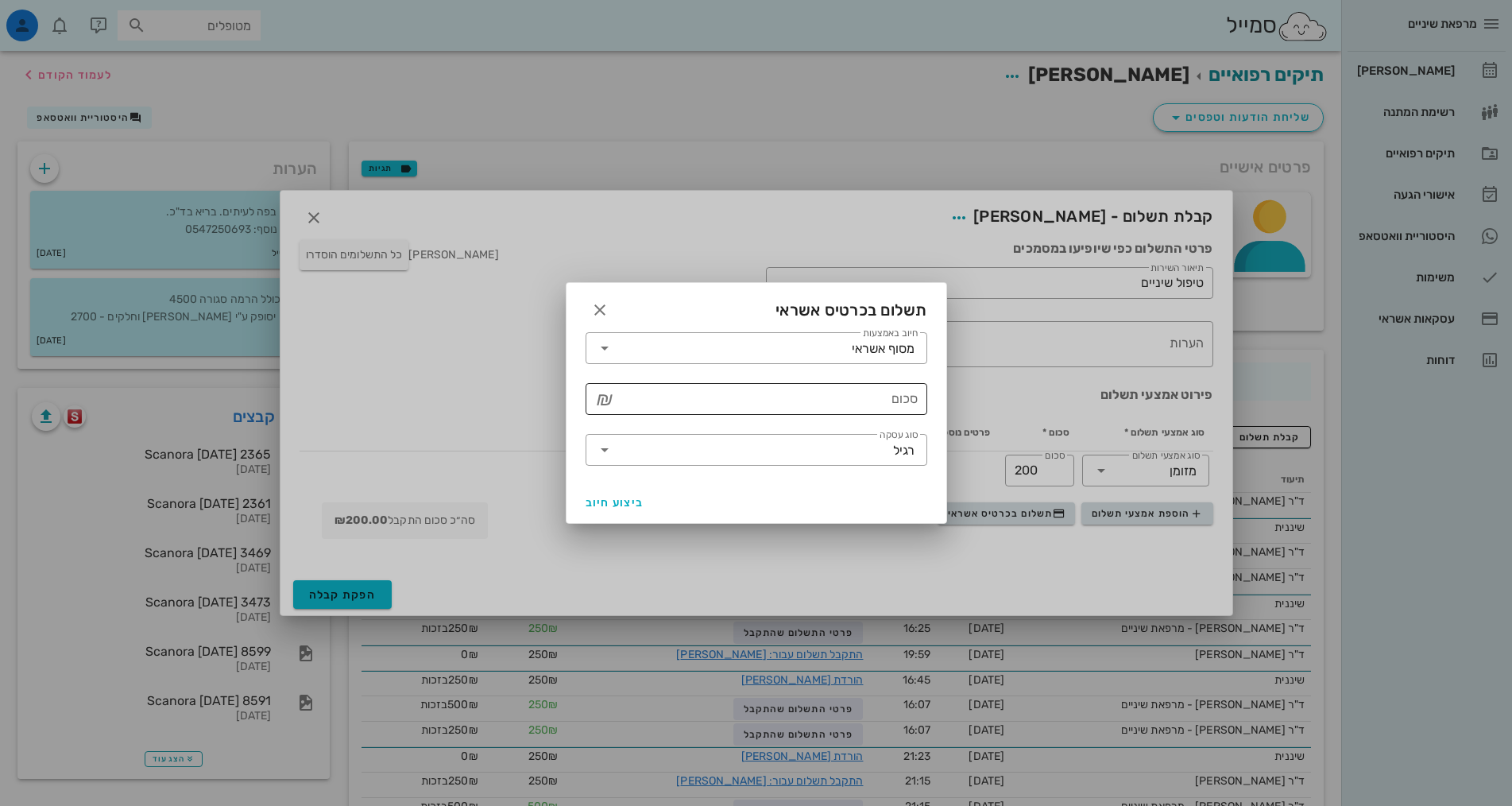
click at [872, 395] on input "סכום" at bounding box center [767, 400] width 300 height 26
type input "50"
click at [586, 503] on span "ביצוע חיוב" at bounding box center [614, 503] width 58 height 14
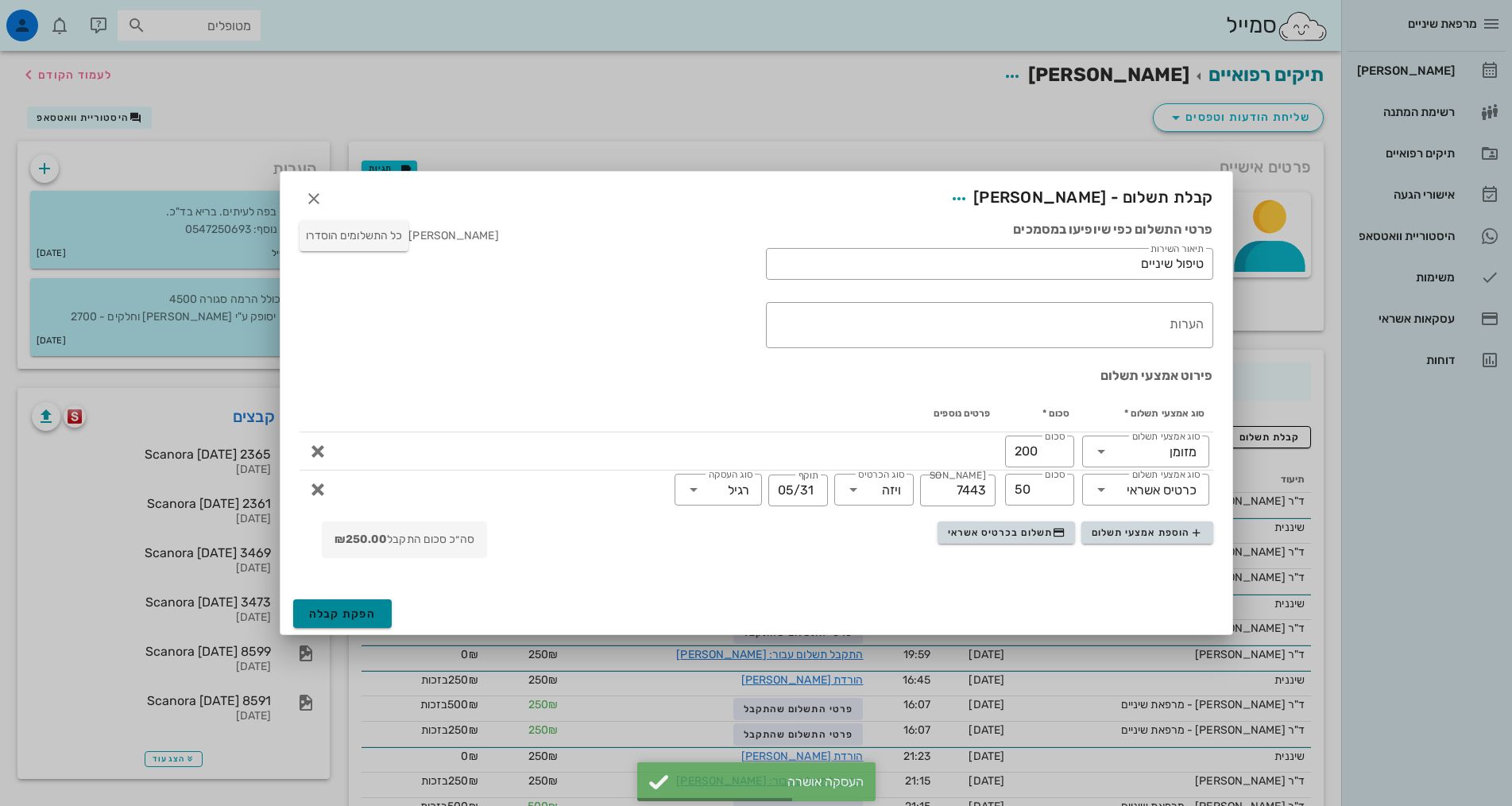
click at [343, 619] on span "הפקת קבלה" at bounding box center [343, 615] width 67 height 14
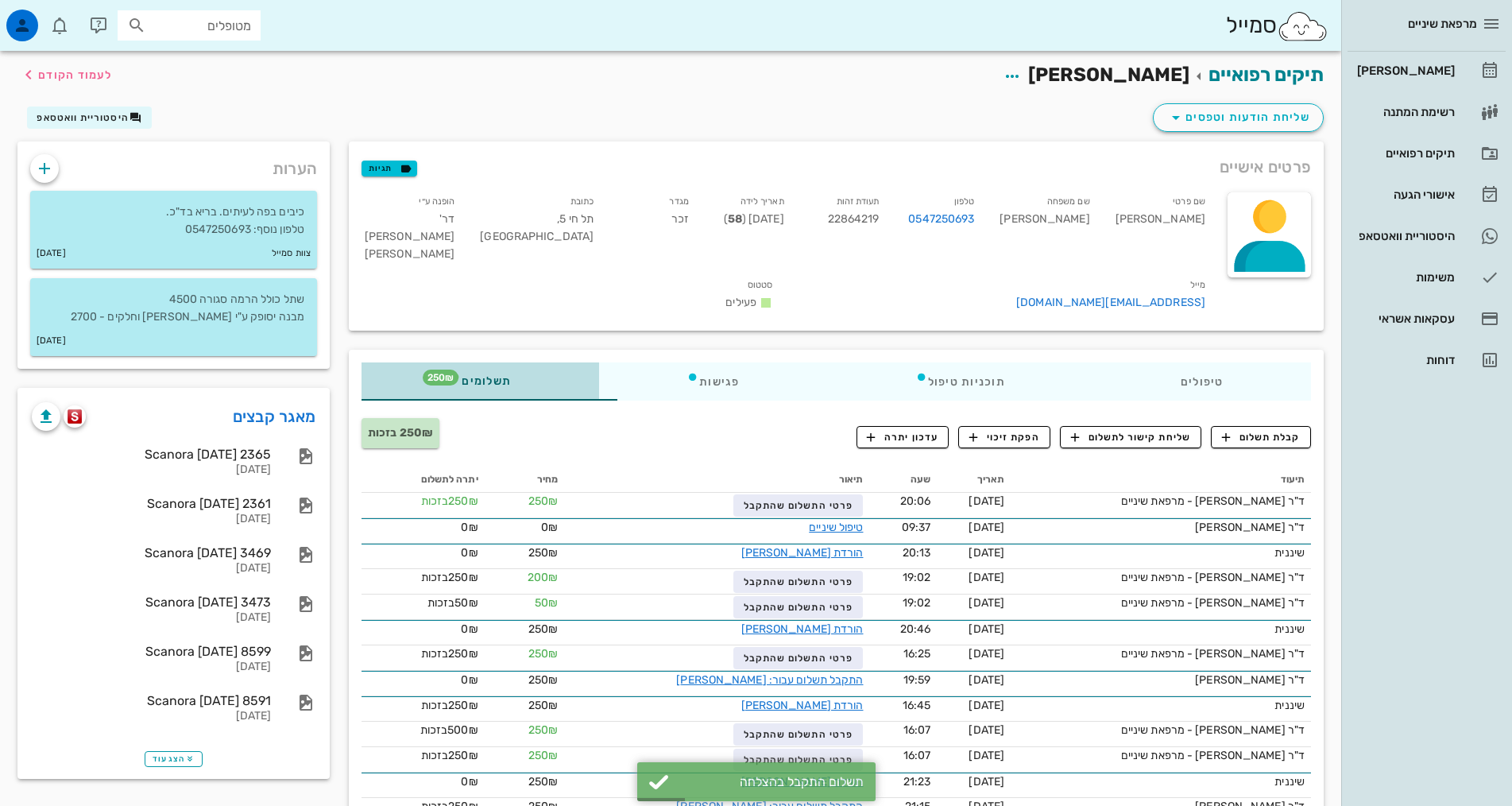
click at [483, 363] on div "תשלומים 250₪" at bounding box center [481, 382] width 238 height 38
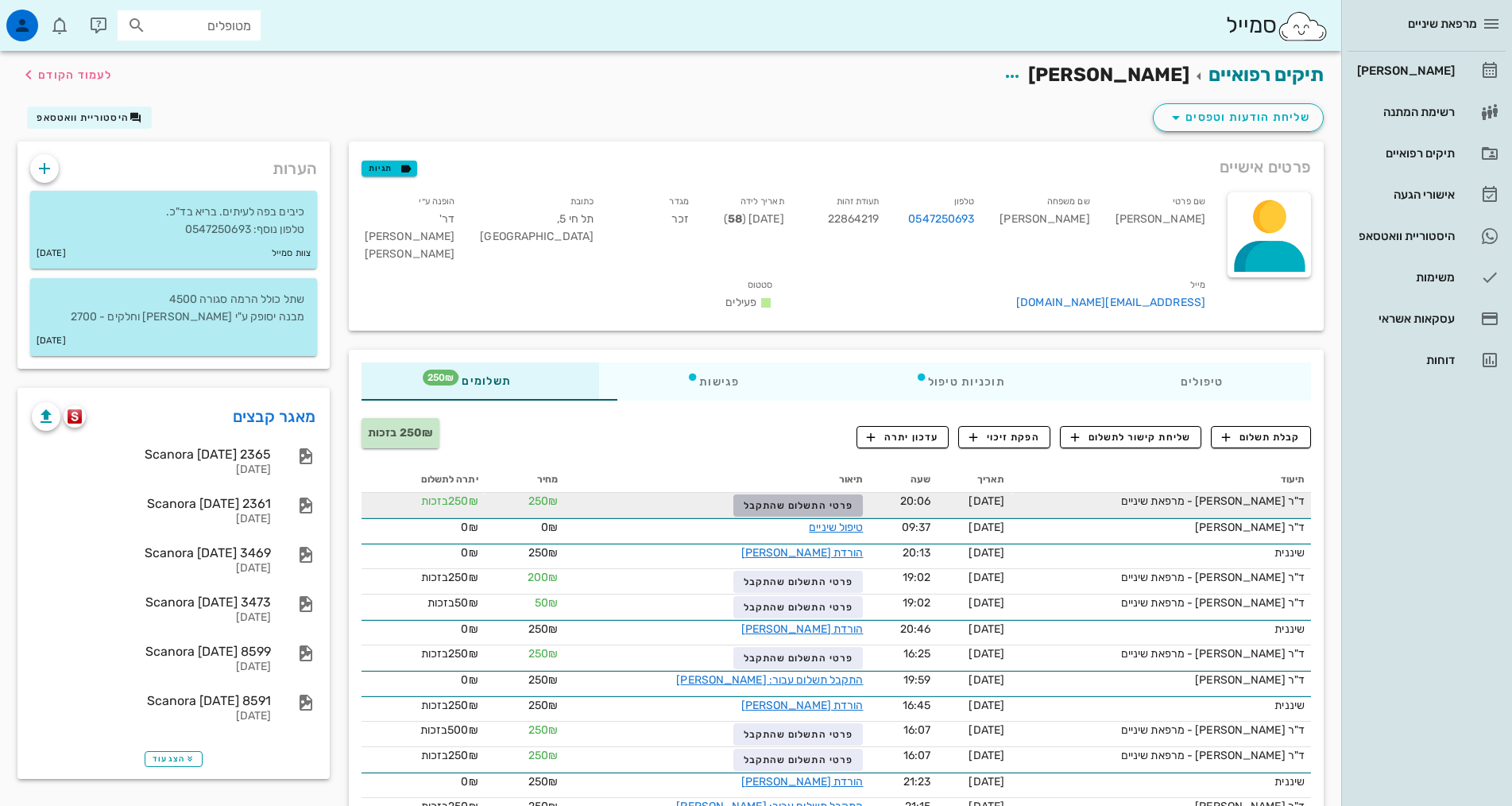
click at [779, 500] on span "פרטי התשלום שהתקבל" at bounding box center [798, 505] width 110 height 11
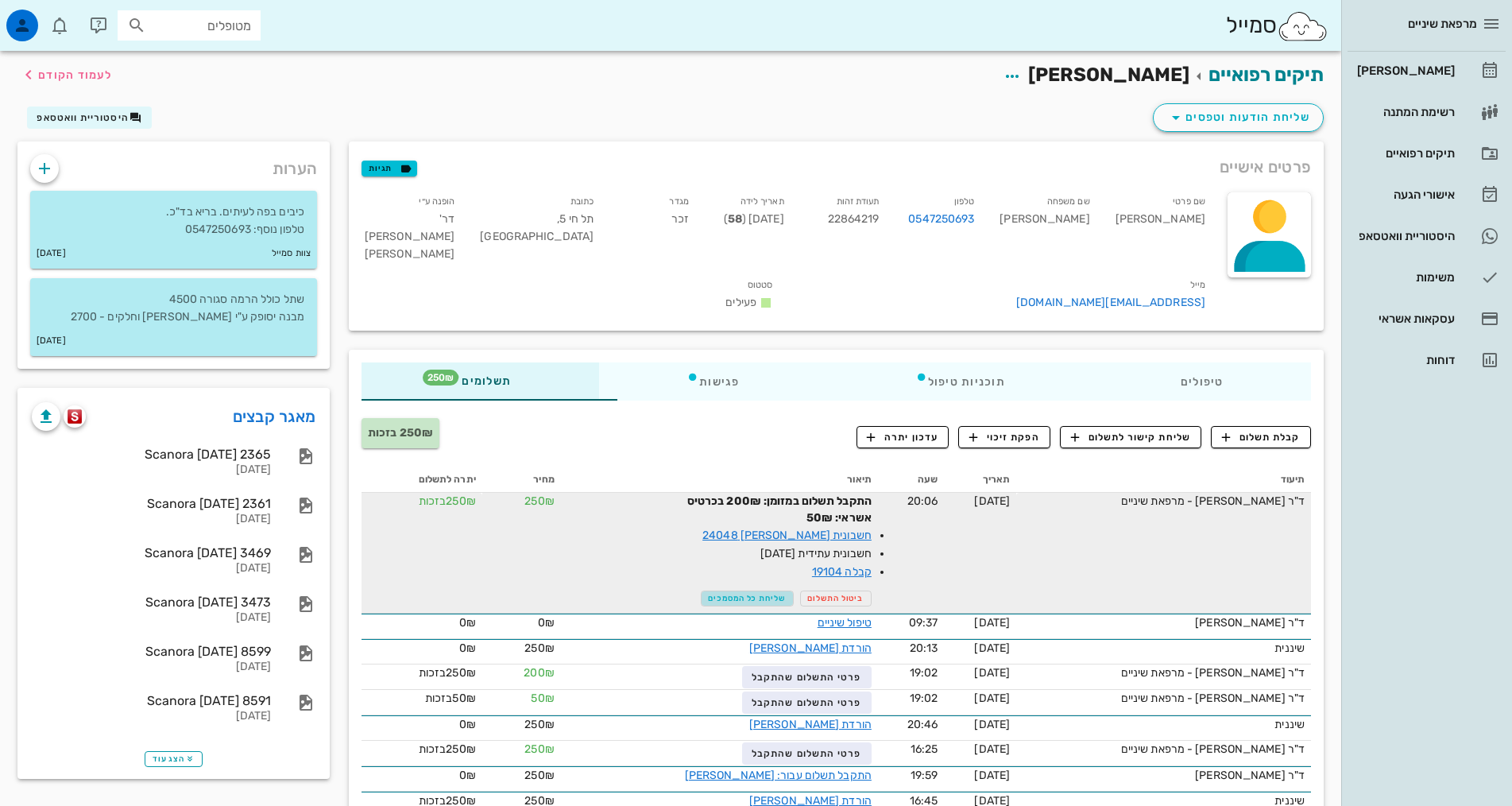
click at [735, 594] on span "שליחת כל המסמכים" at bounding box center [746, 599] width 77 height 10
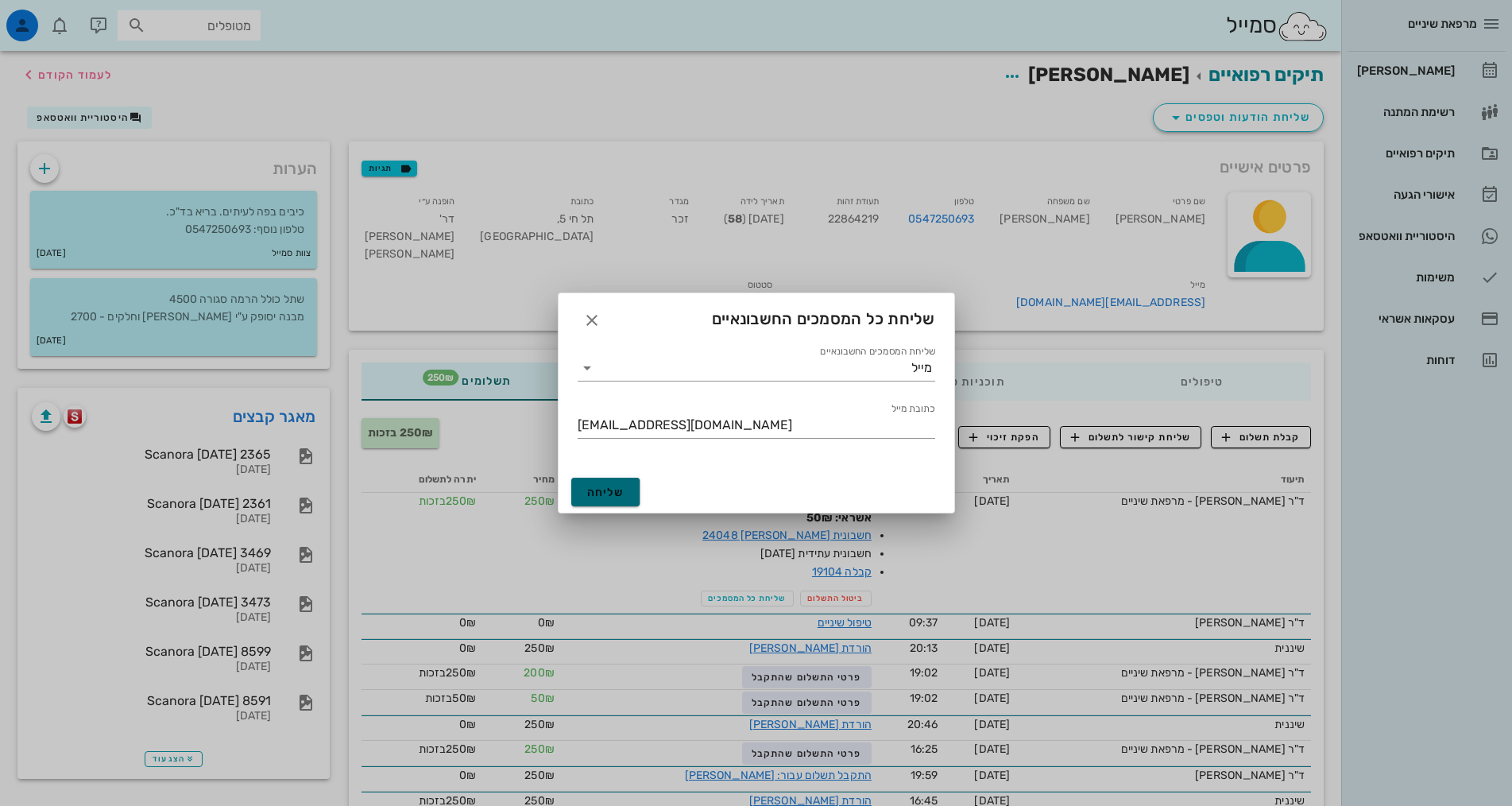
click at [605, 495] on span "שליחה" at bounding box center [606, 493] width 38 height 14
